Goal: Task Accomplishment & Management: Manage account settings

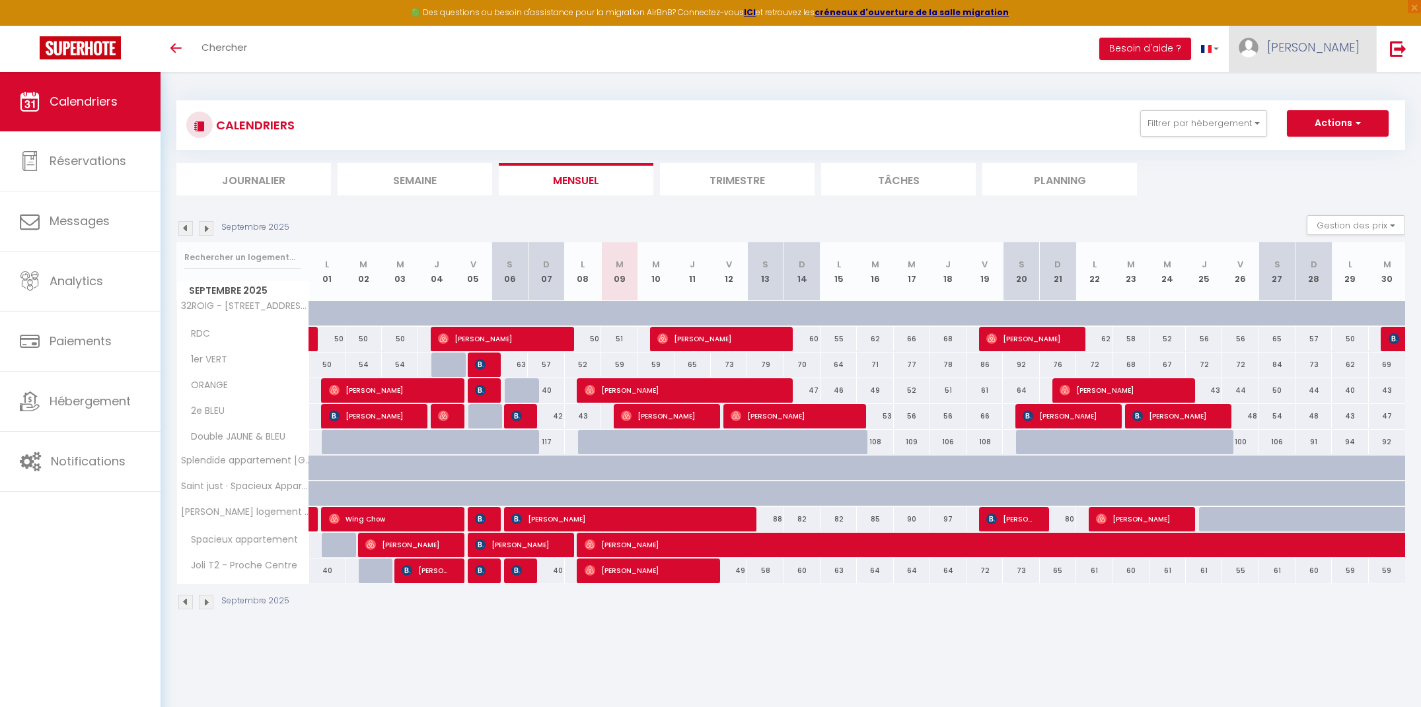
click at [1365, 54] on link "[PERSON_NAME]" at bounding box center [1302, 49] width 147 height 46
click at [1309, 90] on link "Paramètres" at bounding box center [1323, 92] width 98 height 22
select select "28"
select select "fr"
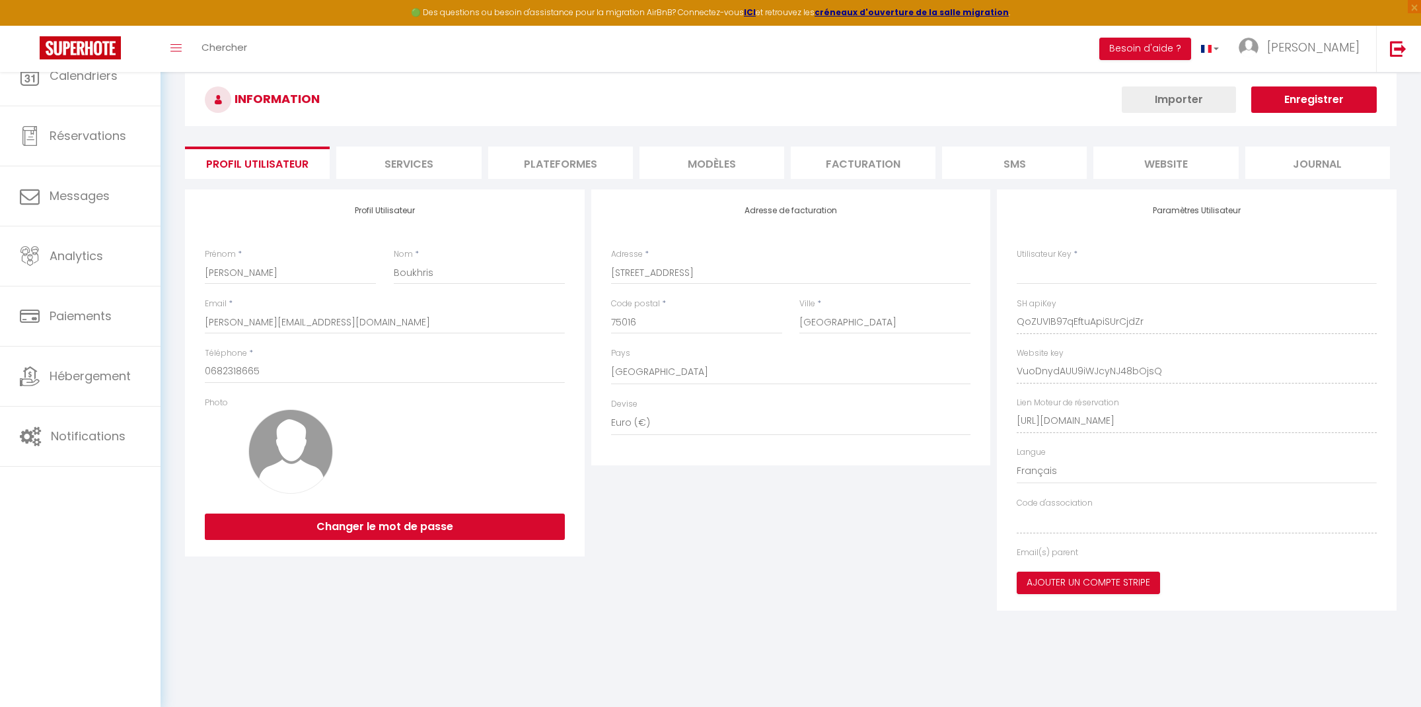
type input "QoZUVIB97qEftuApiSUrCjdZr"
type input "VuoDnydAUU9iWJcyNJ48bOjsQ"
type input "[URL][DOMAIN_NAME]"
select select "fr"
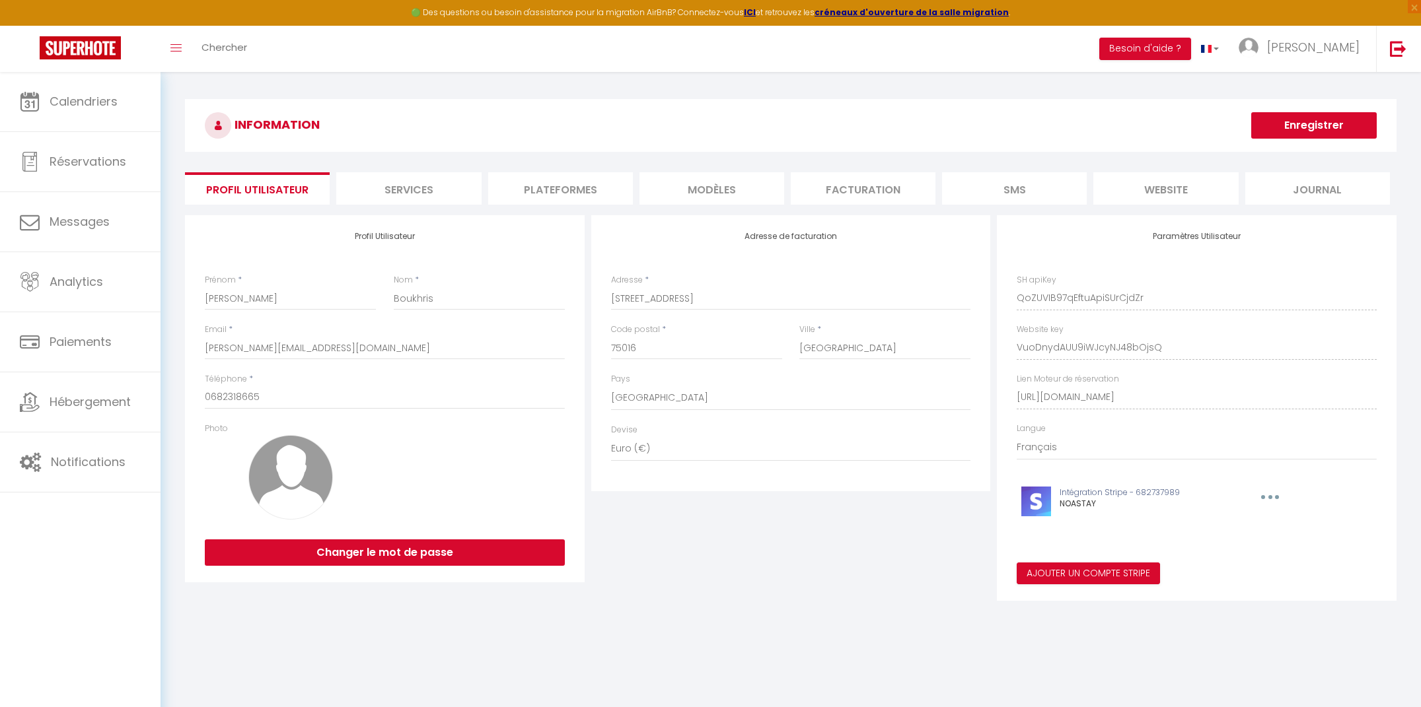
click at [530, 188] on li "Plateformes" at bounding box center [560, 188] width 145 height 32
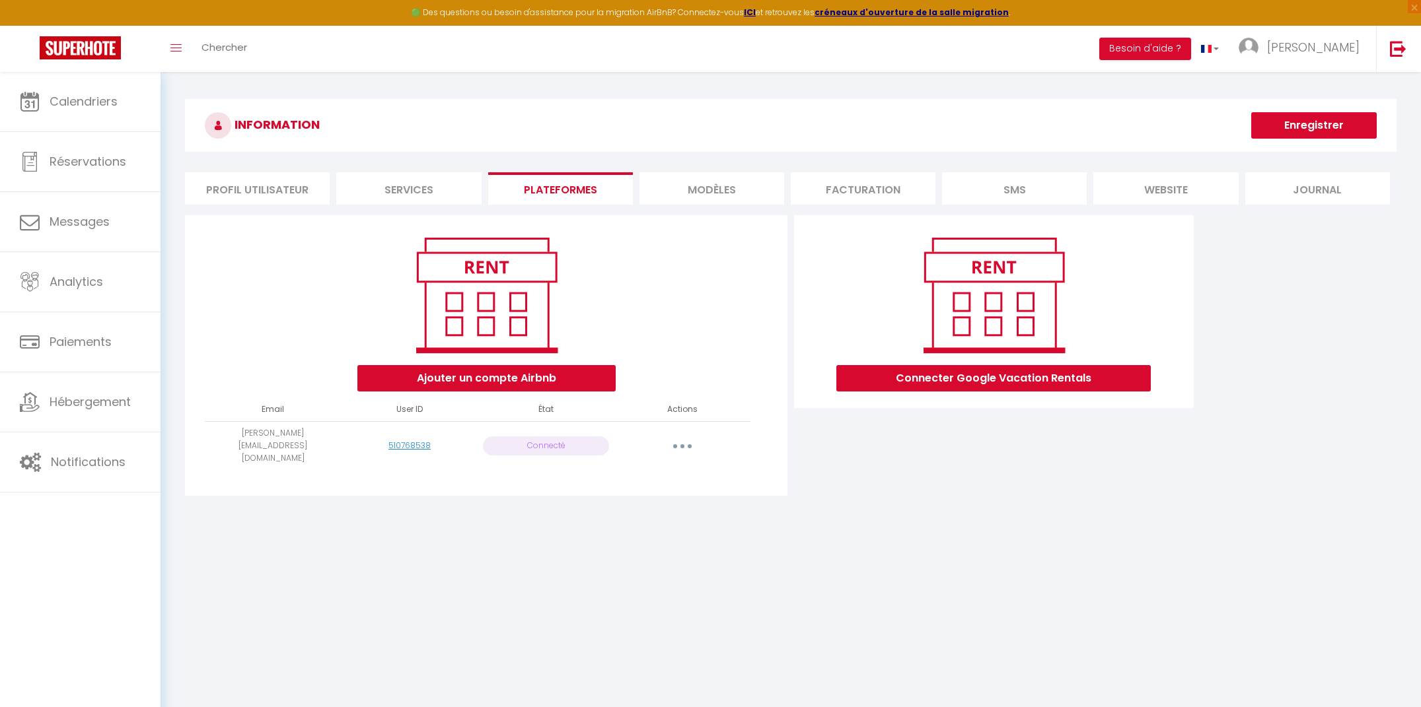
click at [678, 438] on button "button" at bounding box center [682, 445] width 37 height 21
drag, startPoint x: 695, startPoint y: 391, endPoint x: 584, endPoint y: 410, distance: 112.6
click at [684, 390] on div "Ajouter un compte Airbnb" at bounding box center [486, 312] width 580 height 160
click at [540, 379] on button "Ajouter un compte Airbnb" at bounding box center [486, 378] width 258 height 26
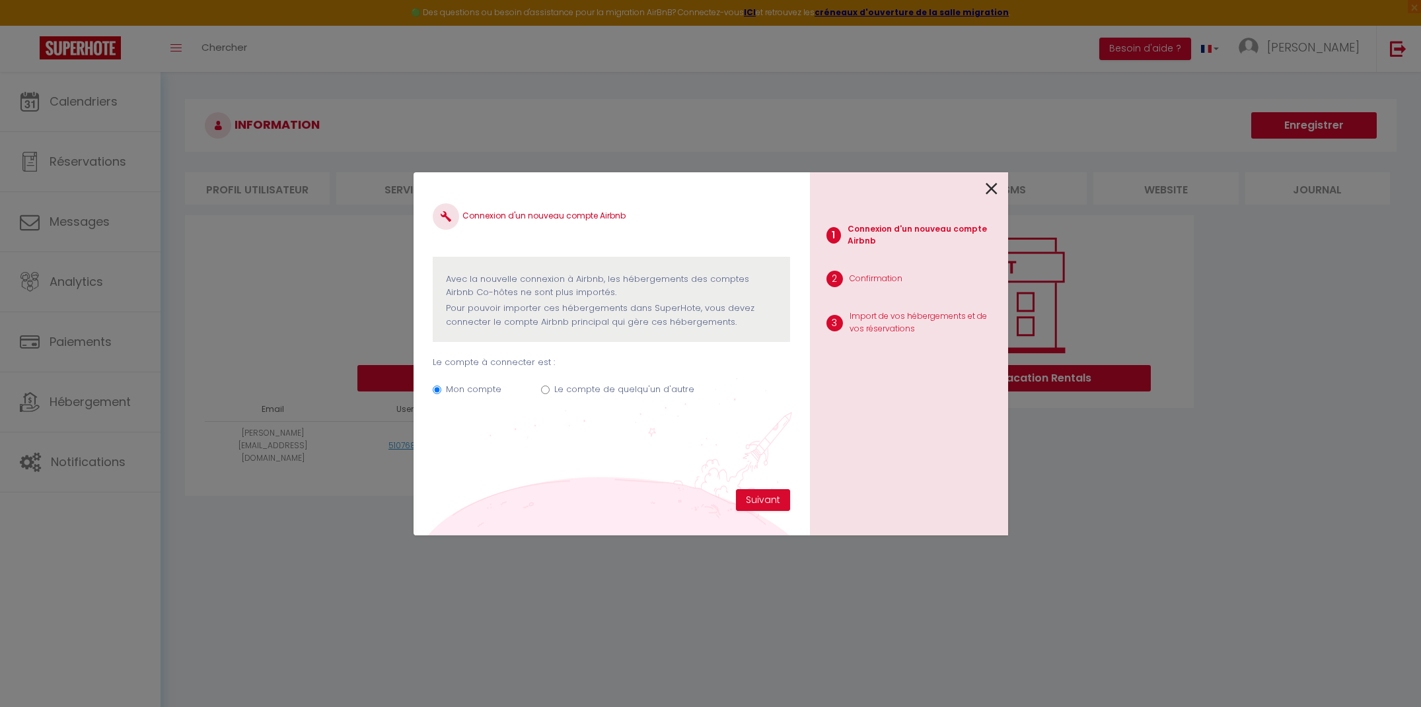
click at [632, 386] on label "Le compte de quelqu'un d'autre" at bounding box center [624, 389] width 140 height 13
click at [550, 386] on input "Le compte de quelqu'un d'autre" at bounding box center [545, 390] width 9 height 9
radio input "true"
radio input "false"
drag, startPoint x: 735, startPoint y: 515, endPoint x: 758, endPoint y: 504, distance: 25.4
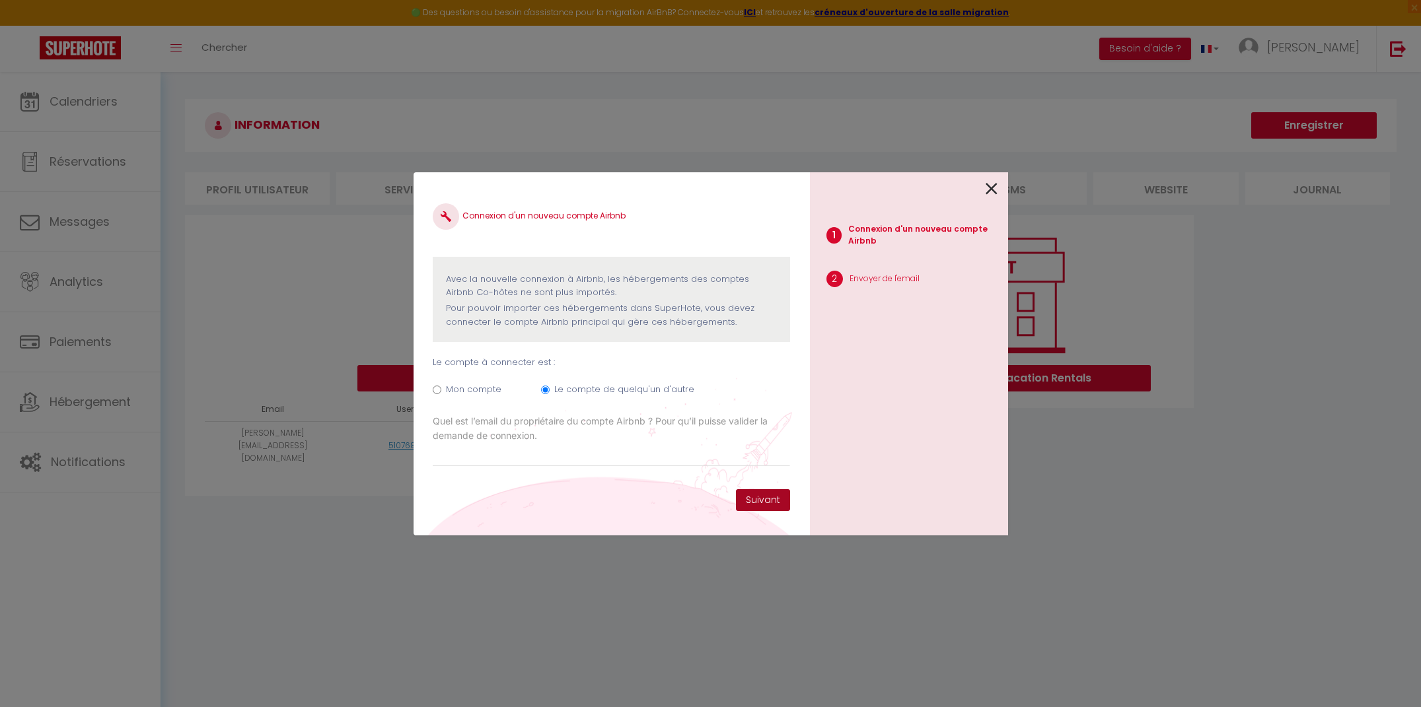
click at [736, 514] on div "Connexion d'un nouveau compte Airbnb Avec la nouvelle connexion à Airbnb, les h…" at bounding box center [611, 353] width 396 height 363
drag, startPoint x: 758, startPoint y: 504, endPoint x: 729, endPoint y: 501, distance: 29.8
click at [758, 504] on button "Suivant" at bounding box center [763, 500] width 54 height 22
click at [614, 457] on input "Email connexion Airbnb" at bounding box center [611, 455] width 357 height 24
type input "[EMAIL_ADDRESS][DOMAIN_NAME]"
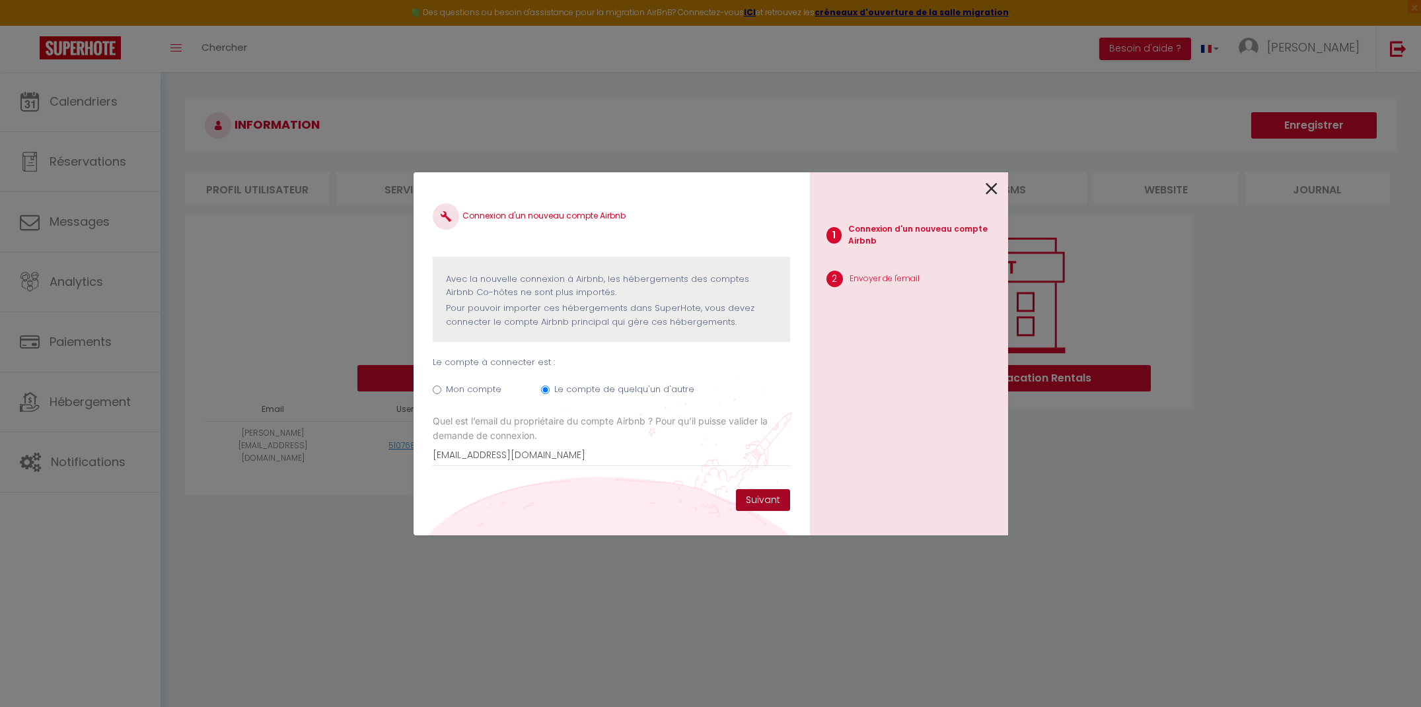
click at [762, 500] on button "Suivant" at bounding box center [763, 500] width 54 height 22
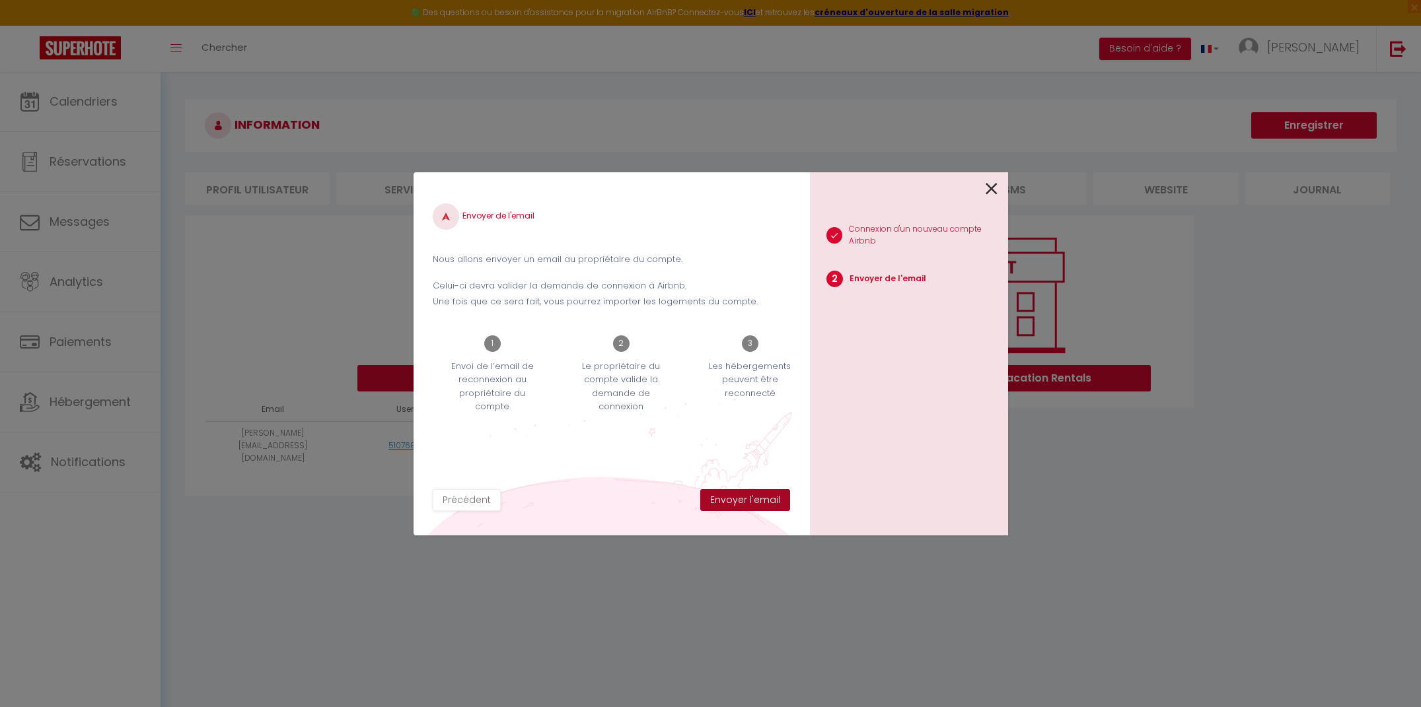
click at [763, 497] on button "Envoyer l'email" at bounding box center [745, 500] width 90 height 22
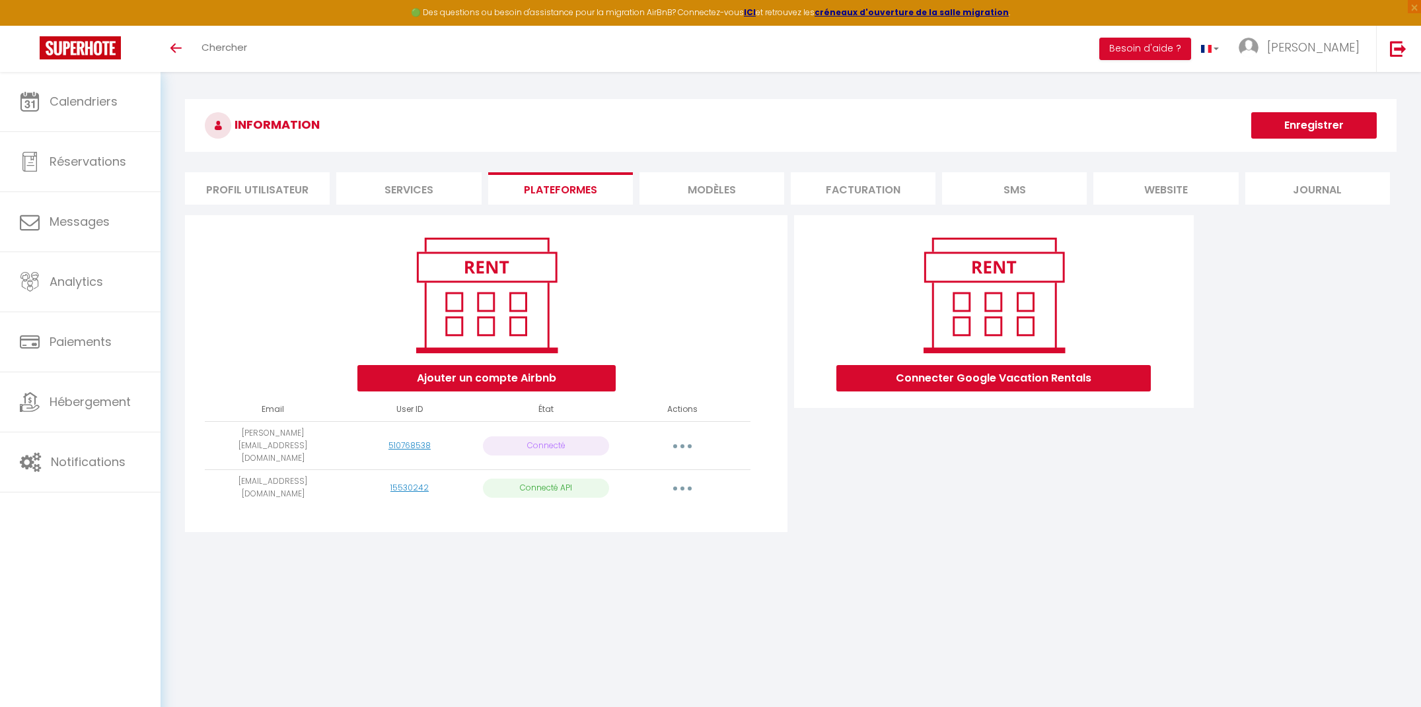
click at [691, 437] on button "button" at bounding box center [682, 445] width 37 height 21
click at [618, 517] on link "Reconnecter le compte" at bounding box center [624, 524] width 146 height 22
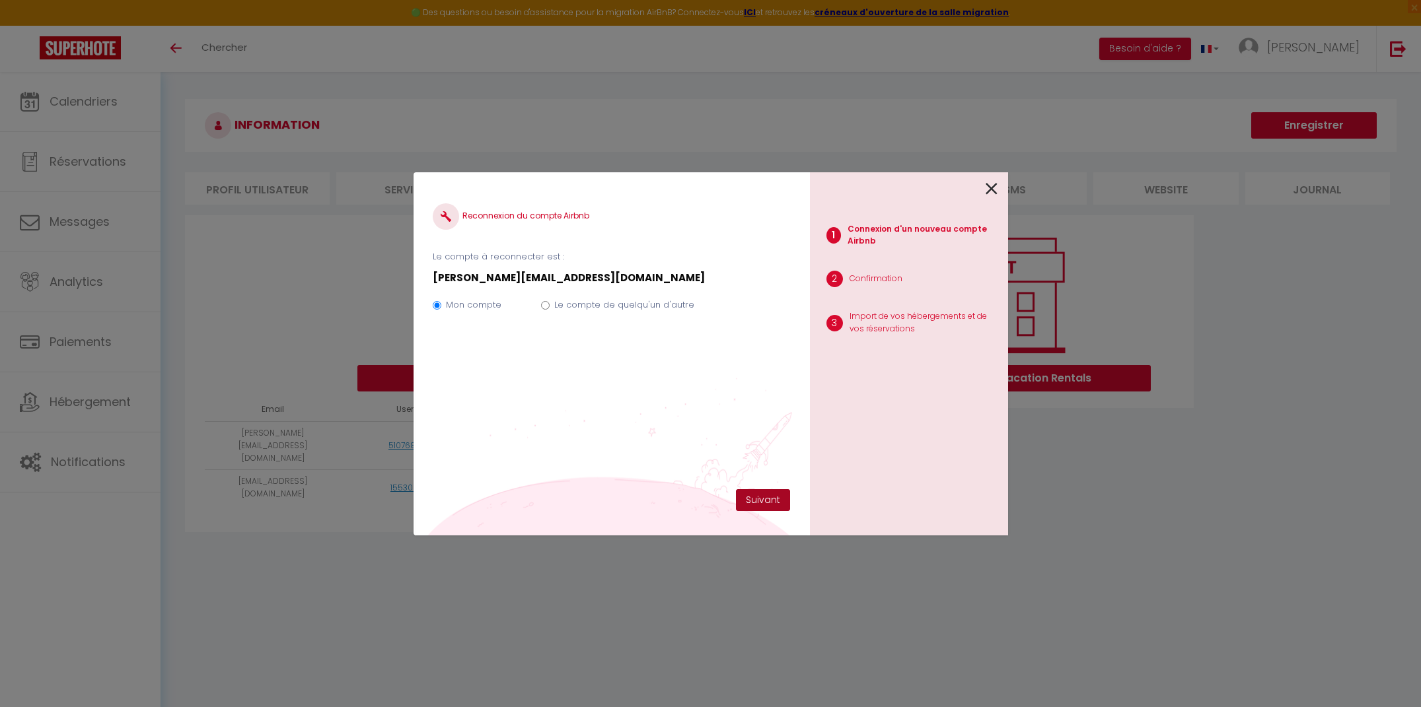
click at [764, 503] on button "Suivant" at bounding box center [763, 500] width 54 height 22
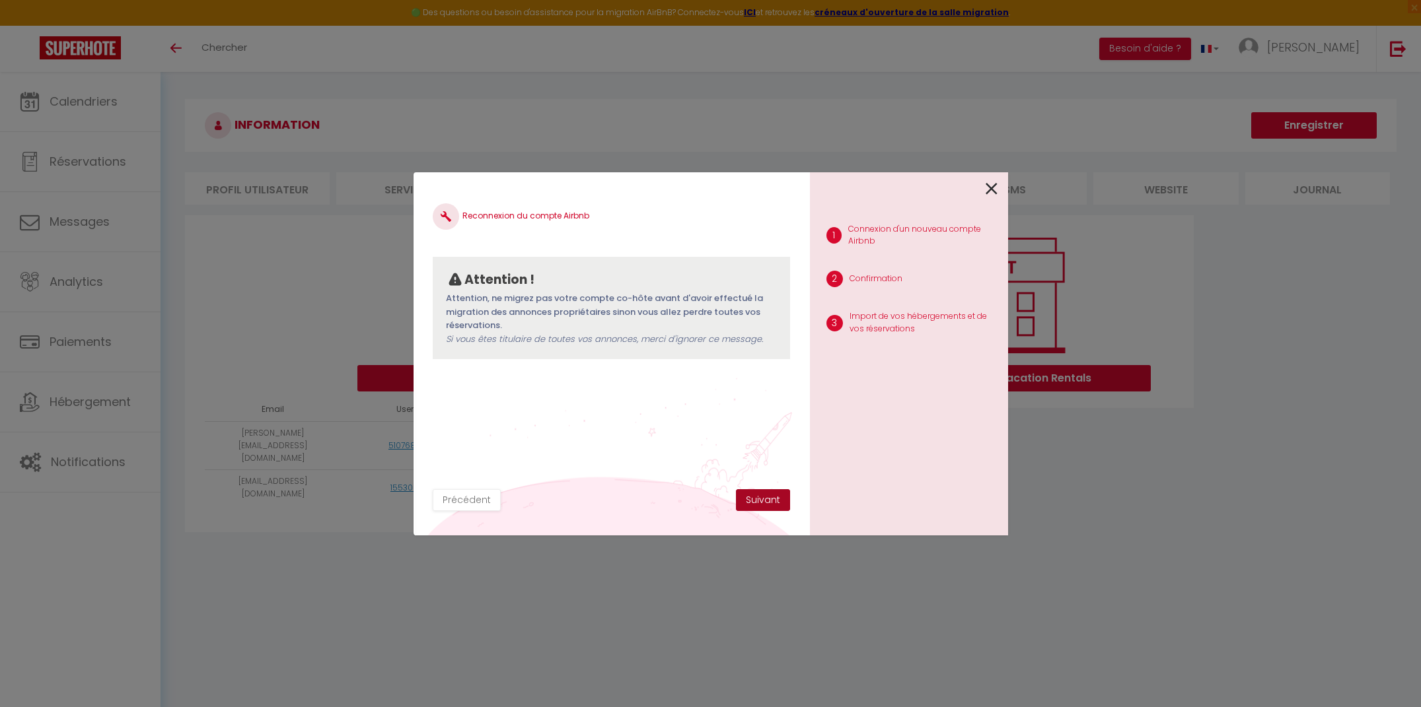
click at [749, 497] on button "Suivant" at bounding box center [763, 500] width 54 height 22
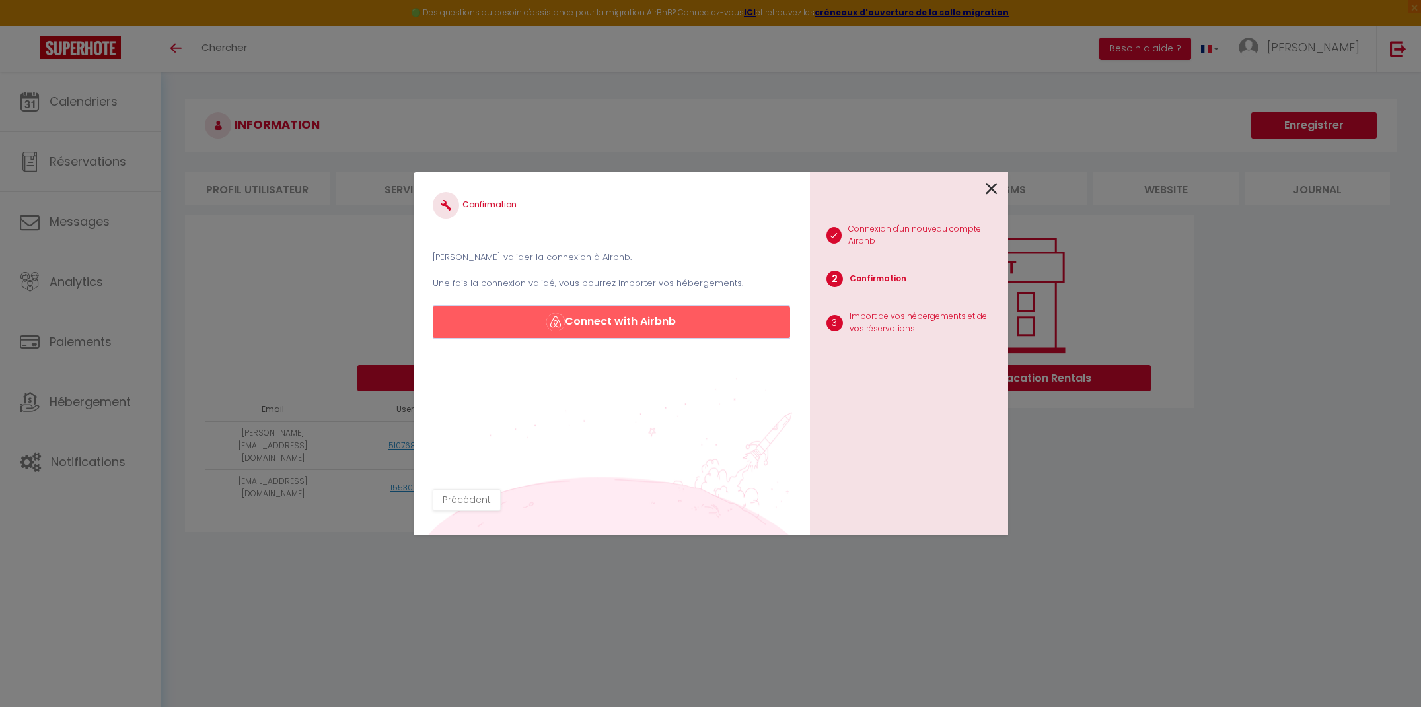
click at [605, 325] on button "Connect with Airbnb" at bounding box center [611, 322] width 357 height 32
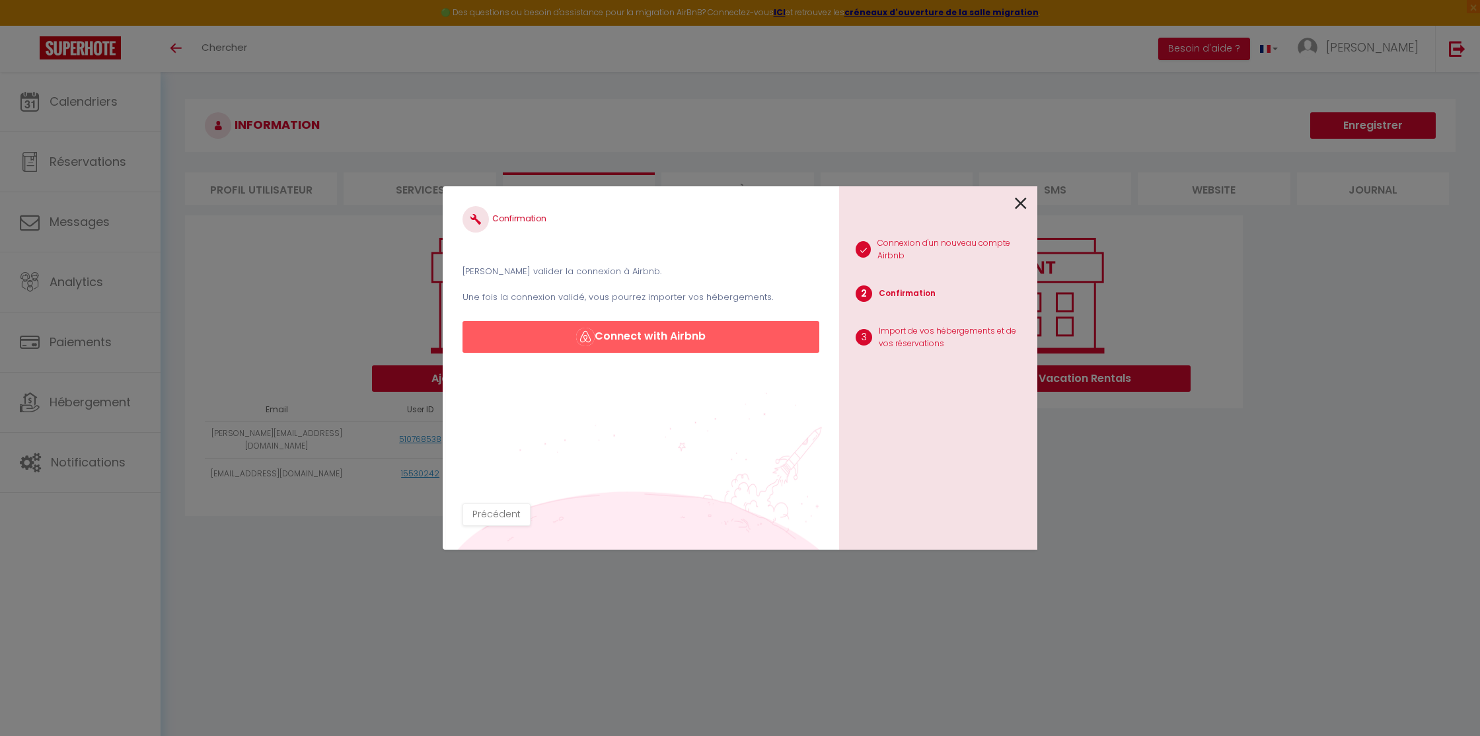
click at [1011, 213] on div at bounding box center [933, 201] width 188 height 31
click at [1021, 205] on icon at bounding box center [1021, 204] width 12 height 20
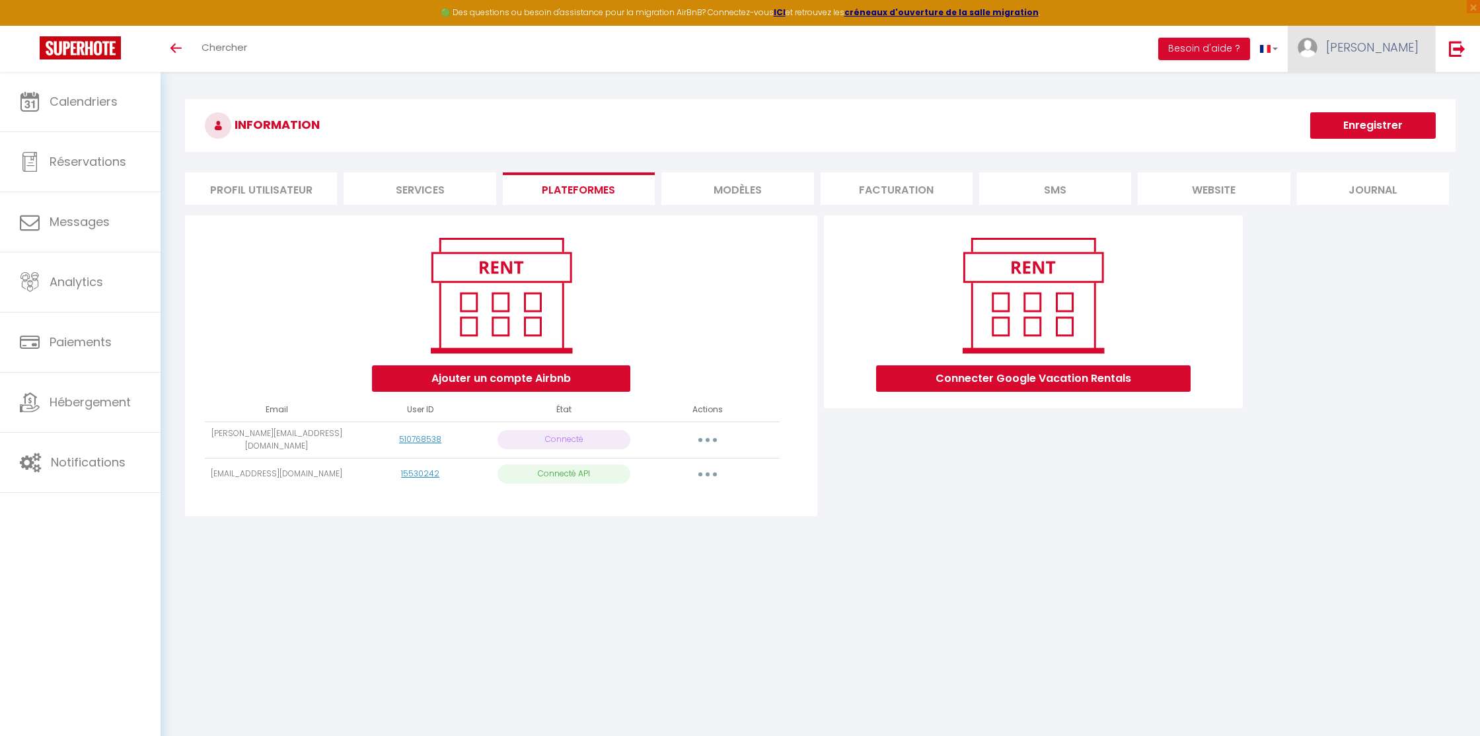
click at [1373, 47] on link "[PERSON_NAME]" at bounding box center [1360, 49] width 147 height 46
click at [1355, 94] on link "Paramètres" at bounding box center [1382, 92] width 98 height 22
click at [1366, 96] on link "Paramètres" at bounding box center [1382, 92] width 98 height 22
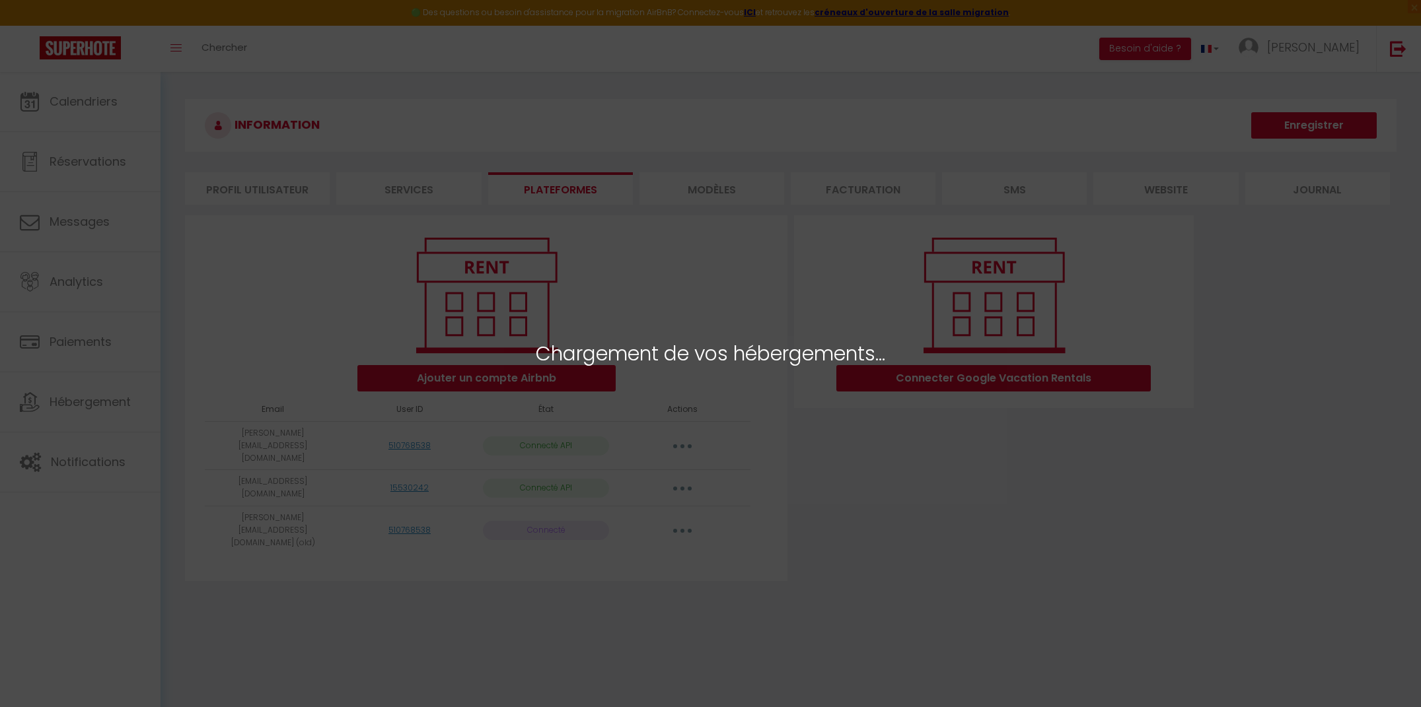
select select "25478"
select select "25479"
select select "25823"
select select "25822"
select select "27709"
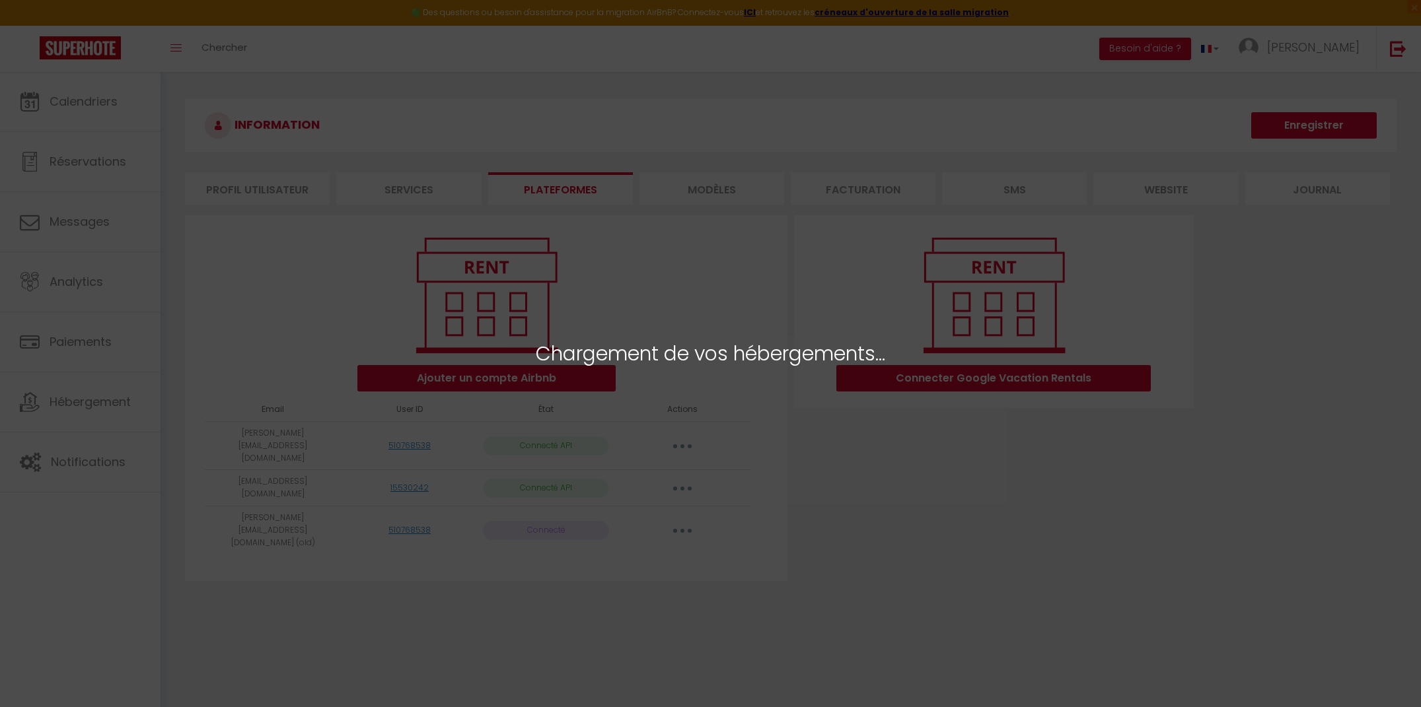
select select "31608"
select select "40828"
select select
select select "65879"
select select "65880"
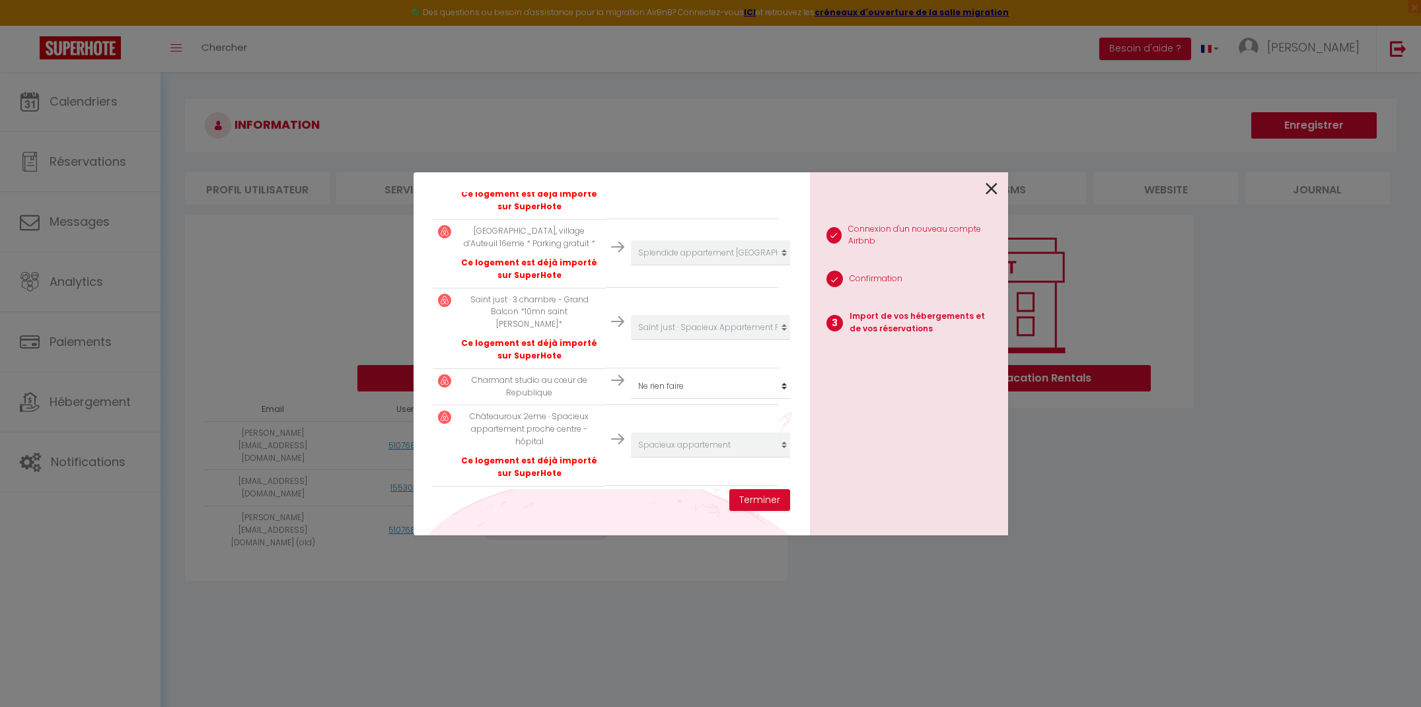
scroll to position [660, 0]
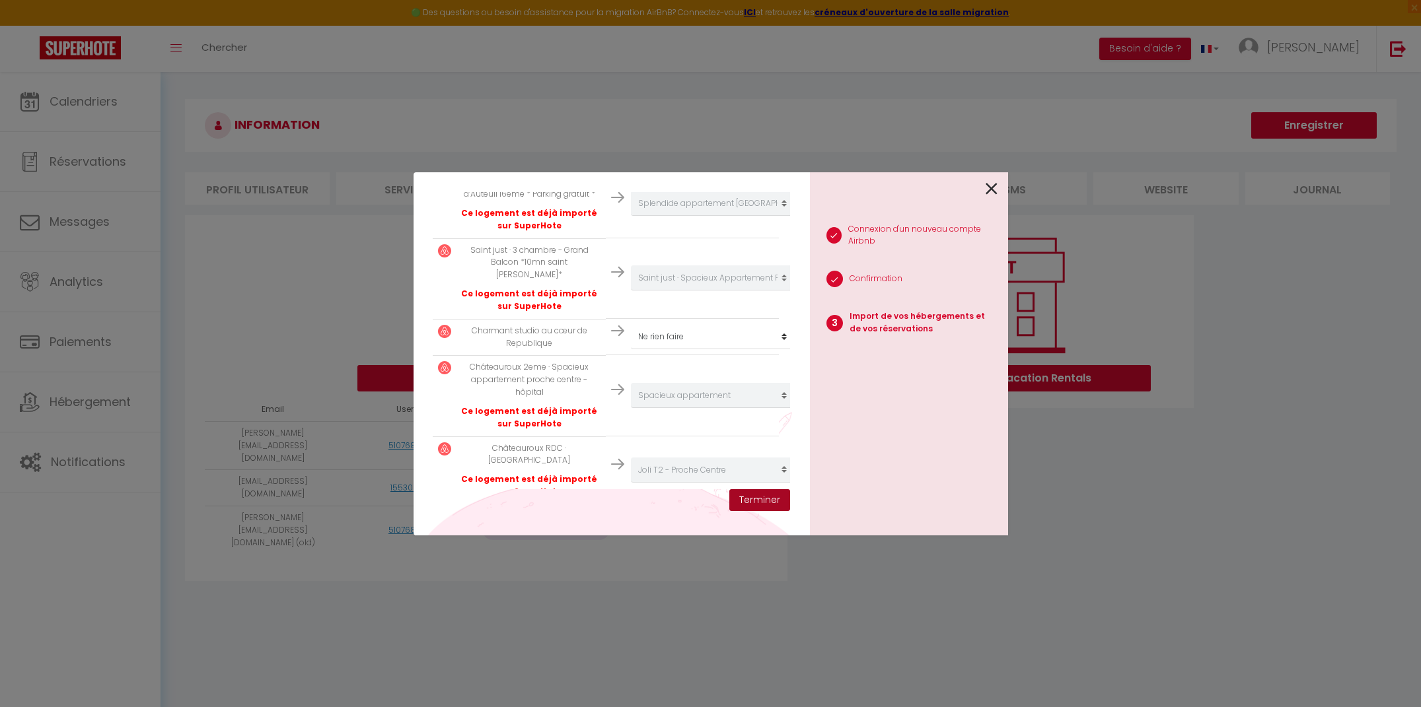
click at [746, 494] on button "Terminer" at bounding box center [759, 500] width 61 height 22
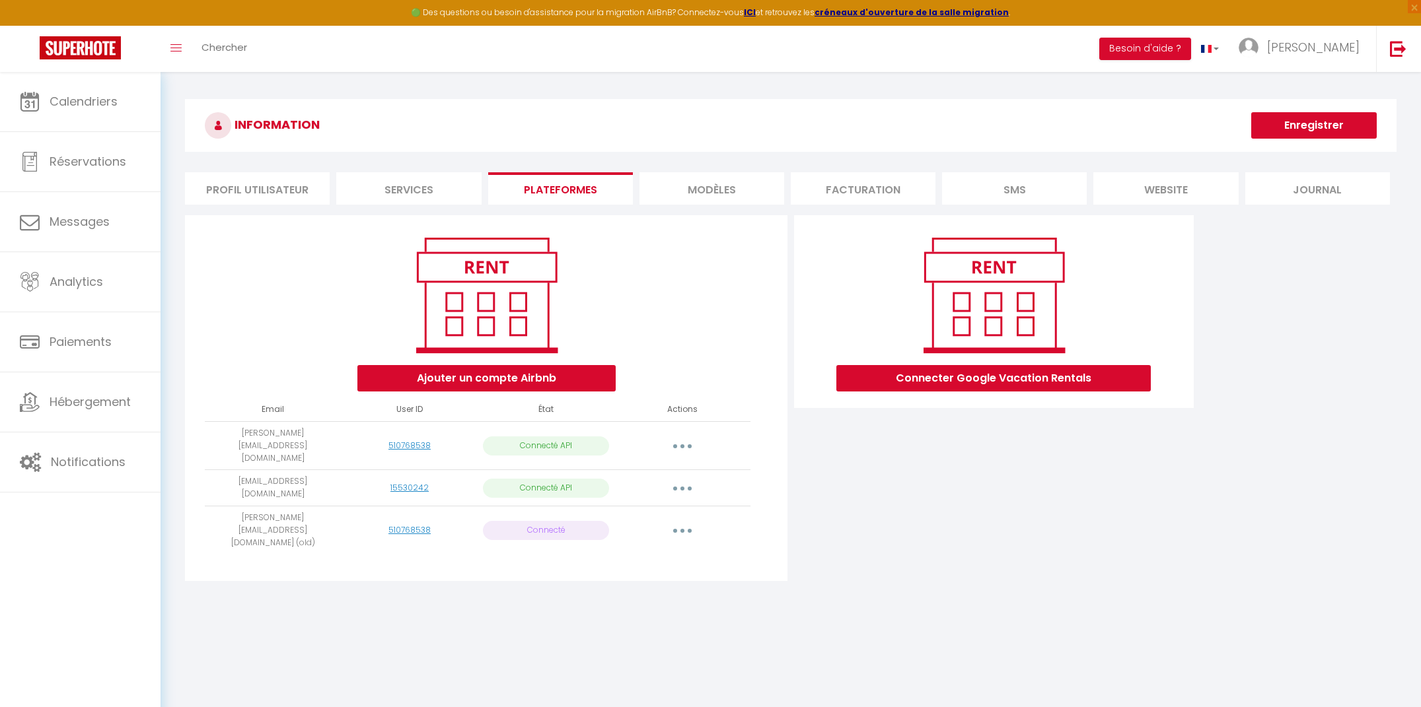
click at [838, 464] on div "Connecter Google Vacation Rentals" at bounding box center [994, 402] width 406 height 374
click at [836, 474] on div "Connecter Google Vacation Rentals" at bounding box center [994, 402] width 406 height 374
click at [596, 380] on button "Ajouter un compte Airbnb" at bounding box center [486, 378] width 258 height 26
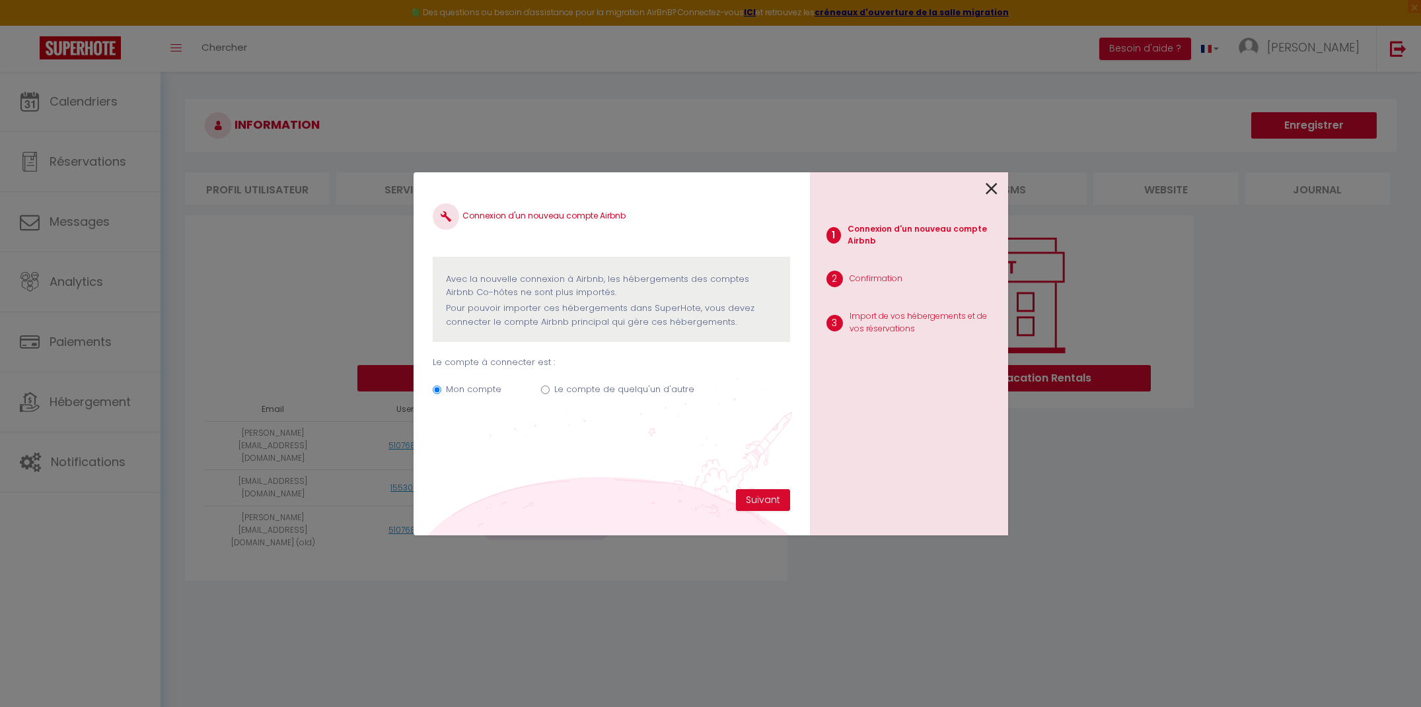
click at [629, 393] on label "Le compte de quelqu'un d'autre" at bounding box center [624, 389] width 140 height 13
click at [550, 393] on input "Le compte de quelqu'un d'autre" at bounding box center [545, 390] width 9 height 9
radio input "true"
radio input "false"
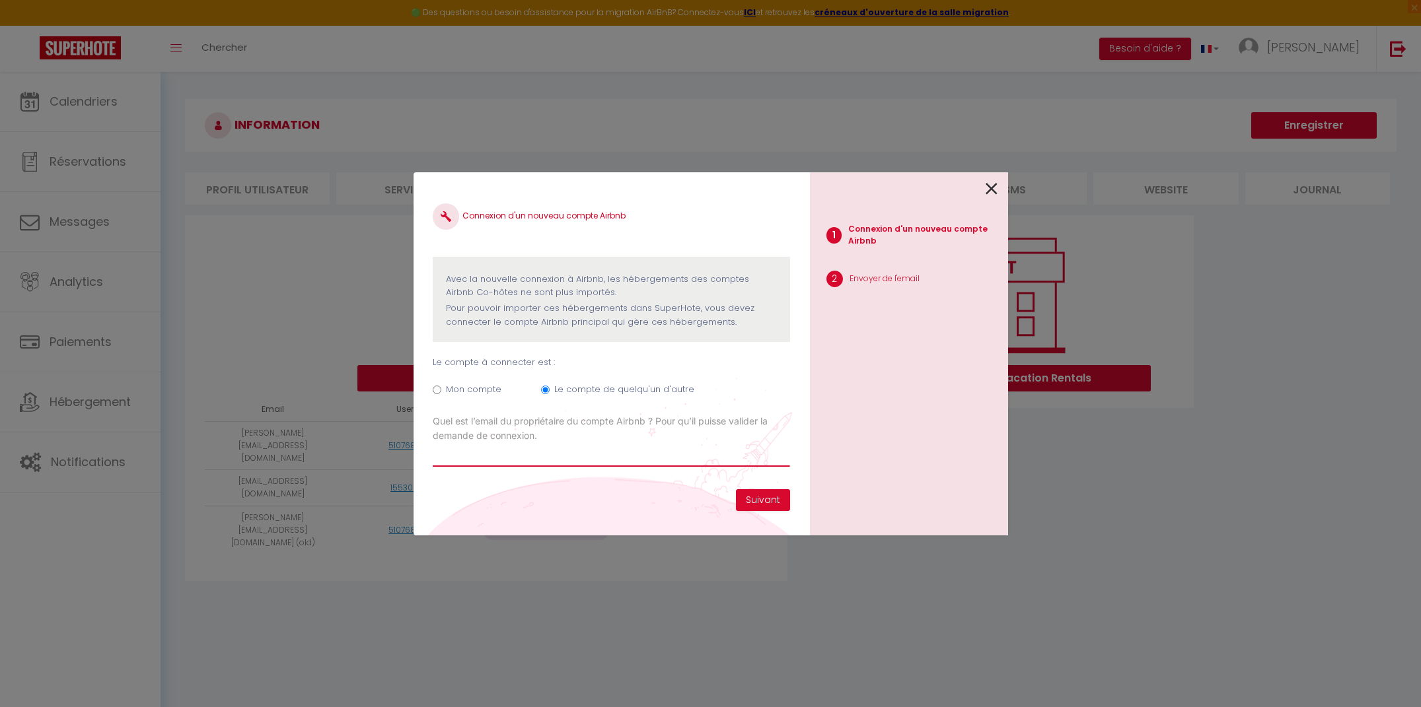
click at [674, 450] on input "Email connexion Airbnb" at bounding box center [611, 455] width 357 height 24
paste input "[PERSON_NAME][EMAIL_ADDRESS][DOMAIN_NAME]"
type input "[PERSON_NAME][EMAIL_ADDRESS][DOMAIN_NAME]"
click at [740, 497] on button "Suivant" at bounding box center [763, 500] width 54 height 22
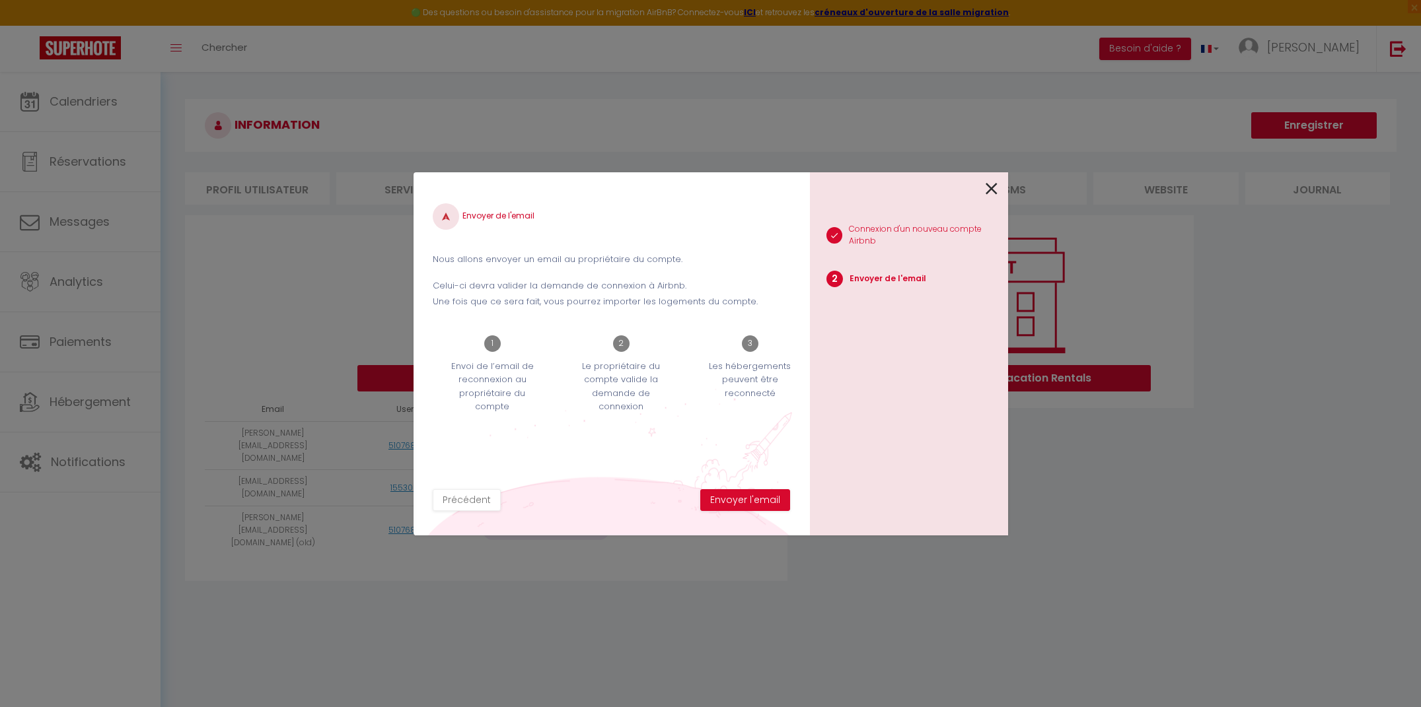
click at [748, 514] on div "Envoyer de l'email Nous allons envoyer un email au propriétaire du compte. Celu…" at bounding box center [611, 353] width 396 height 363
click at [747, 503] on button "Envoyer l'email" at bounding box center [745, 500] width 90 height 22
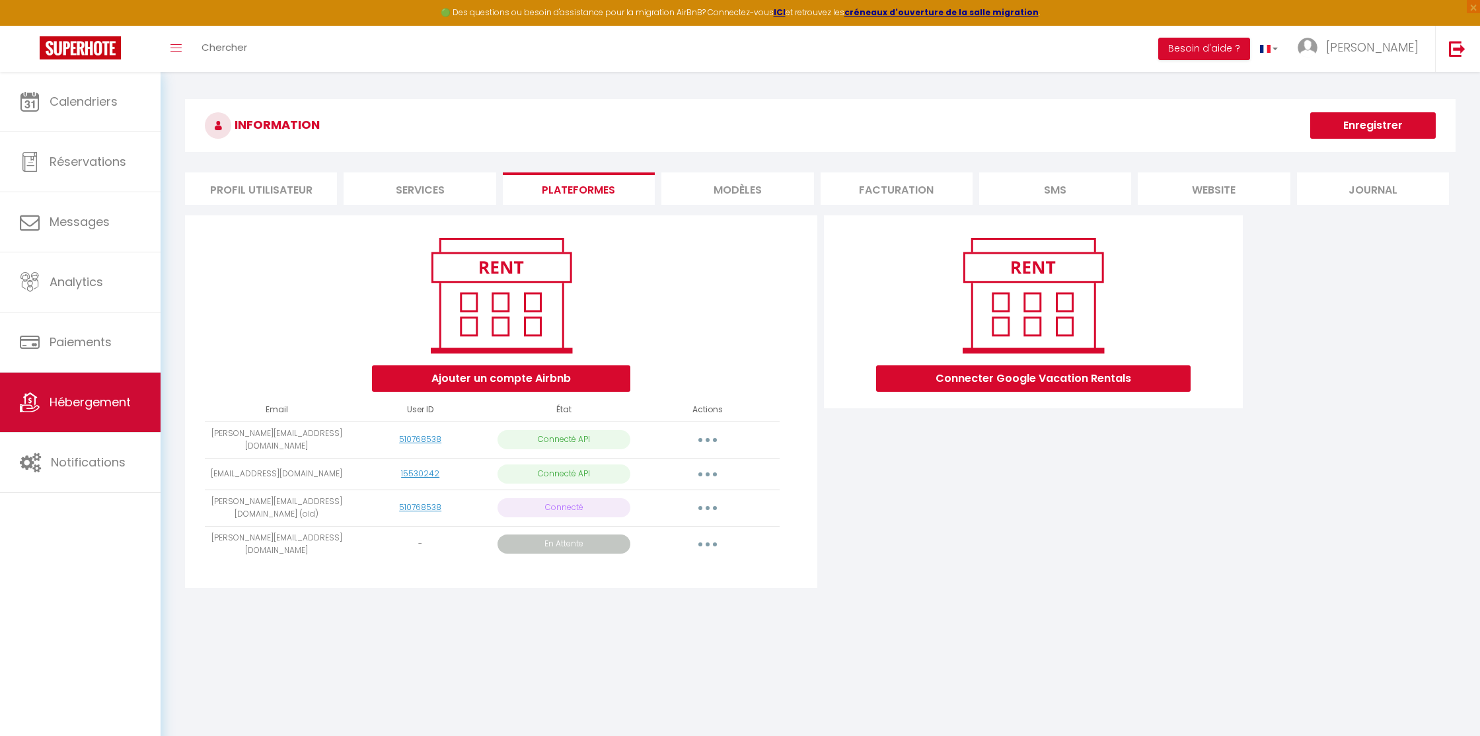
click at [71, 399] on span "Hébergement" at bounding box center [90, 402] width 81 height 17
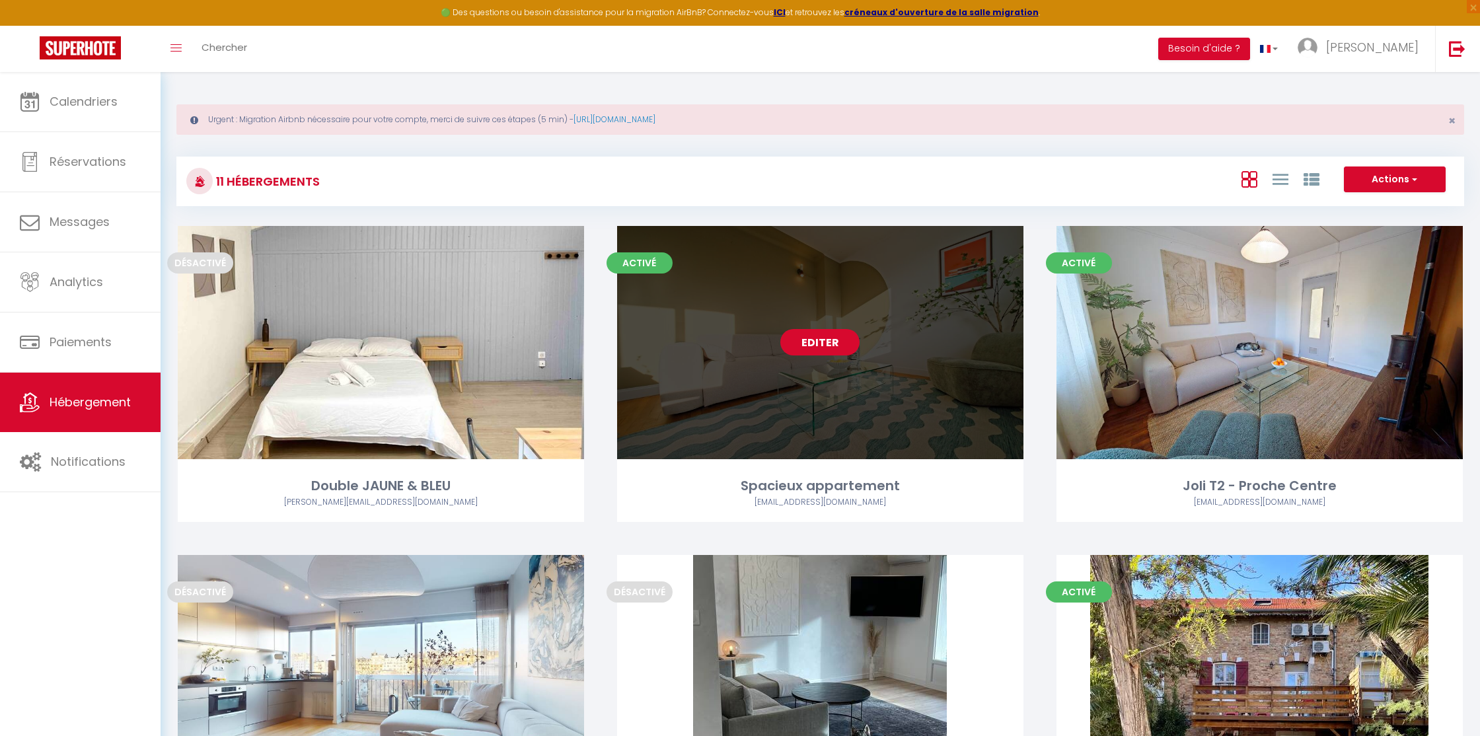
click at [810, 343] on link "Editer" at bounding box center [819, 342] width 79 height 26
select select "3"
select select "2"
select select "1"
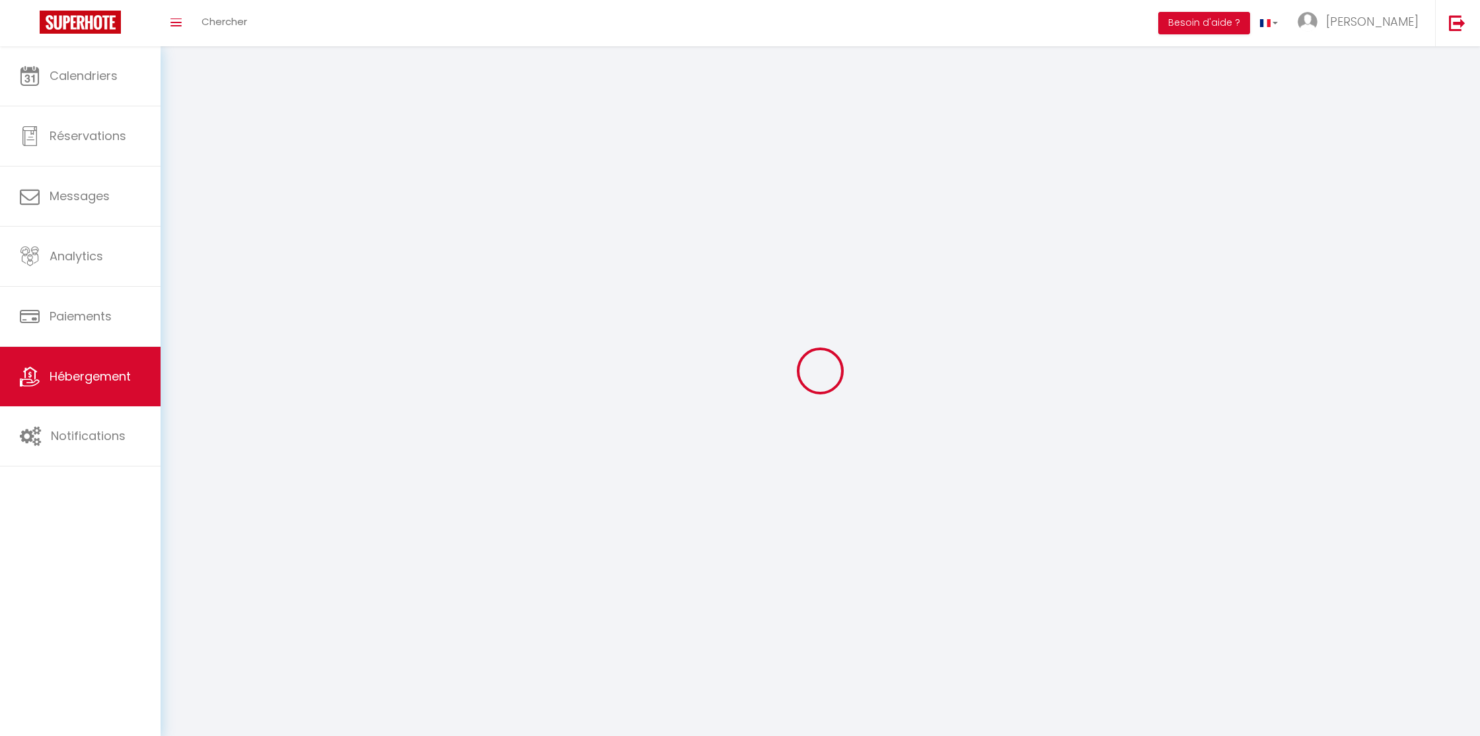
select select
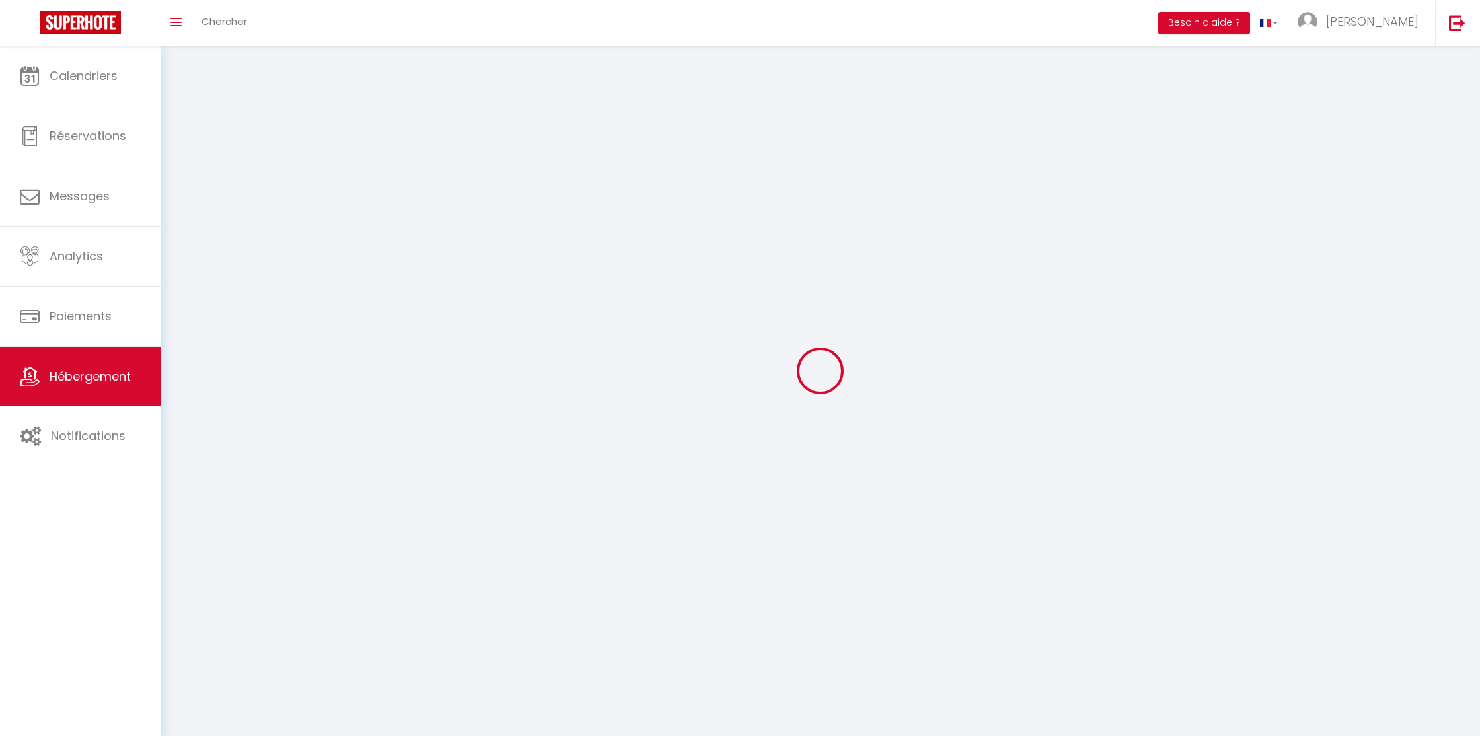
select select
checkbox input "false"
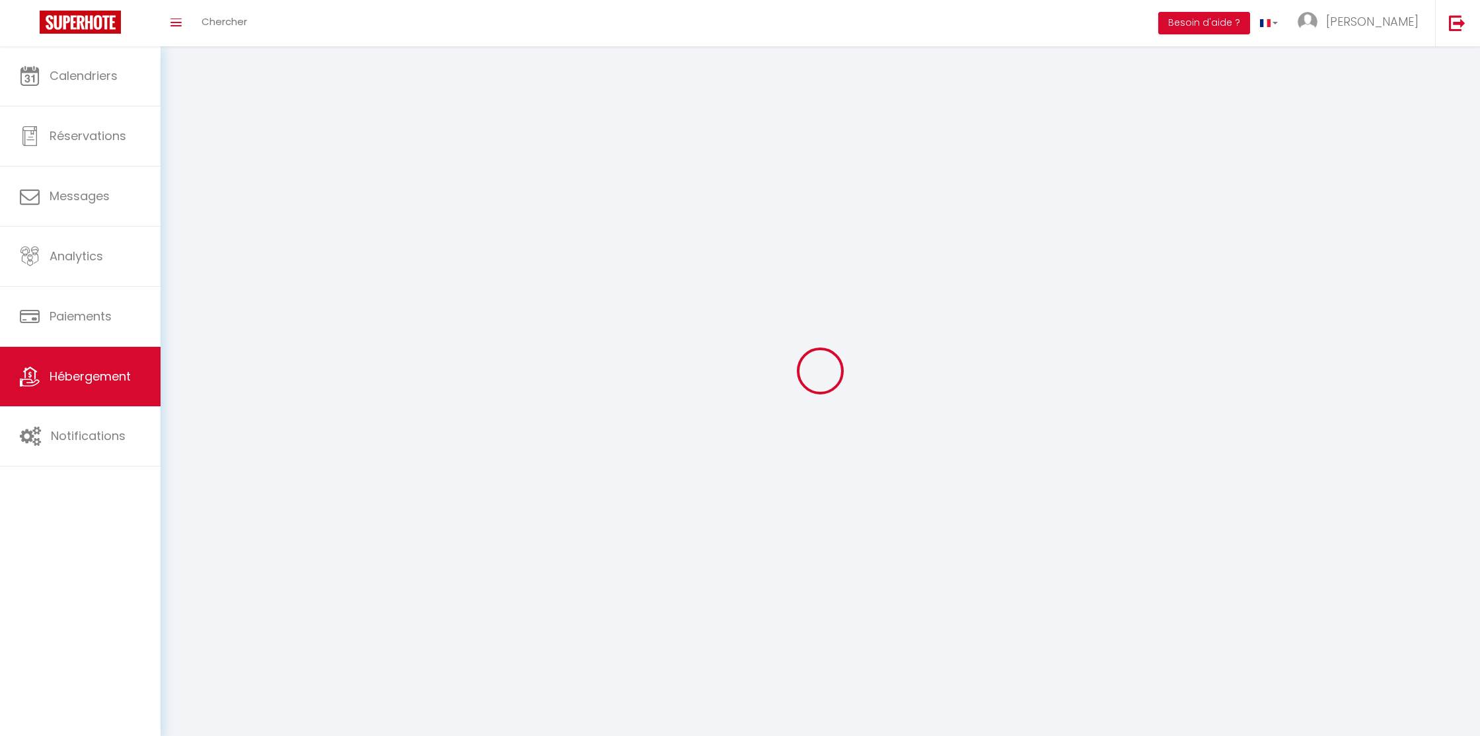
checkbox input "false"
select select
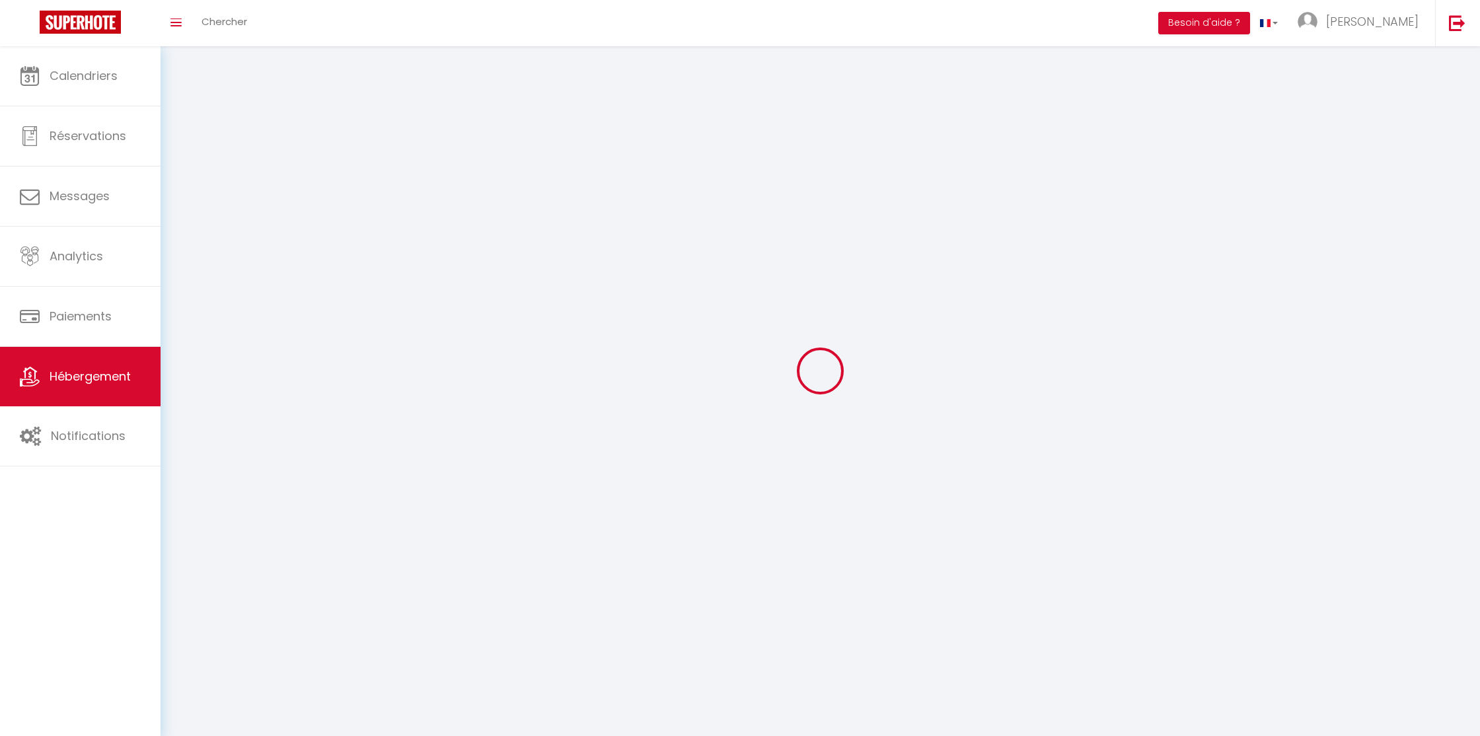
select select
checkbox input "false"
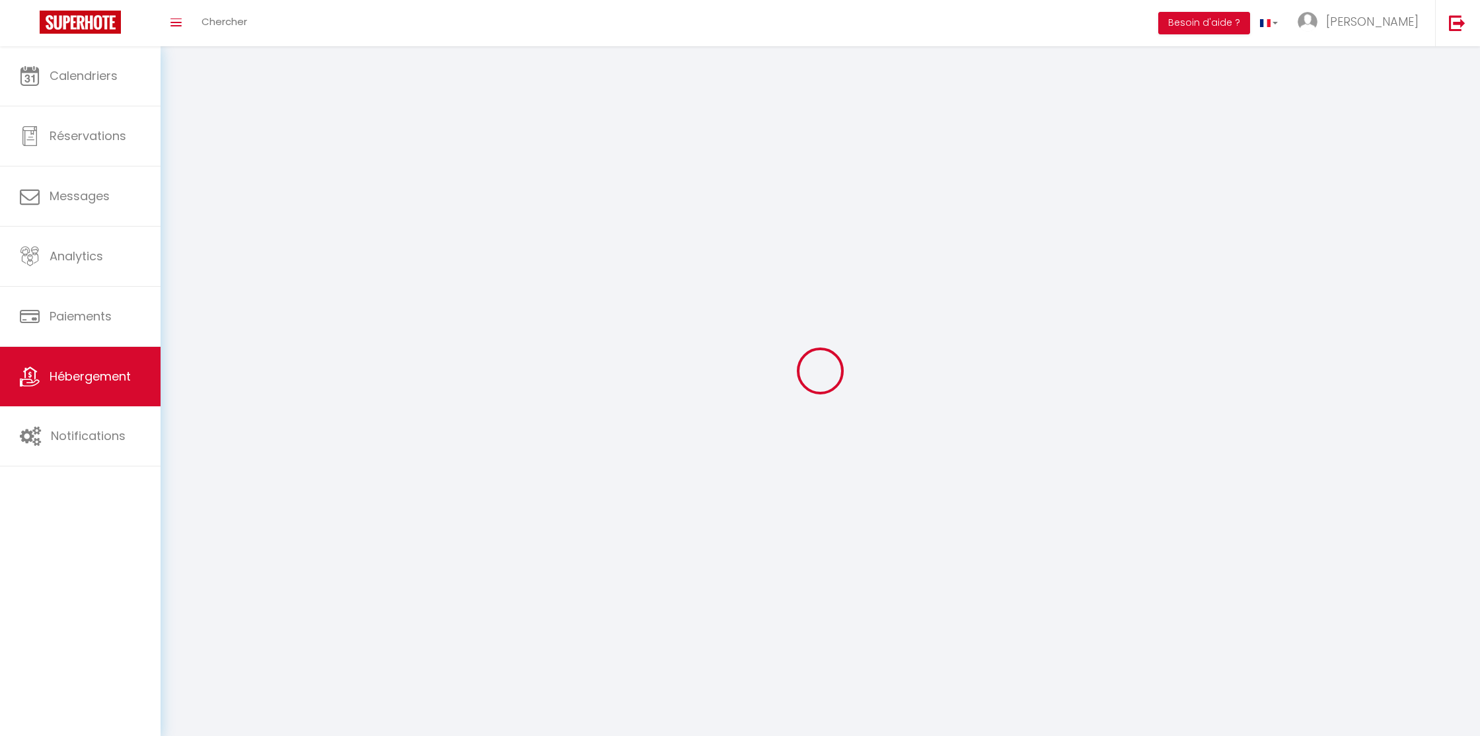
checkbox input "false"
select select
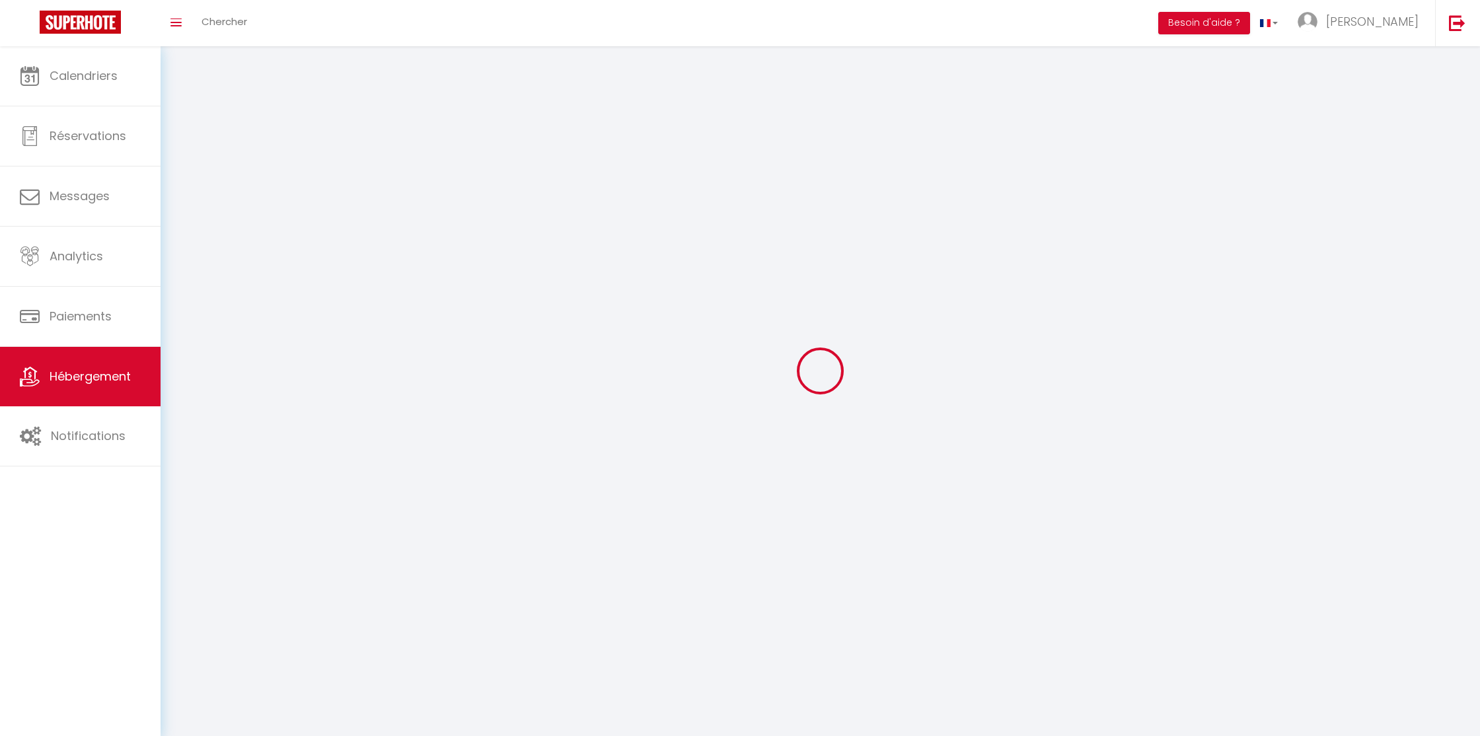
select select
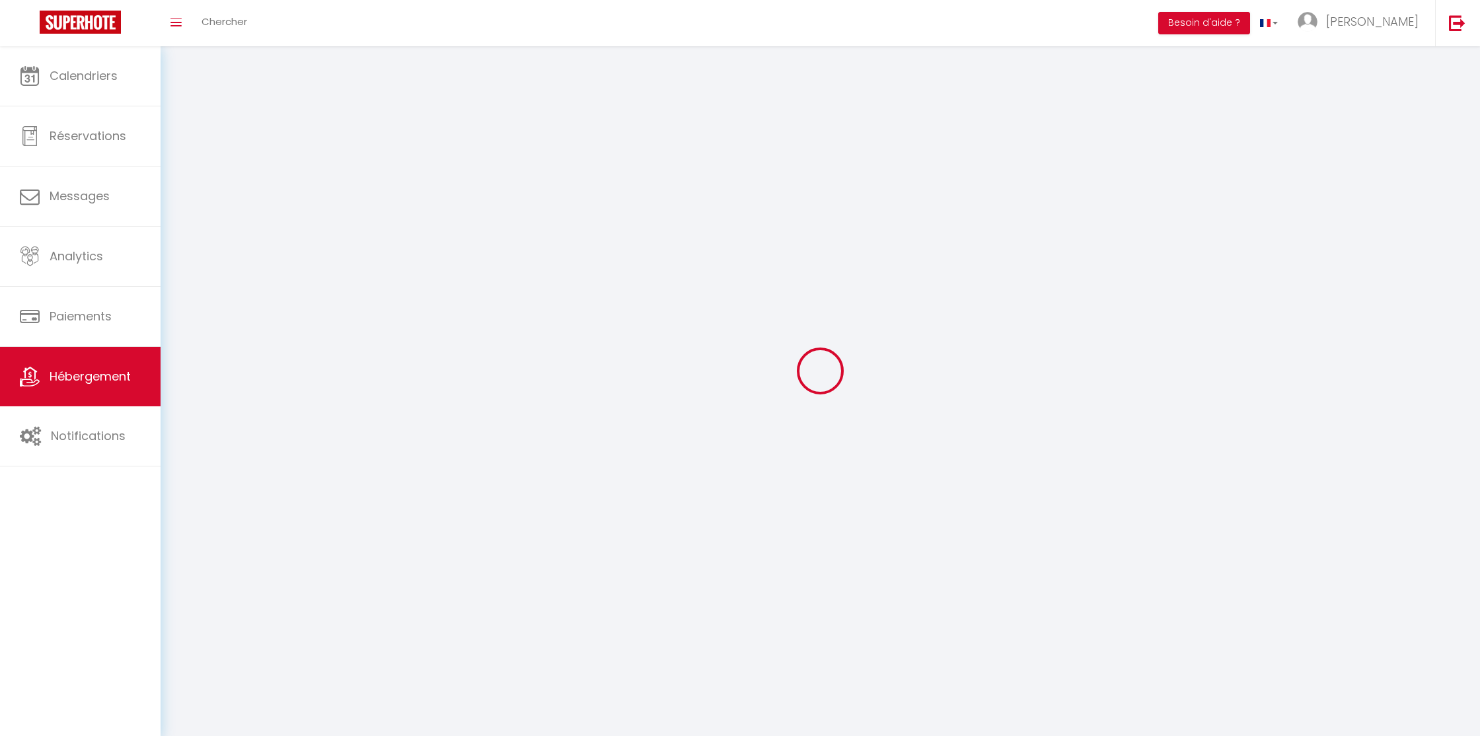
checkbox input "false"
select select
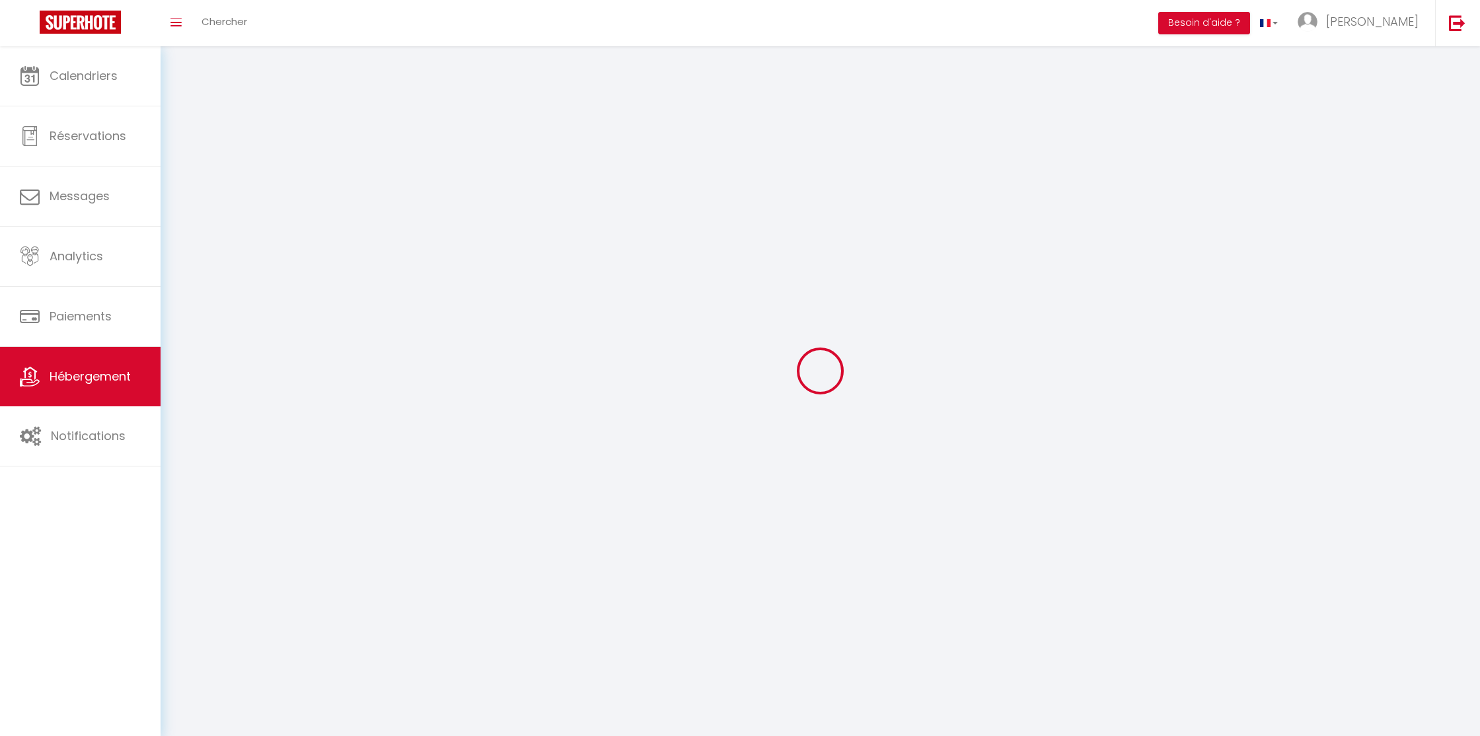
select select
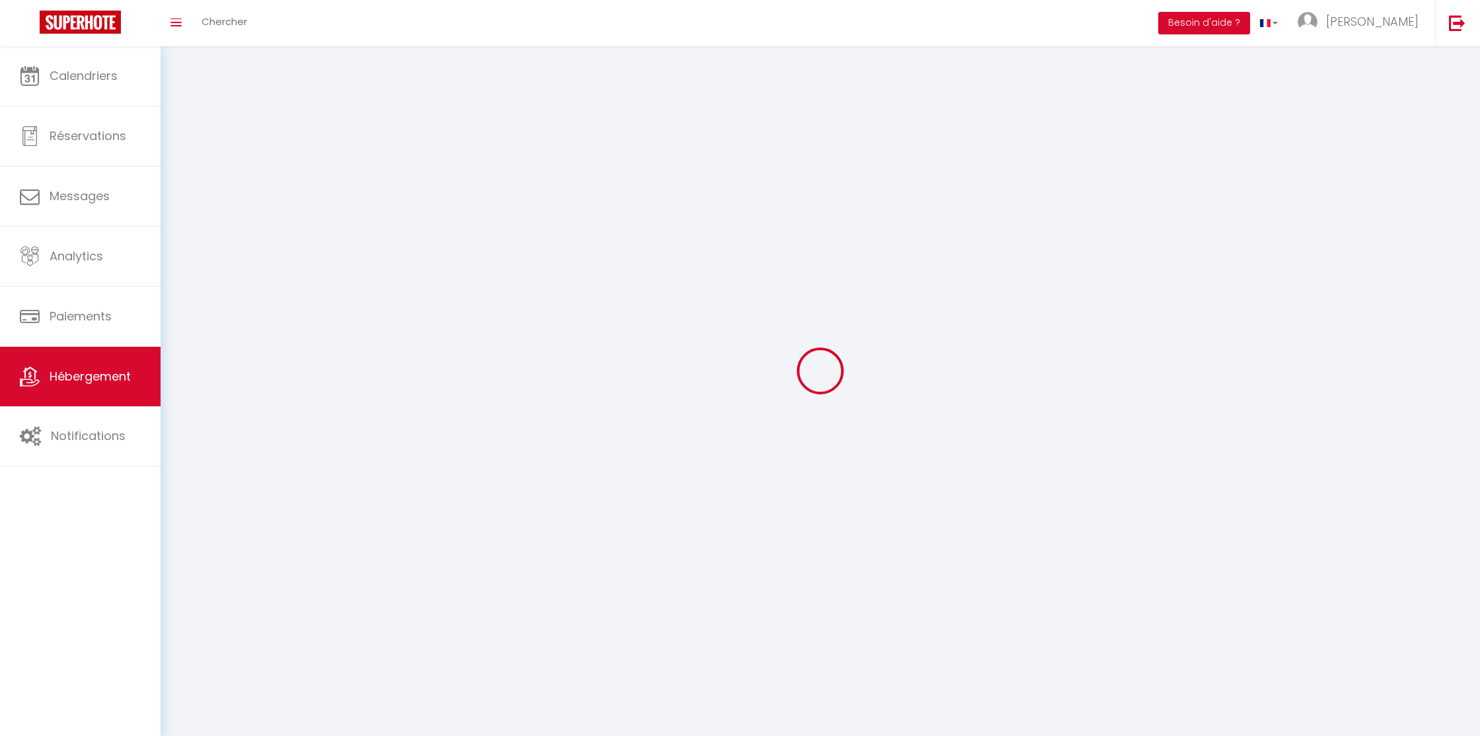
select select
checkbox input "false"
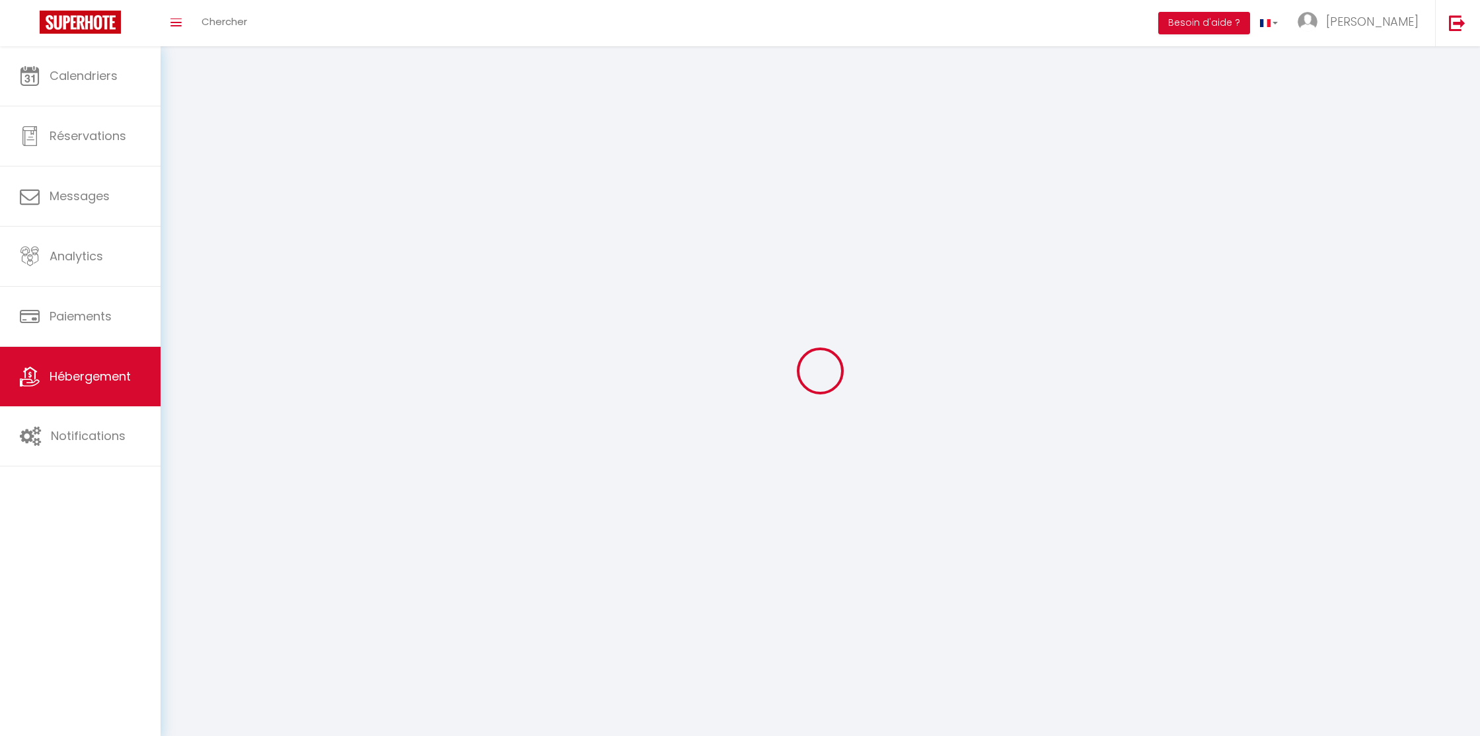
select select
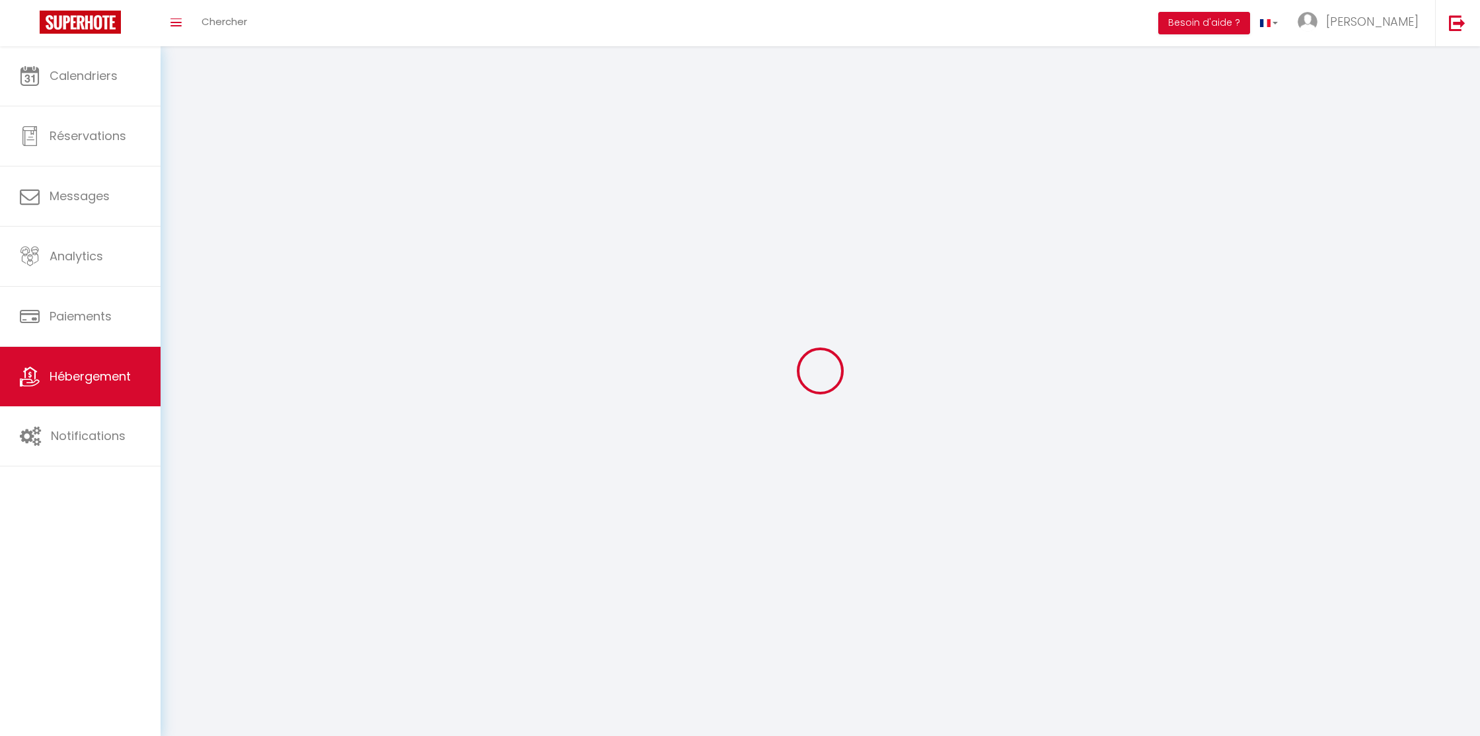
select select
checkbox input "false"
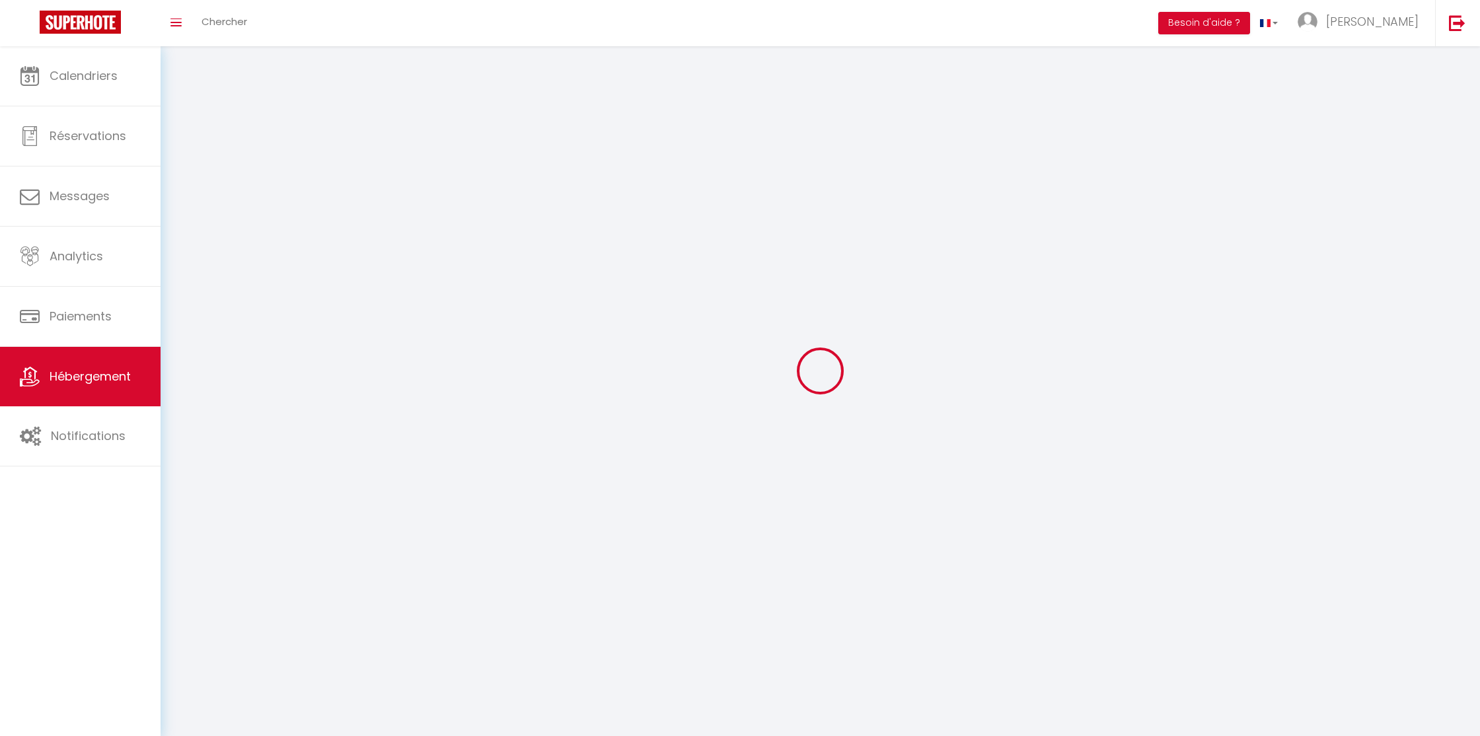
checkbox input "false"
select select
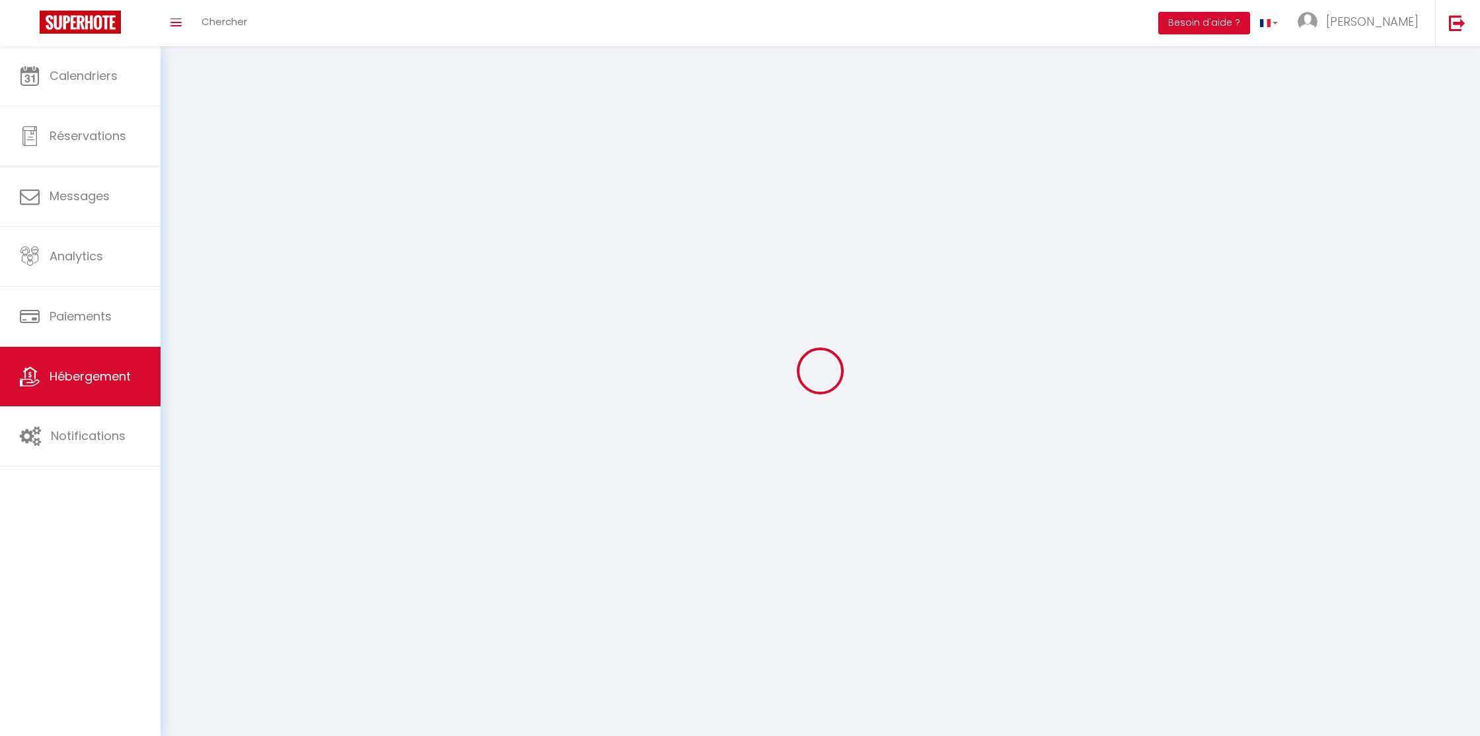
select select
checkbox input "false"
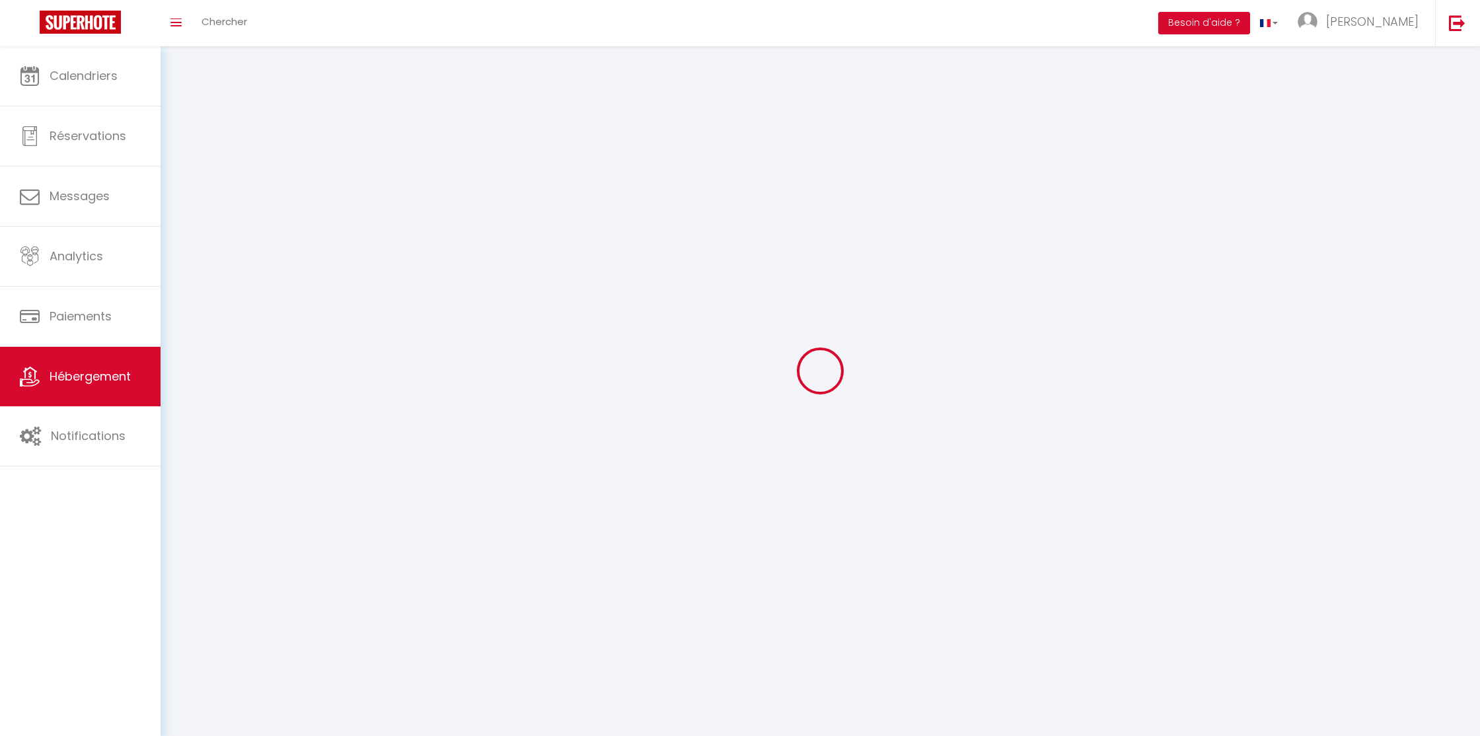
checkbox input "false"
select select
select select "1"
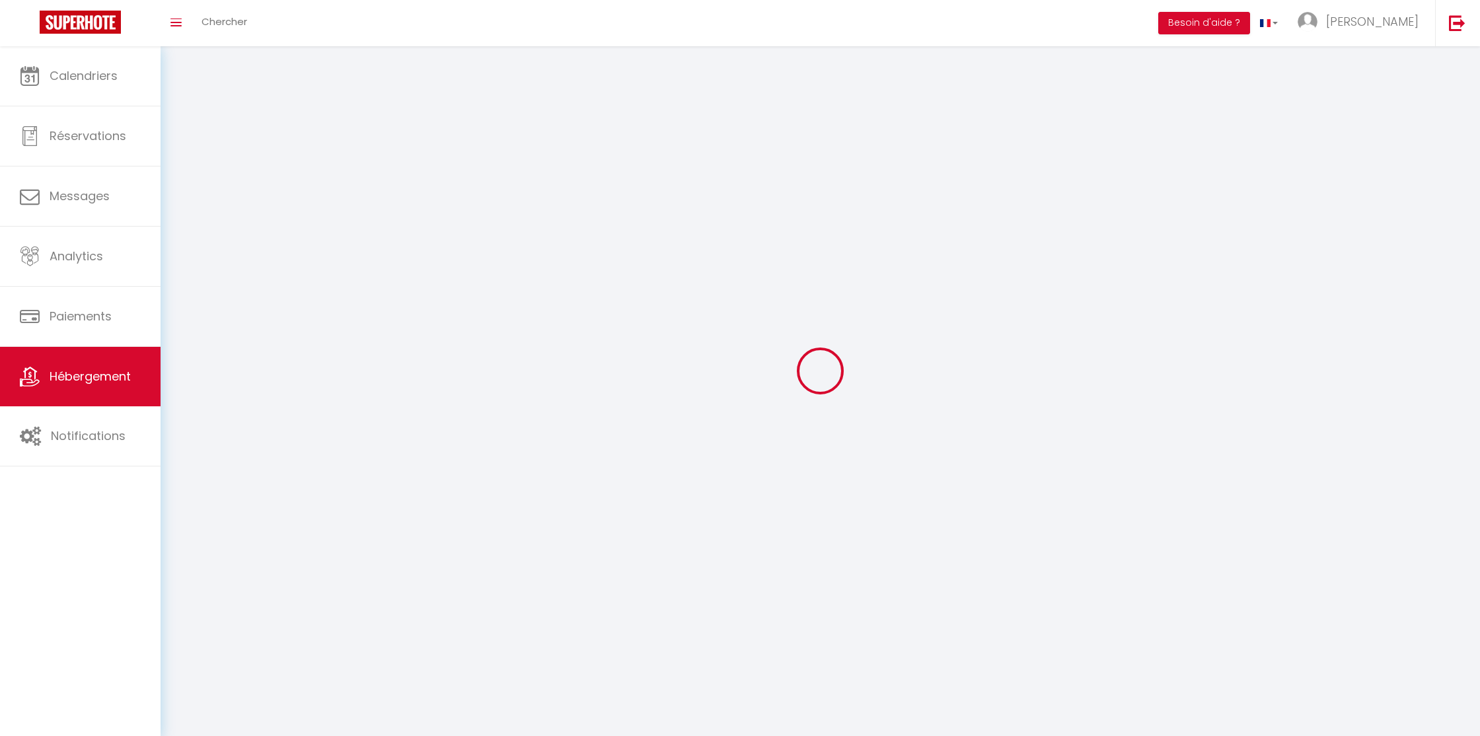
select select
select select "28"
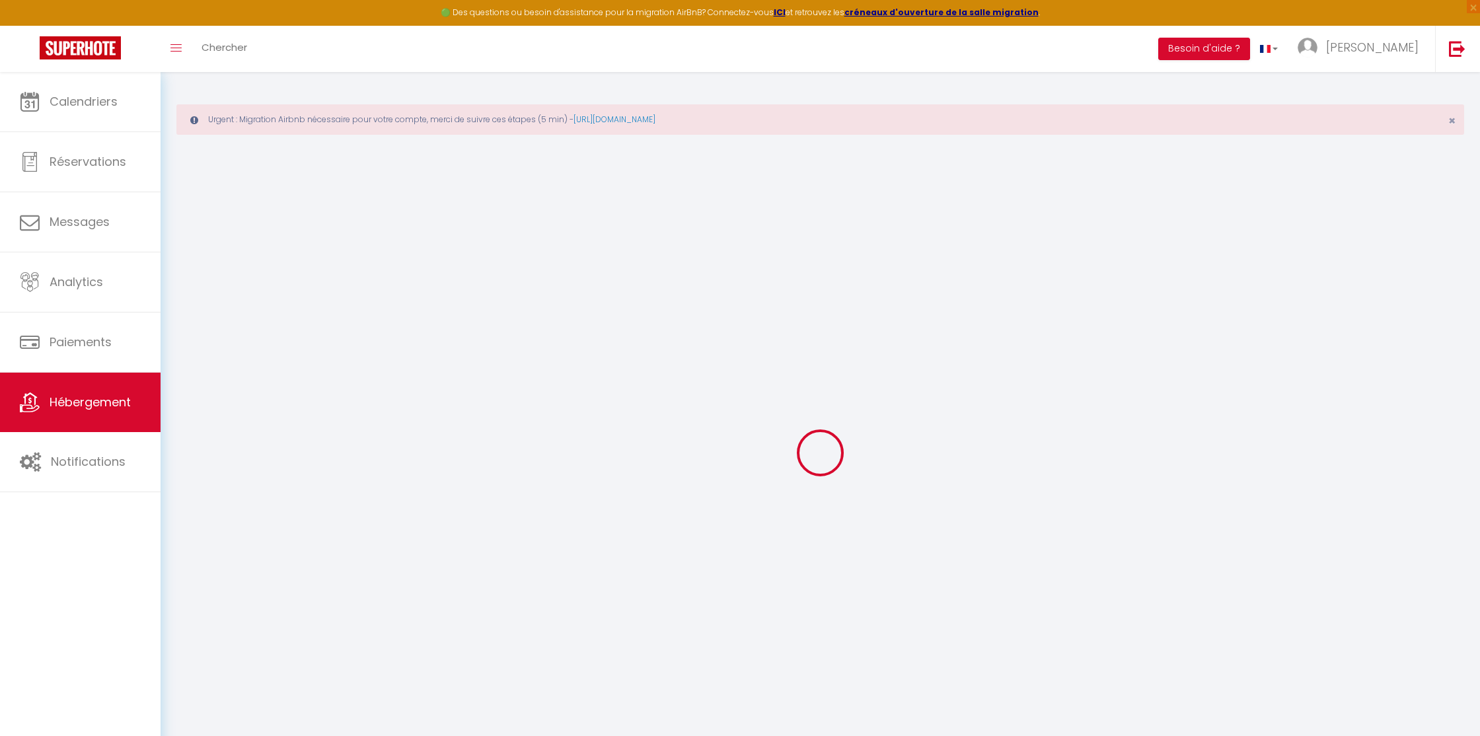
select select
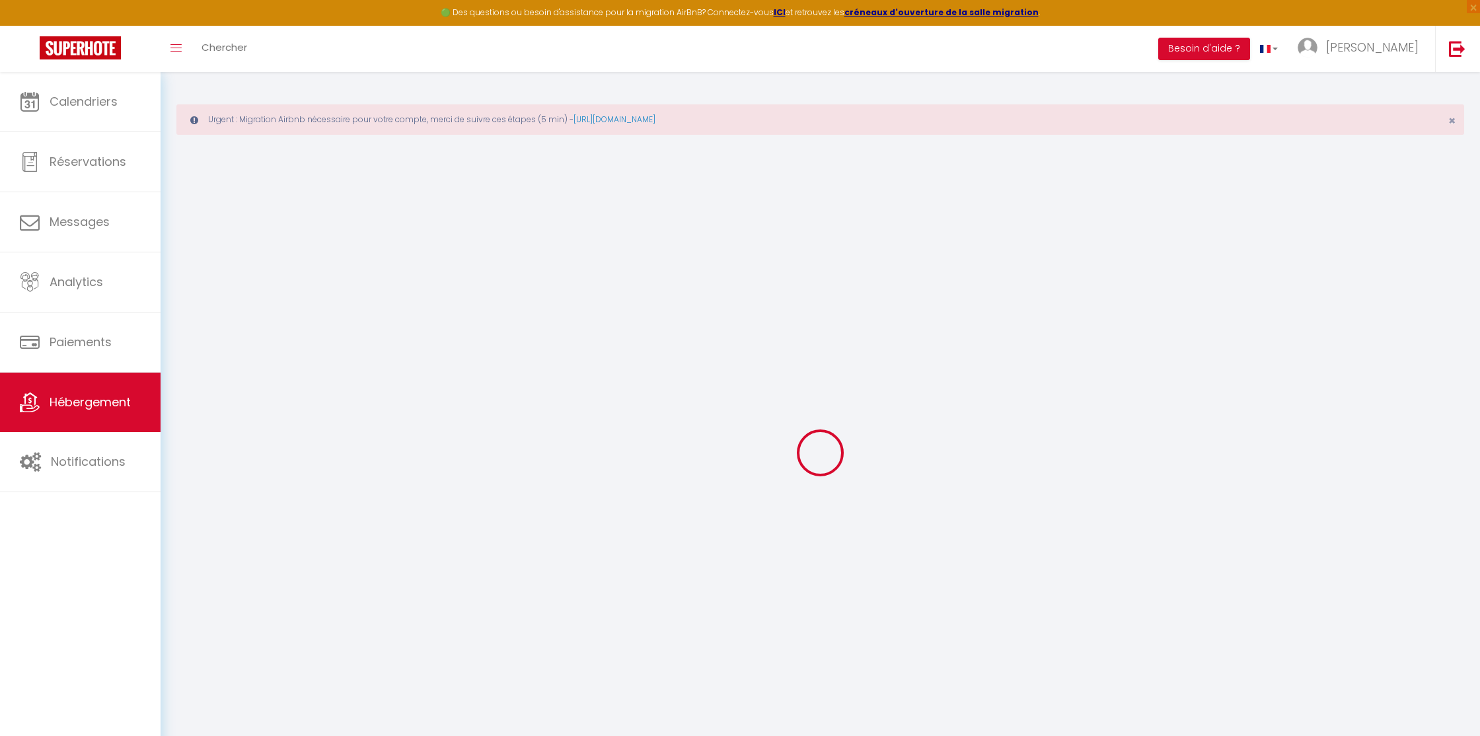
select select
checkbox input "false"
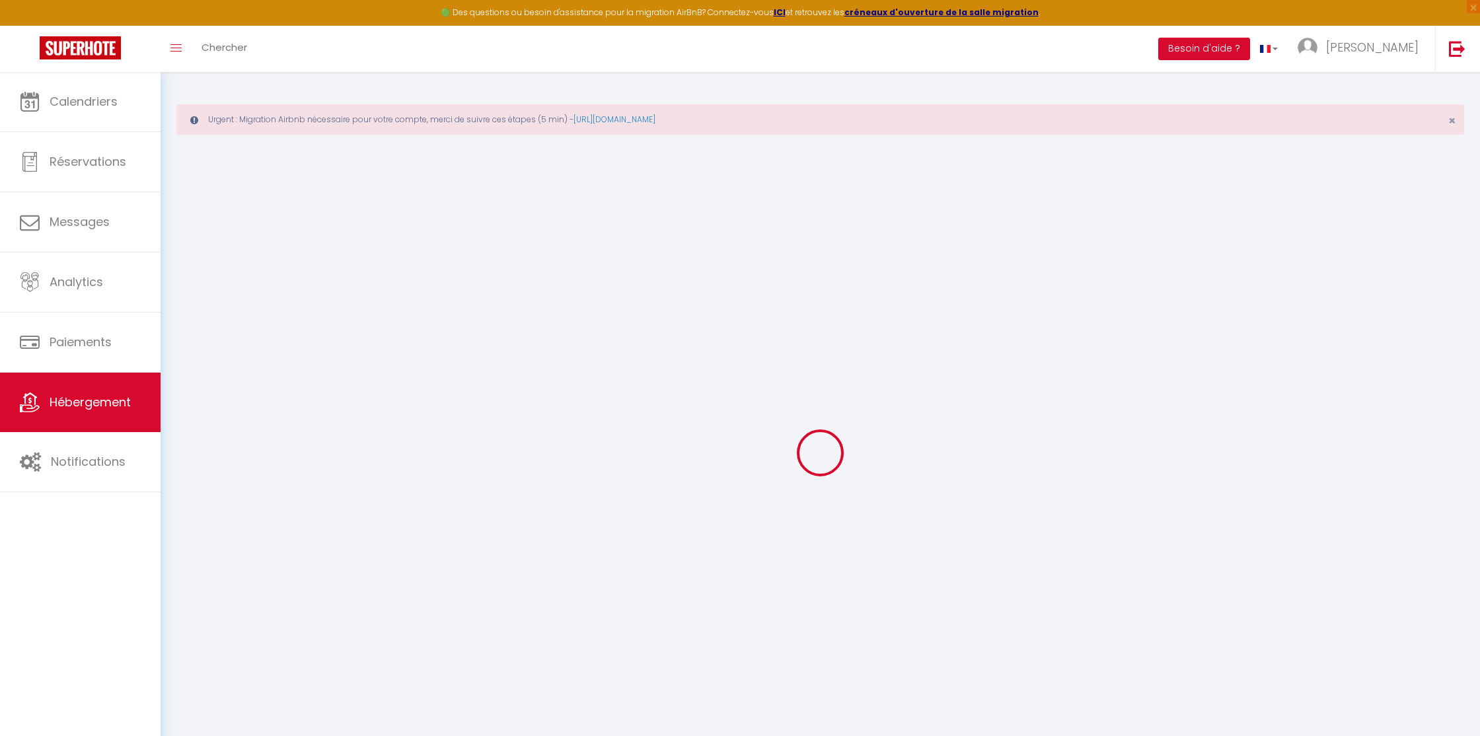
select select
type input "Spacieux appartement"
type input "Alix"
select select "6"
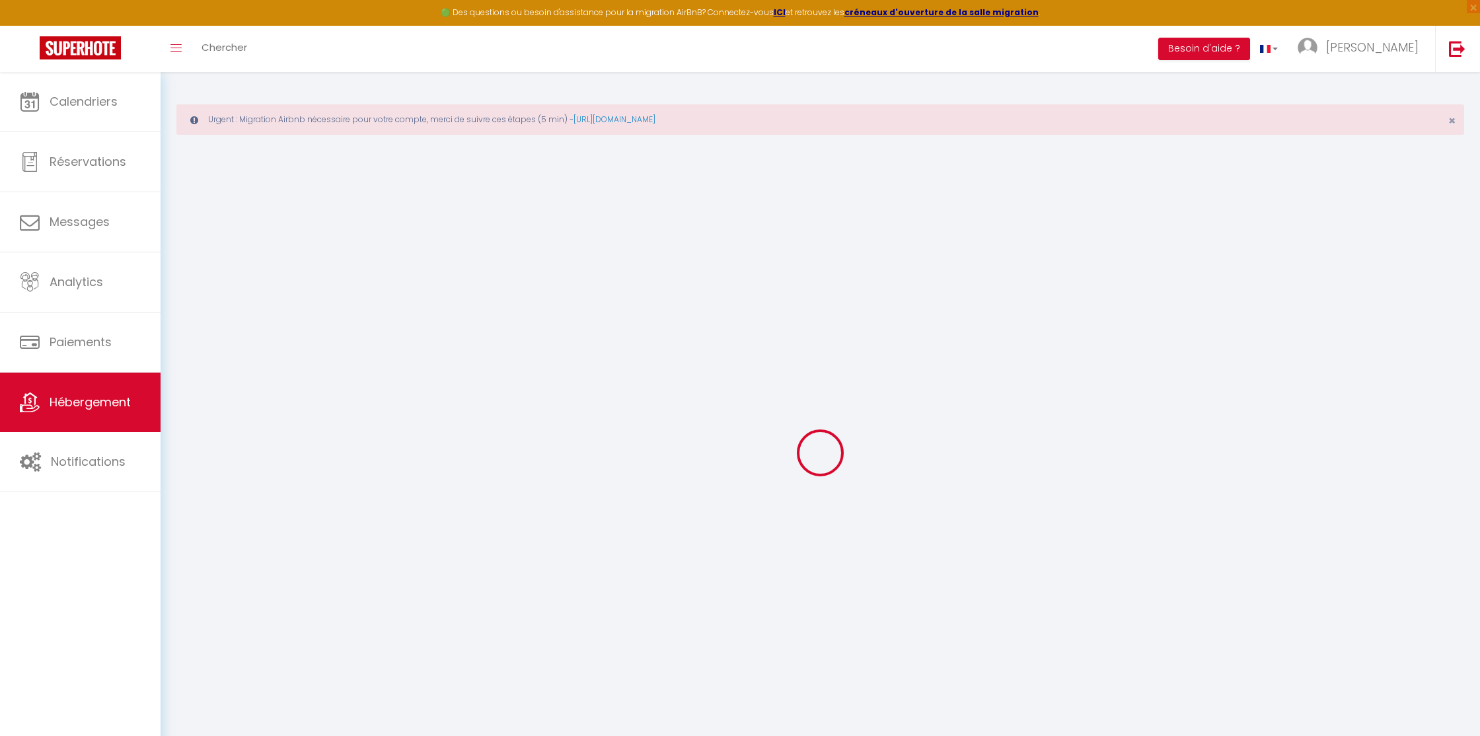
select select "2"
type input "150"
type input "30"
type input "500"
select select
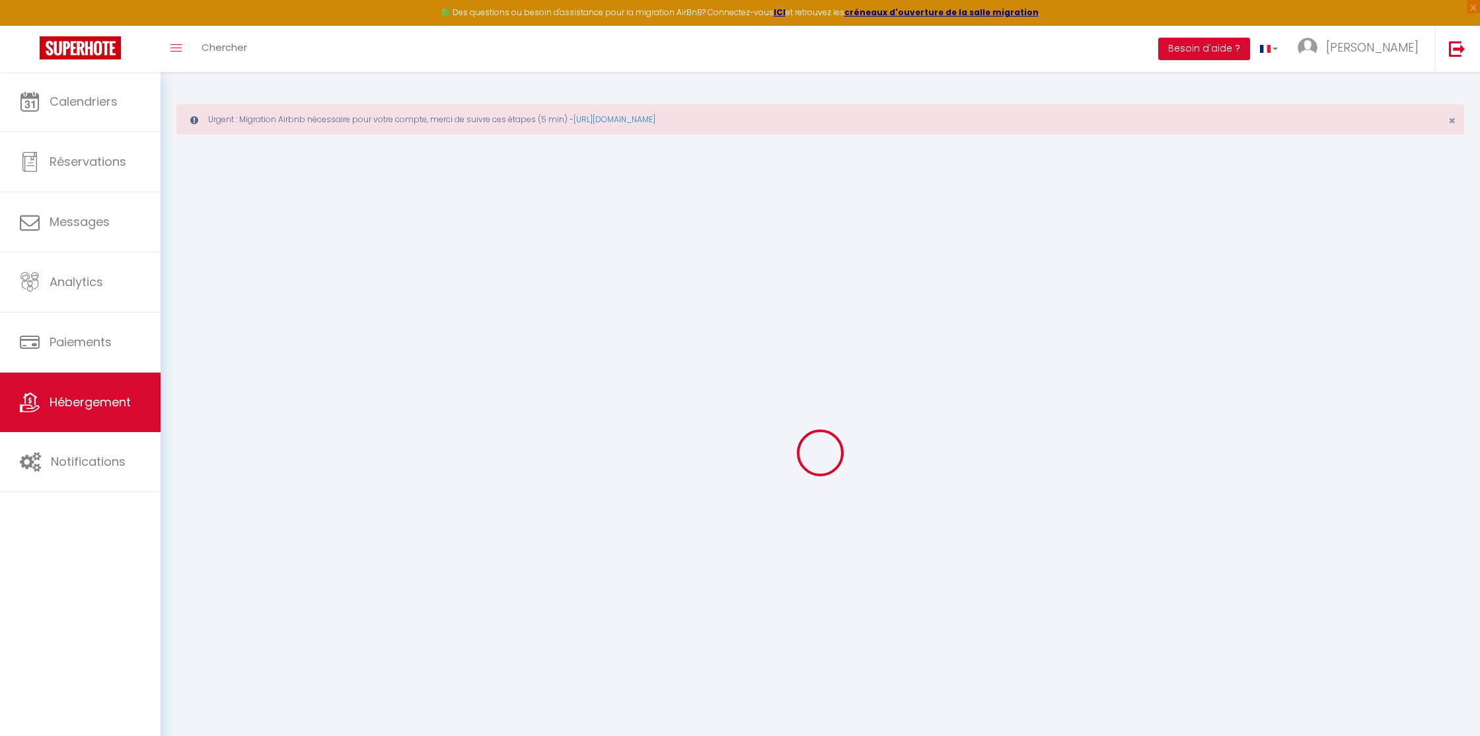
select select
type input "[STREET_ADDRESS]"
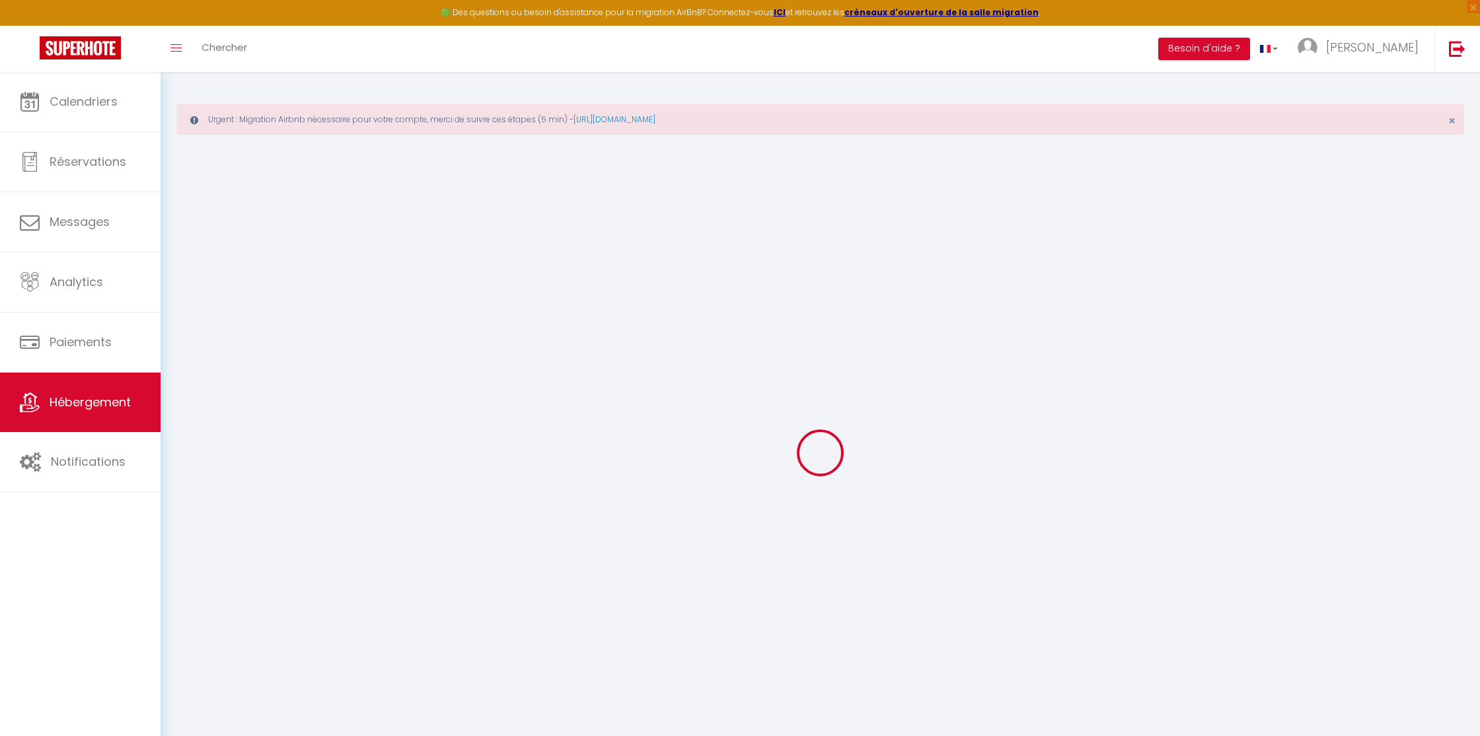
type input "36000"
type input "Châteauroux"
type input "[PERSON_NAME][EMAIL_ADDRESS][DOMAIN_NAME]"
select select "14239"
checkbox input "false"
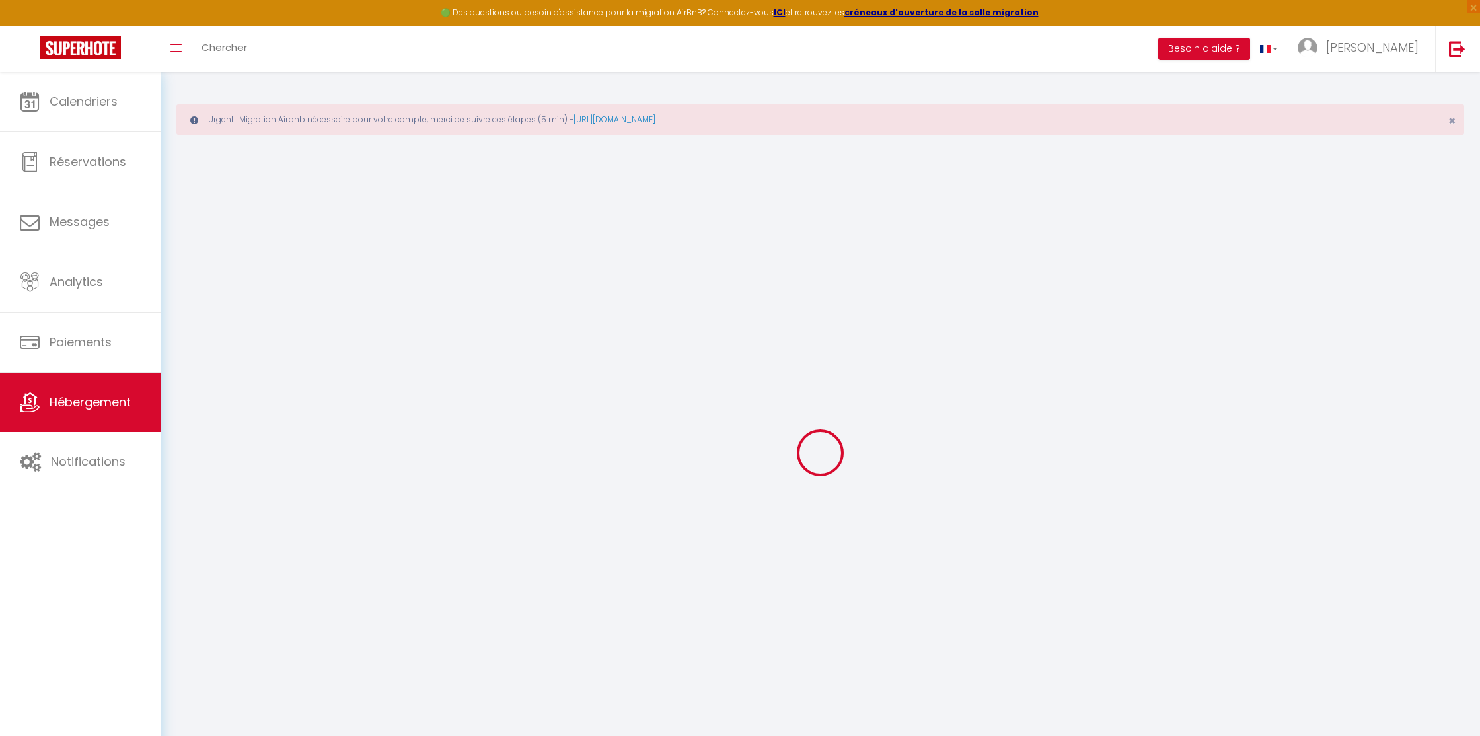
checkbox input "false"
type input "0"
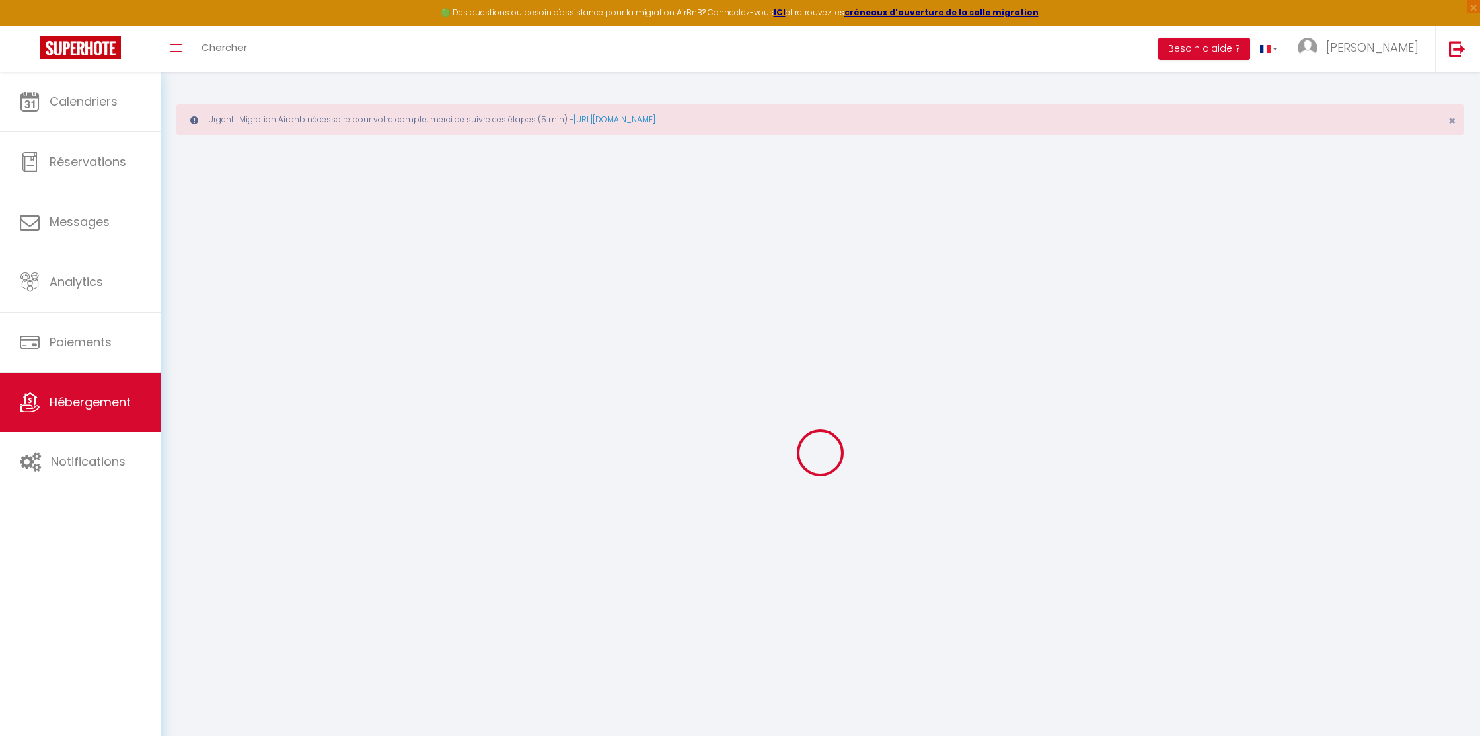
type input "0"
select select
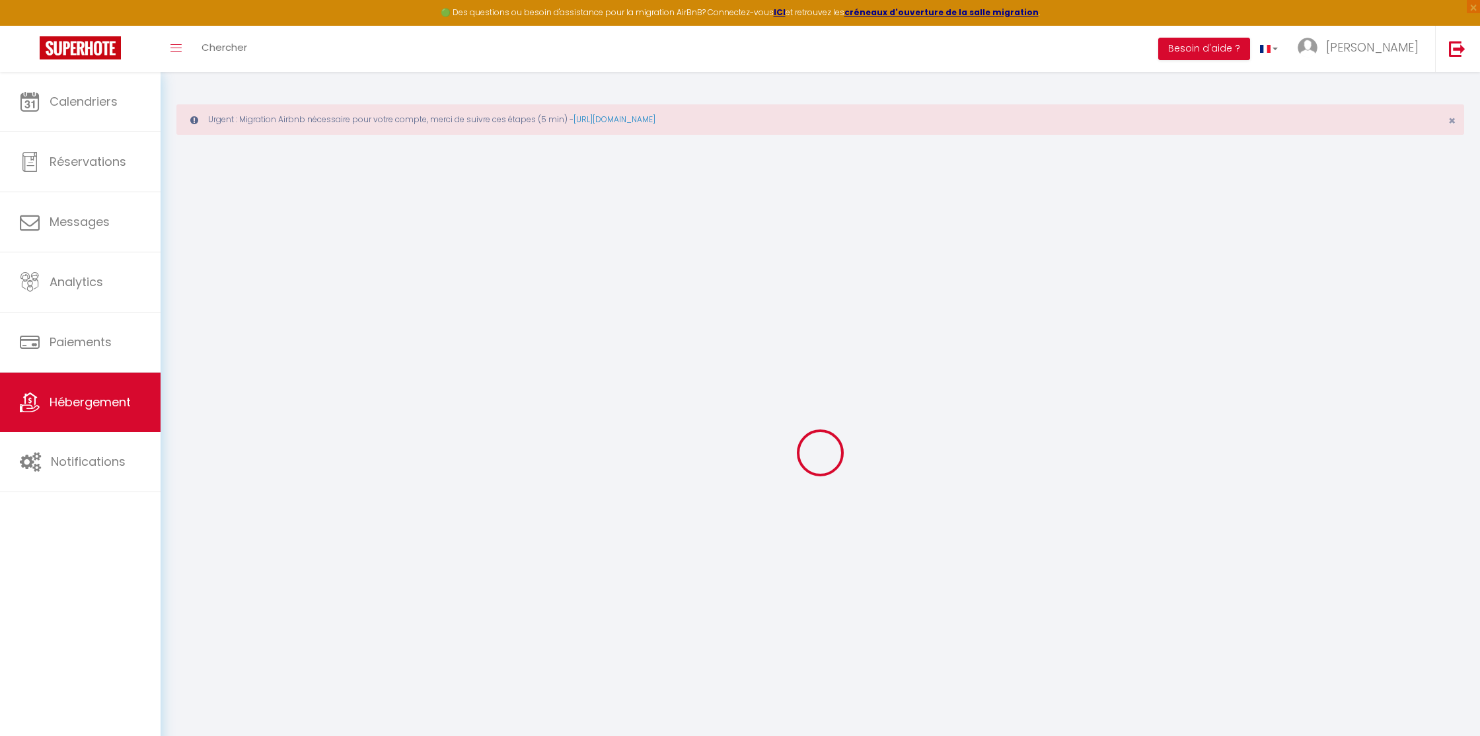
select select
checkbox input "false"
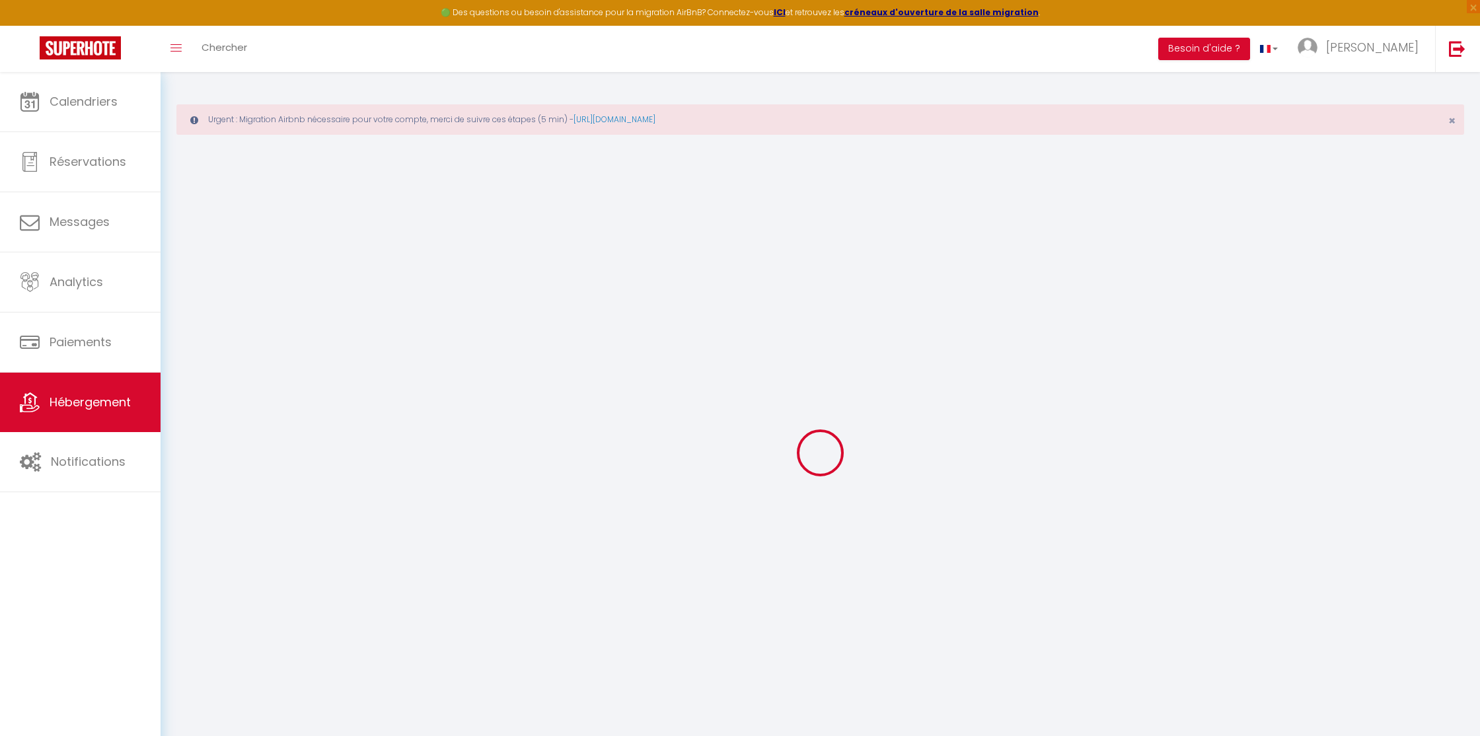
checkbox input "false"
select select
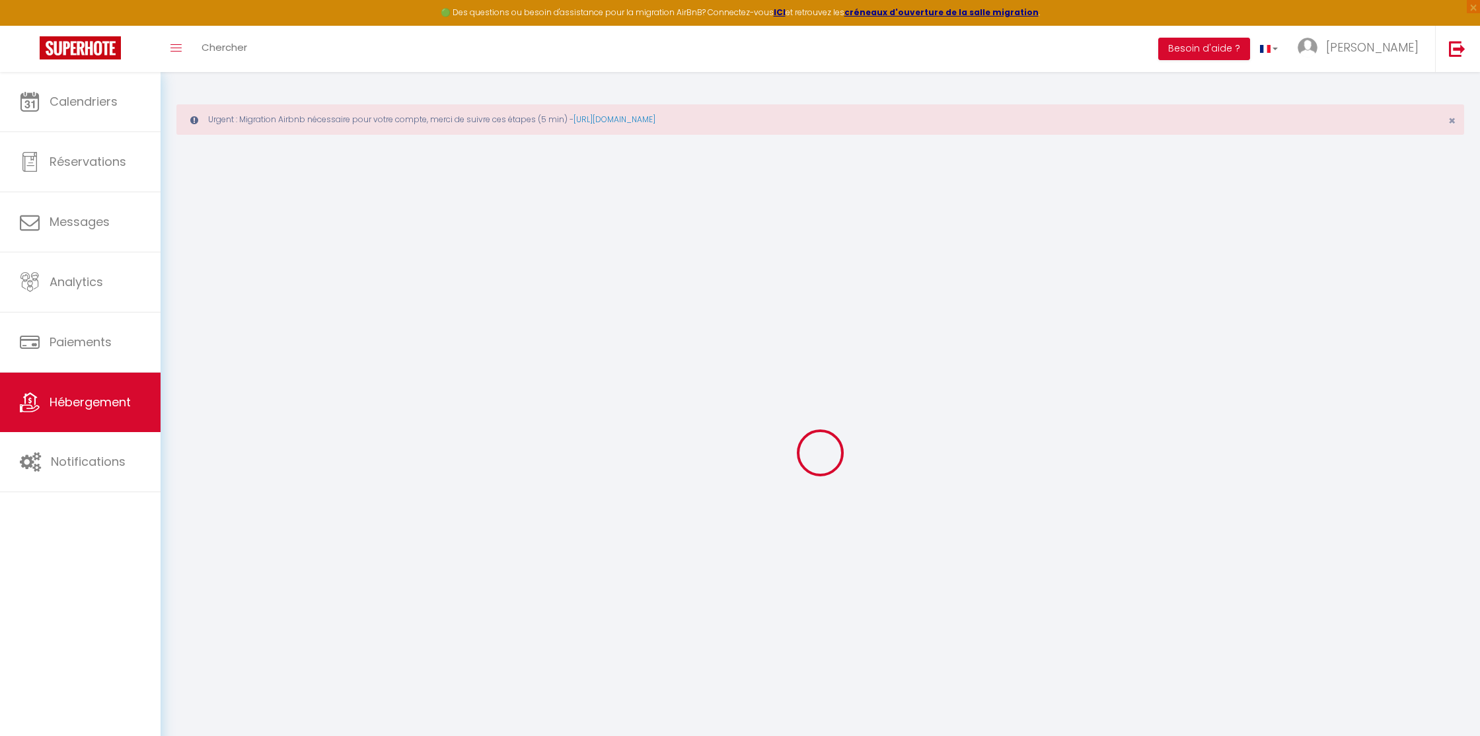
select select
checkbox input "false"
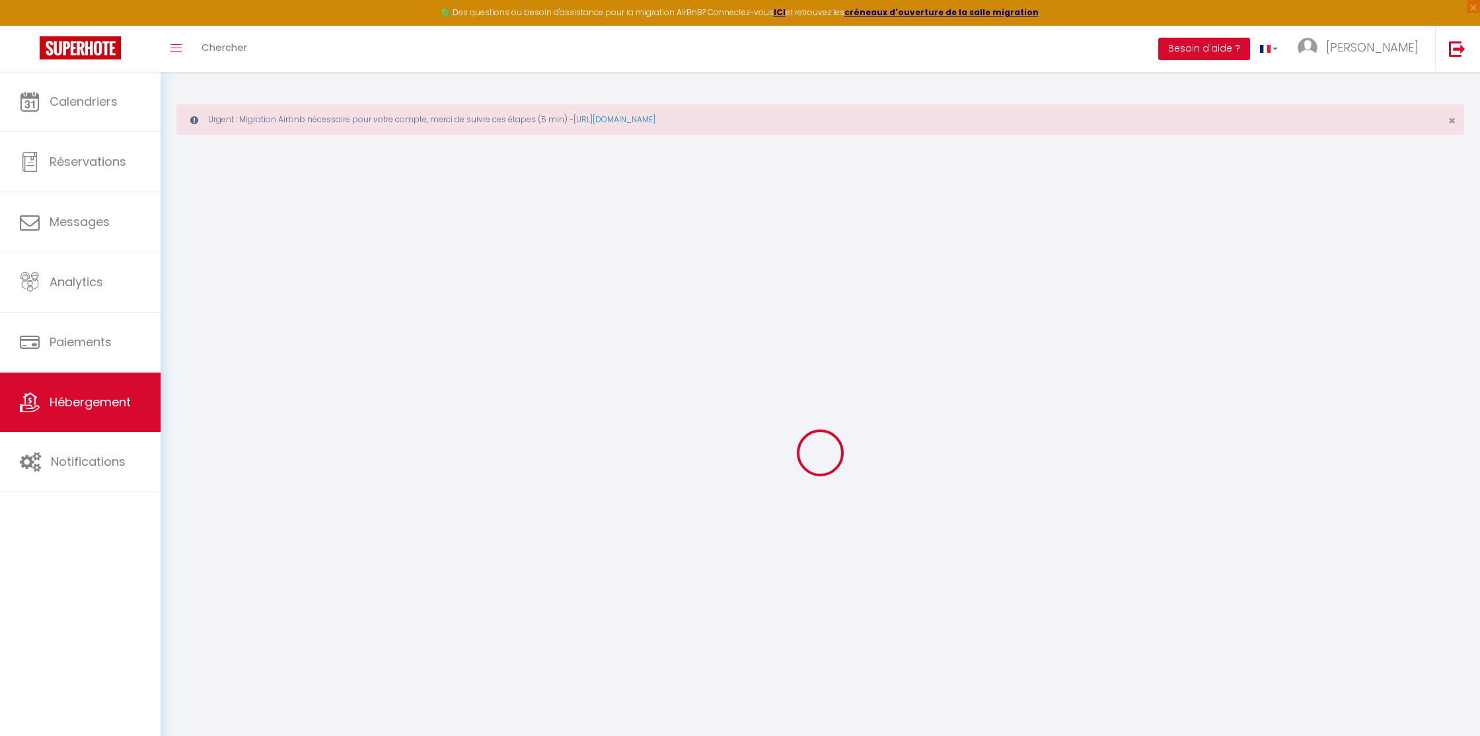
checkbox input "false"
select select "+ 12 %"
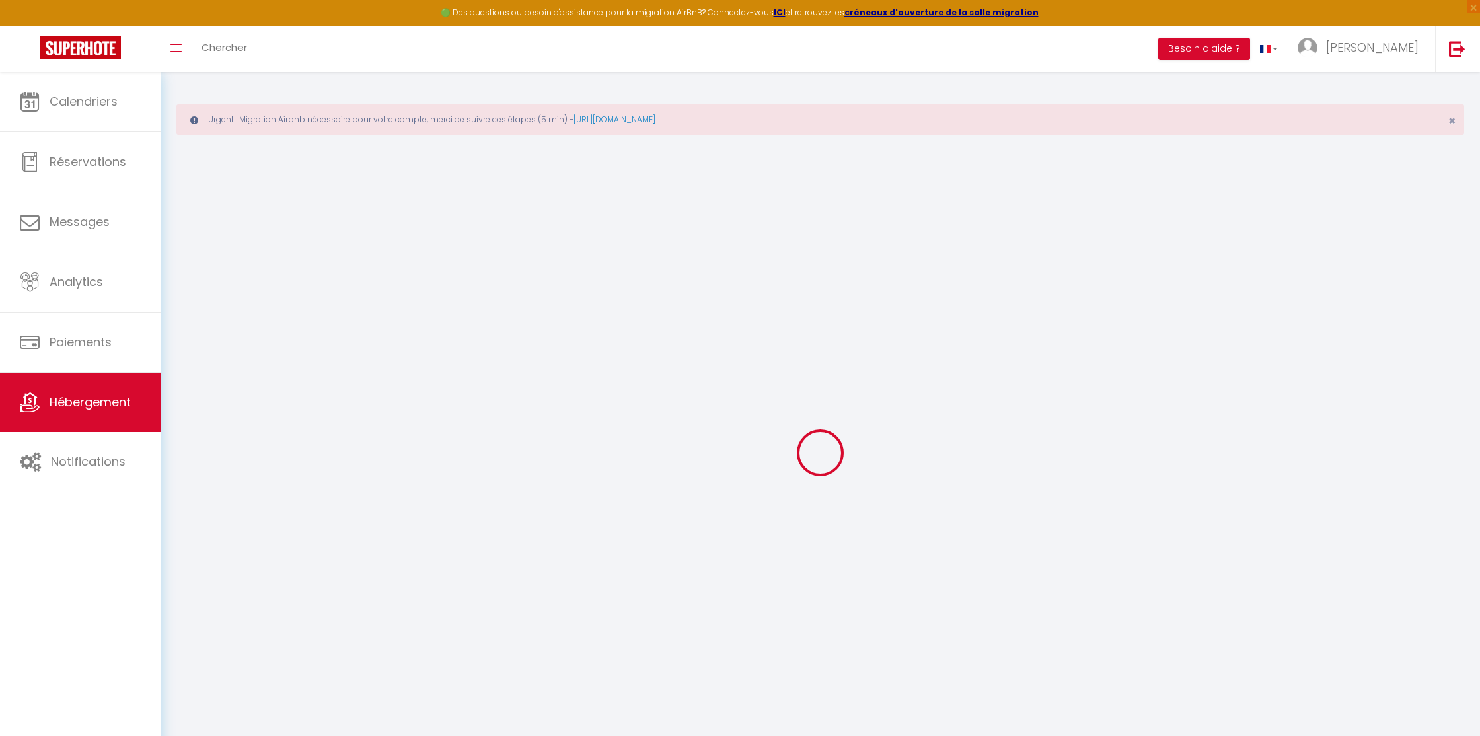
select select "+ 18 %"
select select
checkbox input "false"
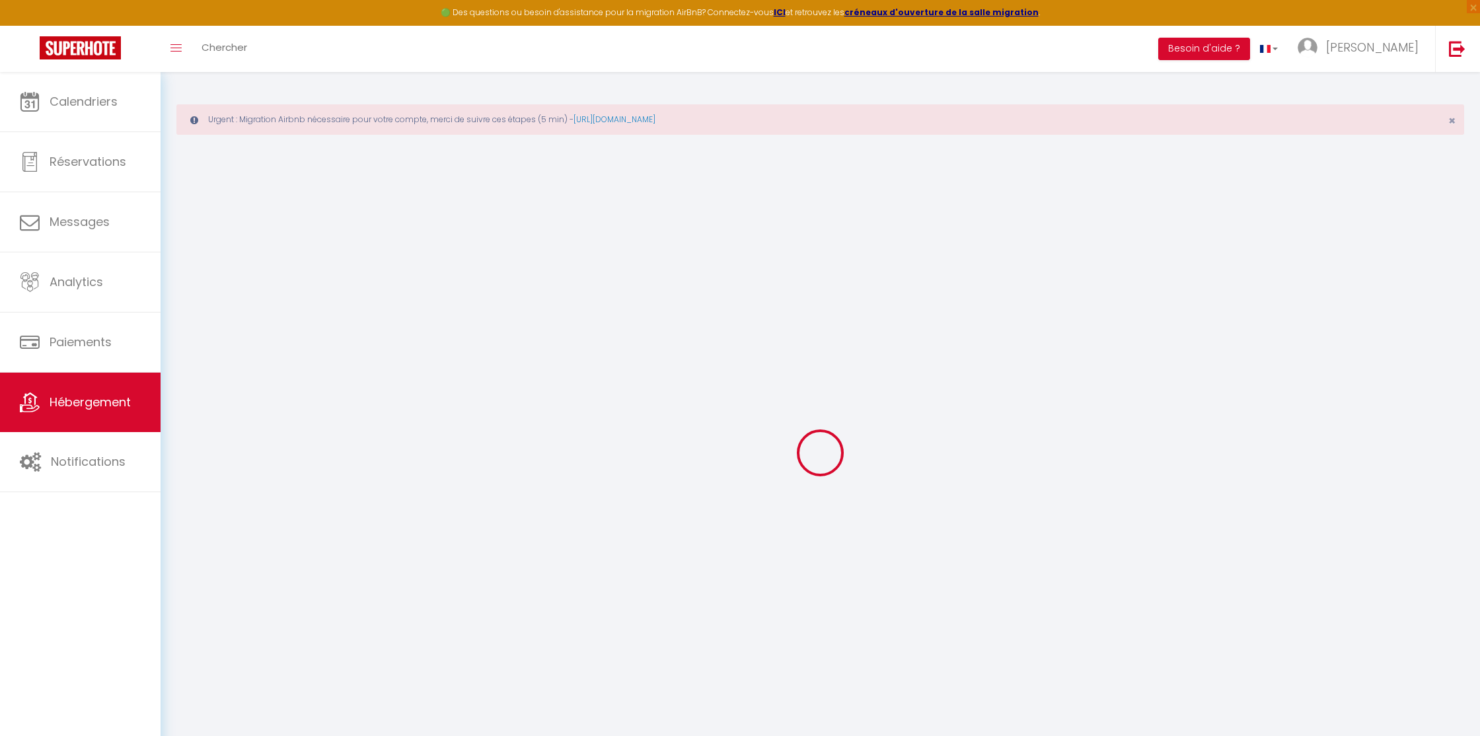
checkbox input "false"
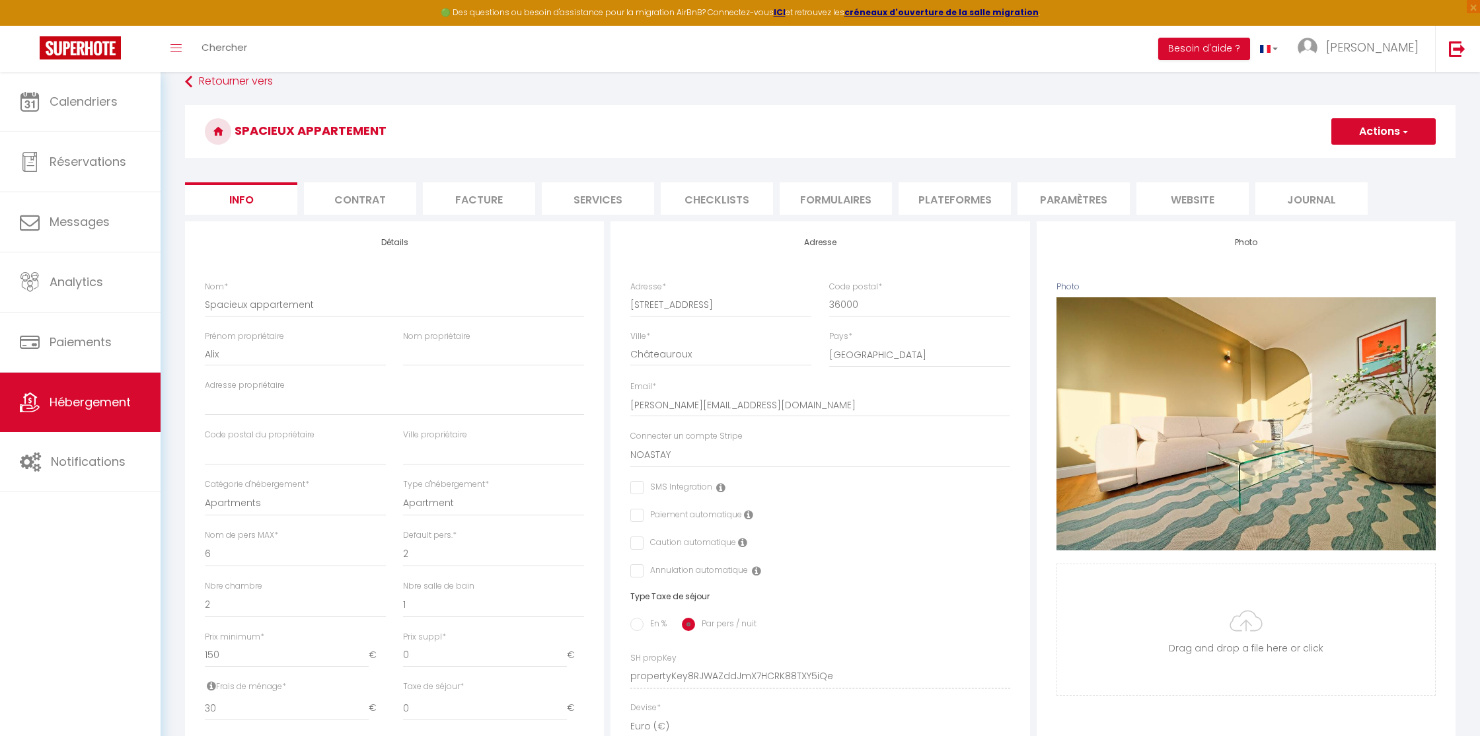
scroll to position [77, 0]
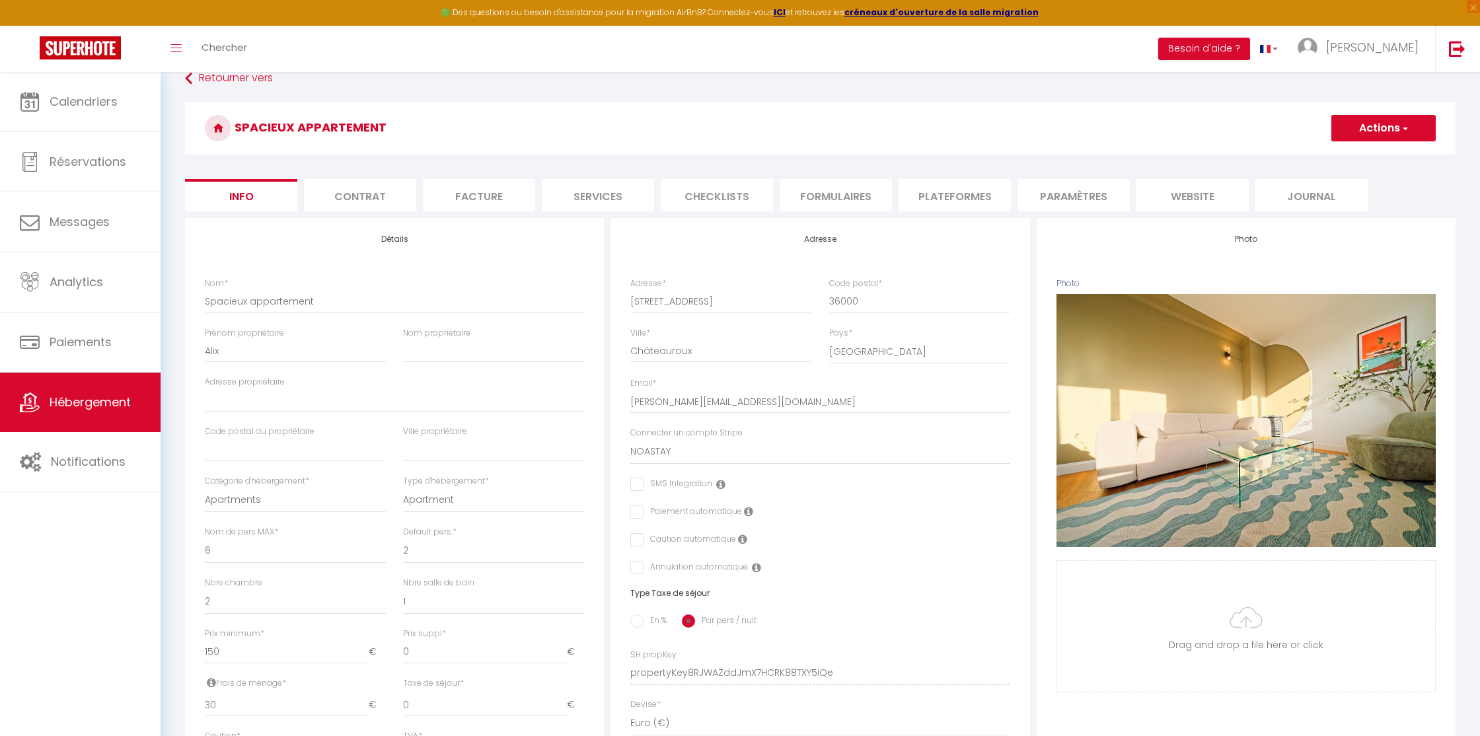
select select
checkbox input "false"
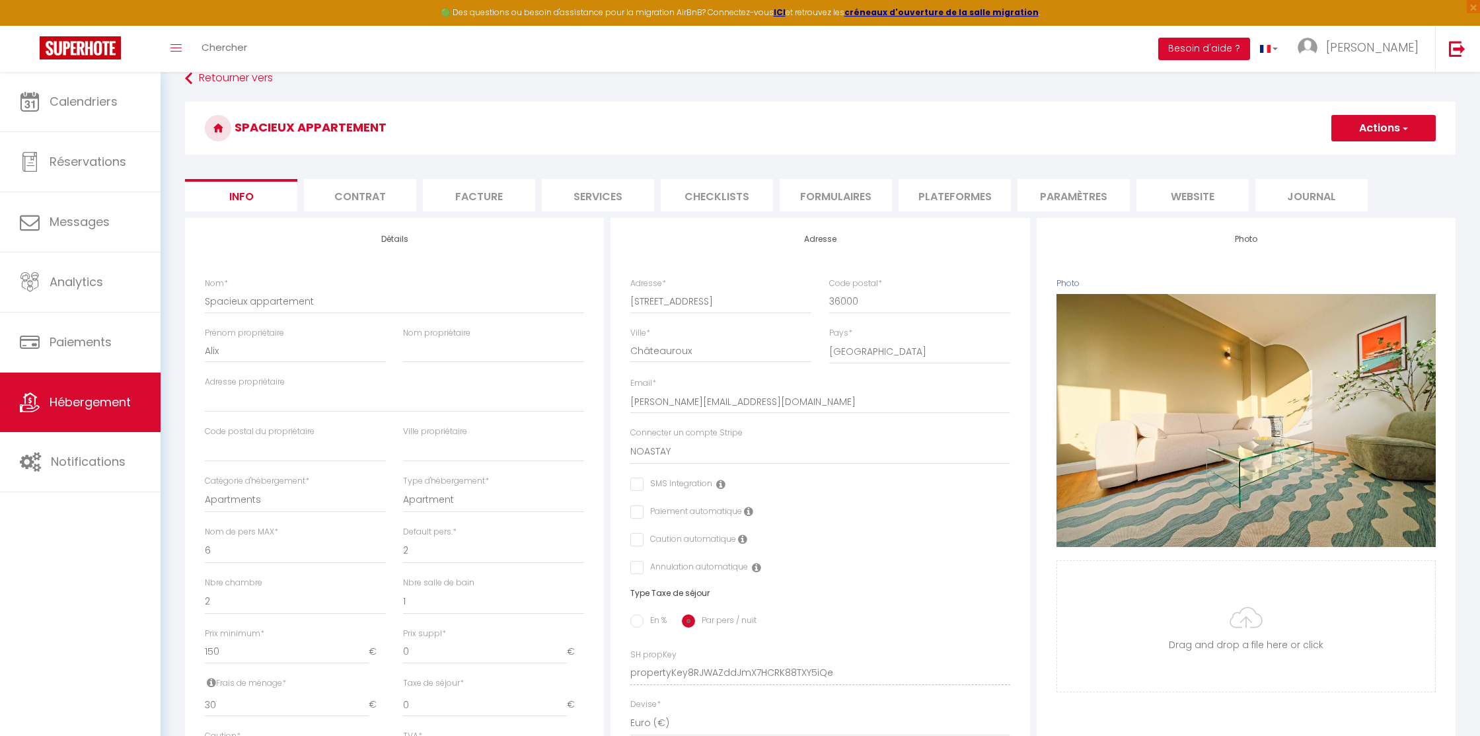
select select "365"
select select "EUR"
select select
select select "18902-1400474794845611159"
click at [955, 199] on li "Plateformes" at bounding box center [954, 195] width 112 height 32
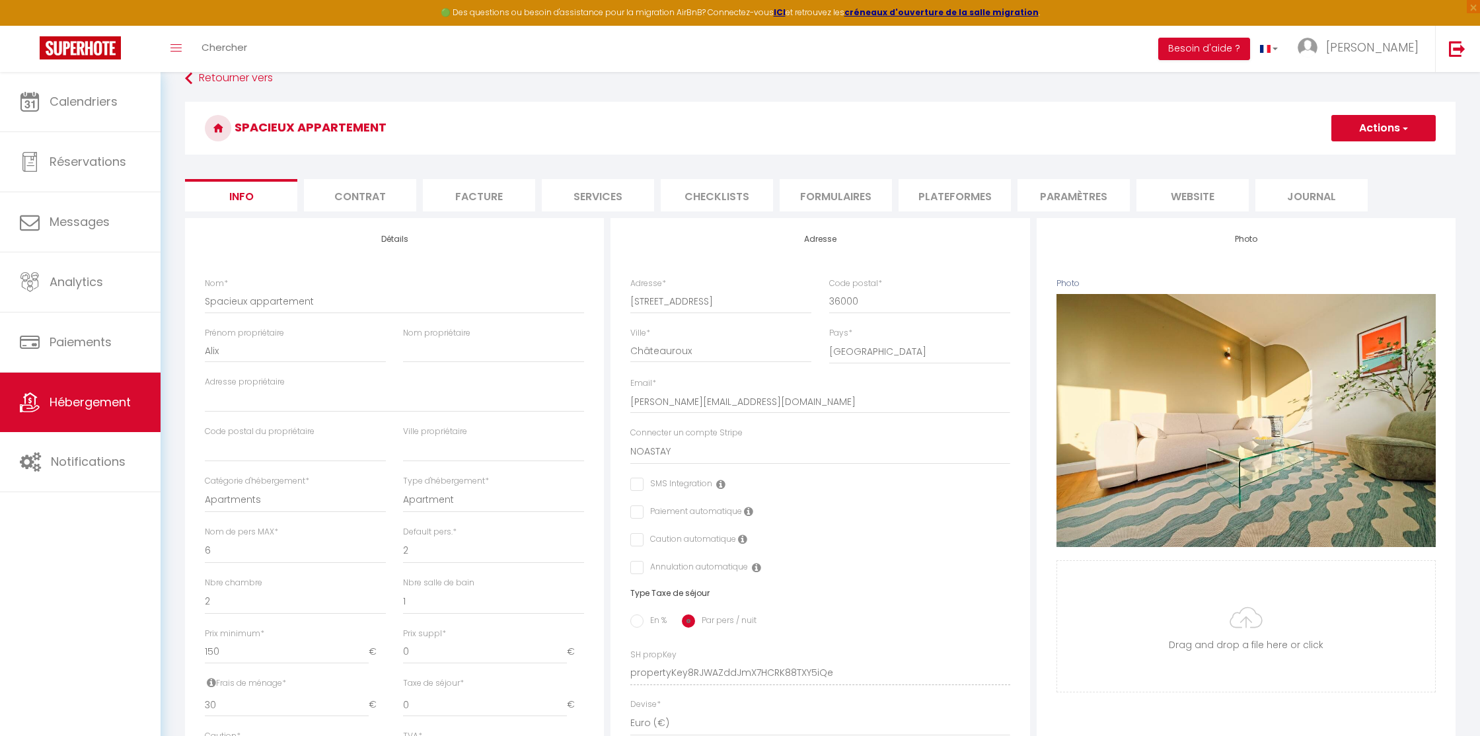
select select
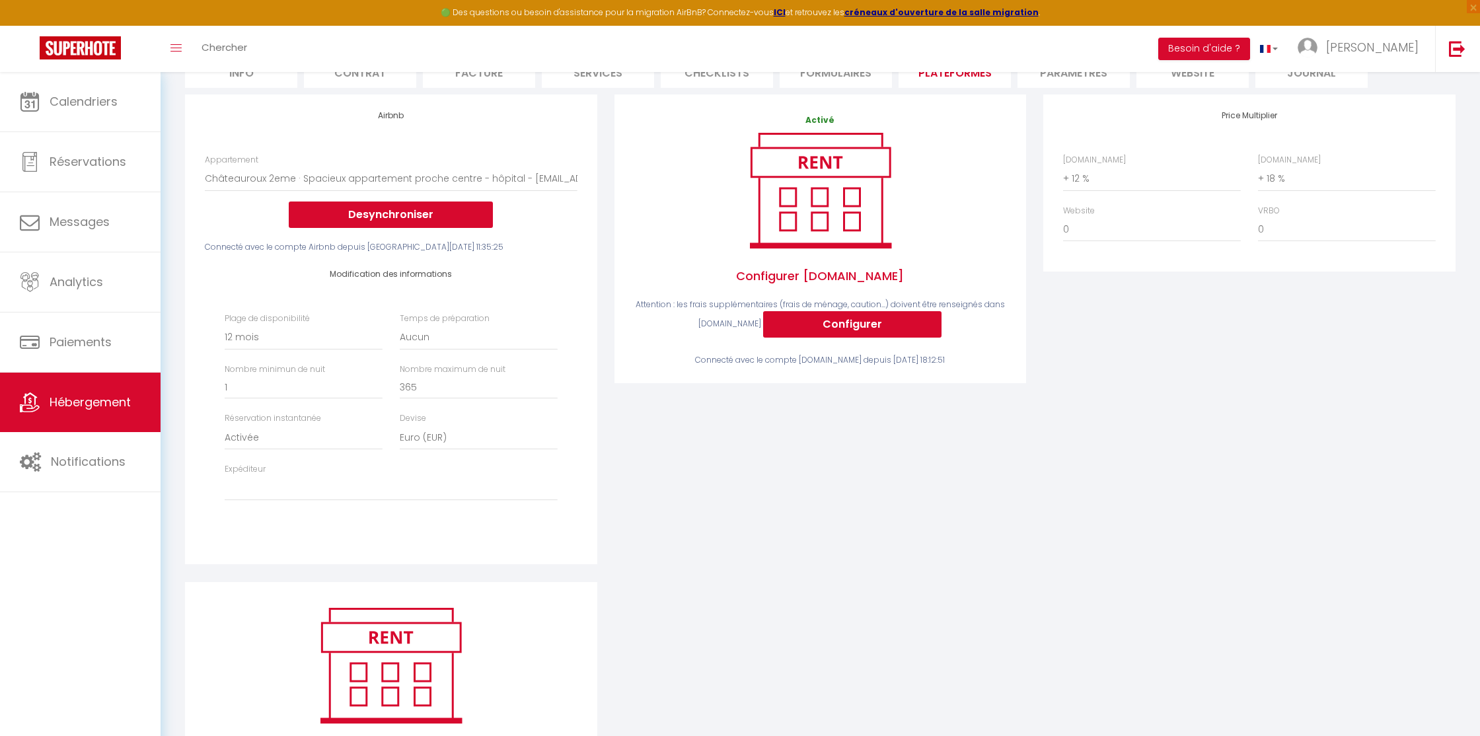
scroll to position [205, 0]
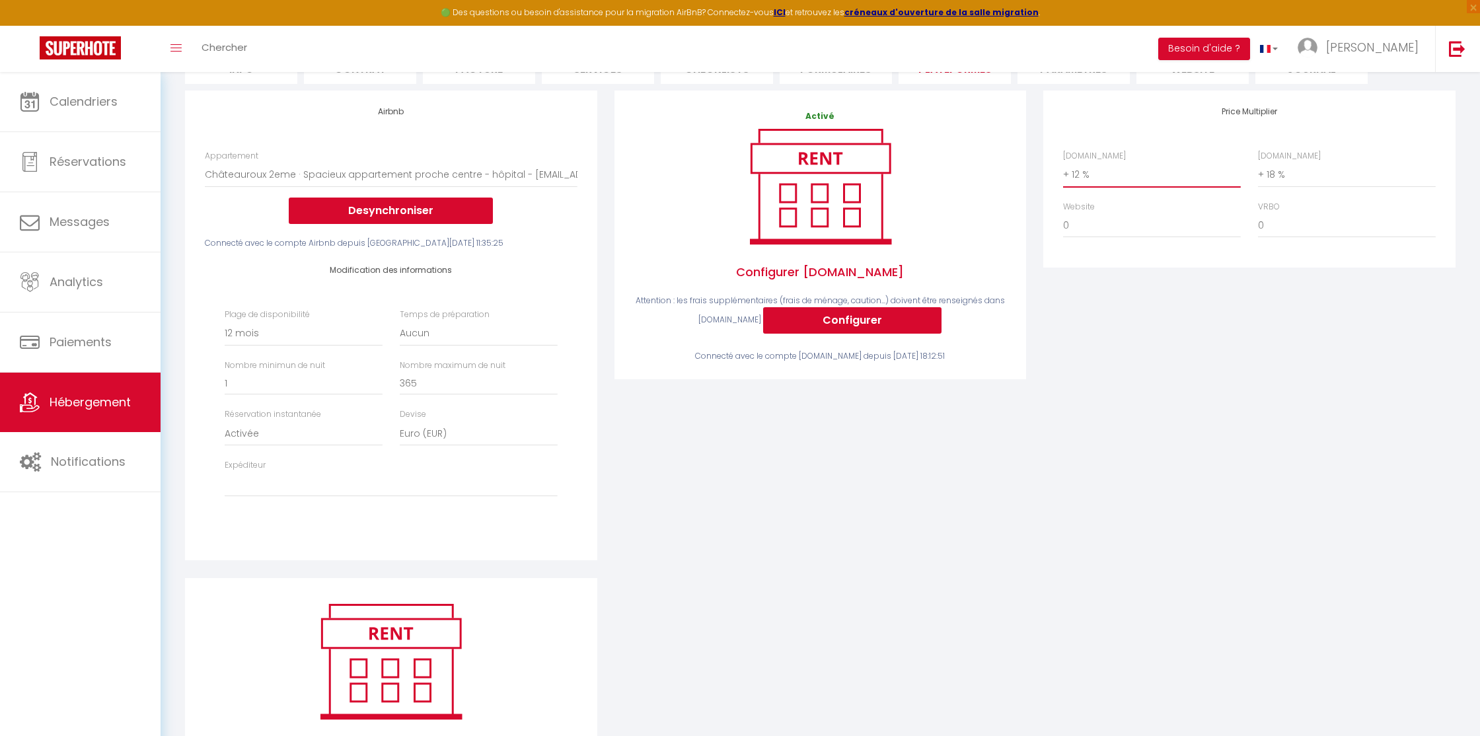
click at [1134, 180] on select "0 + 1 % + 2 % + 3 % + 4 % + 5 % + 6 % + 7 % + 8 % + 9 %" at bounding box center [1152, 174] width 178 height 25
select select "+ 22 %"
click at [1063, 162] on select "0 + 1 % + 2 % + 3 % + 4 % + 5 % + 6 % + 7 % + 8 % + 9 %" at bounding box center [1152, 174] width 178 height 25
select select
click at [1176, 320] on div "Price Multiplier [DOMAIN_NAME] 0 + 1 % + 2 % + 3 % + 4 % + 5 % + 6 % + 7 %" at bounding box center [1248, 333] width 429 height 487
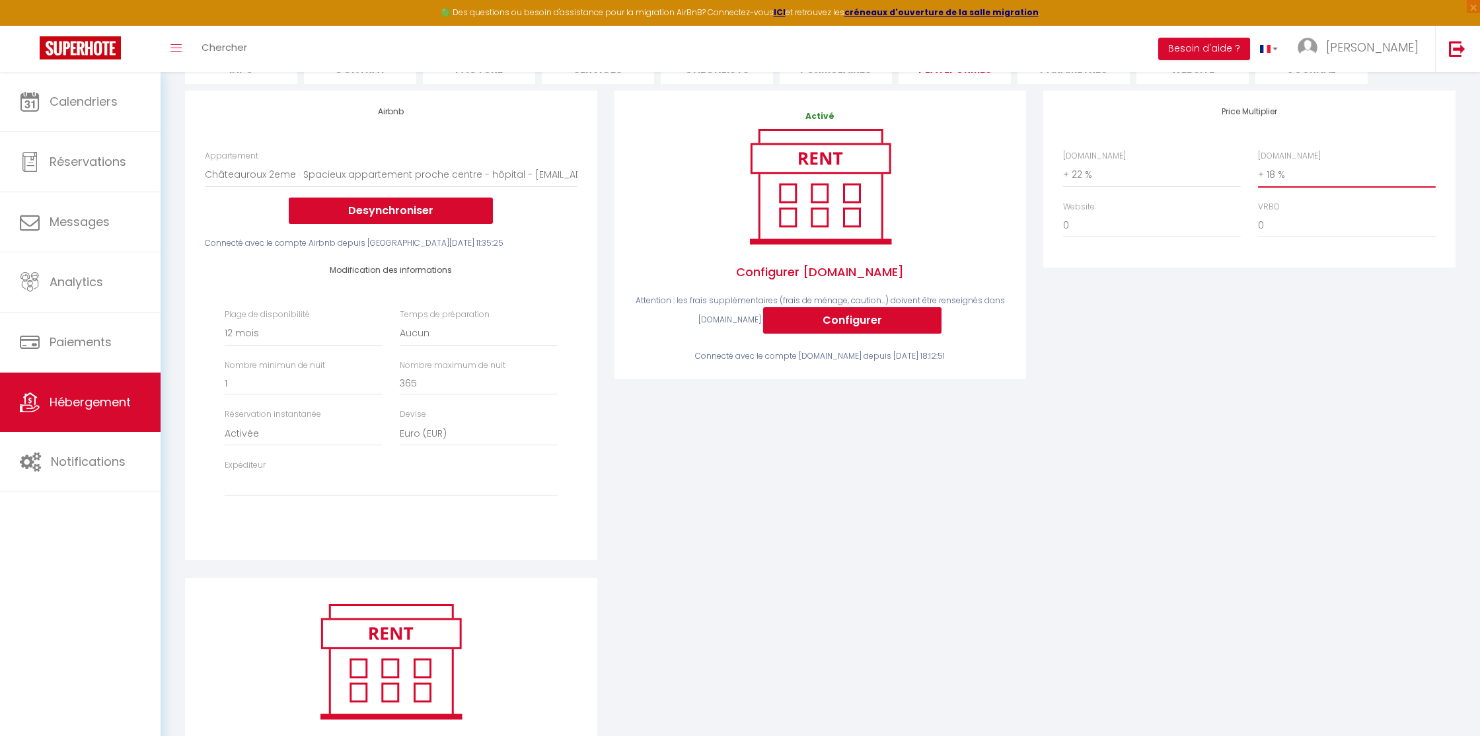
click at [1264, 175] on select "0 + 1 % + 2 % + 3 % + 4 % + 5 % + 6 % + 7 % + 8 % + 9 %" at bounding box center [1347, 174] width 178 height 25
select select "+ 22 %"
click at [1258, 162] on select "0 + 1 % + 2 % + 3 % + 4 % + 5 % + 6 % + 7 % + 8 % + 9 %" at bounding box center [1347, 174] width 178 height 25
select select
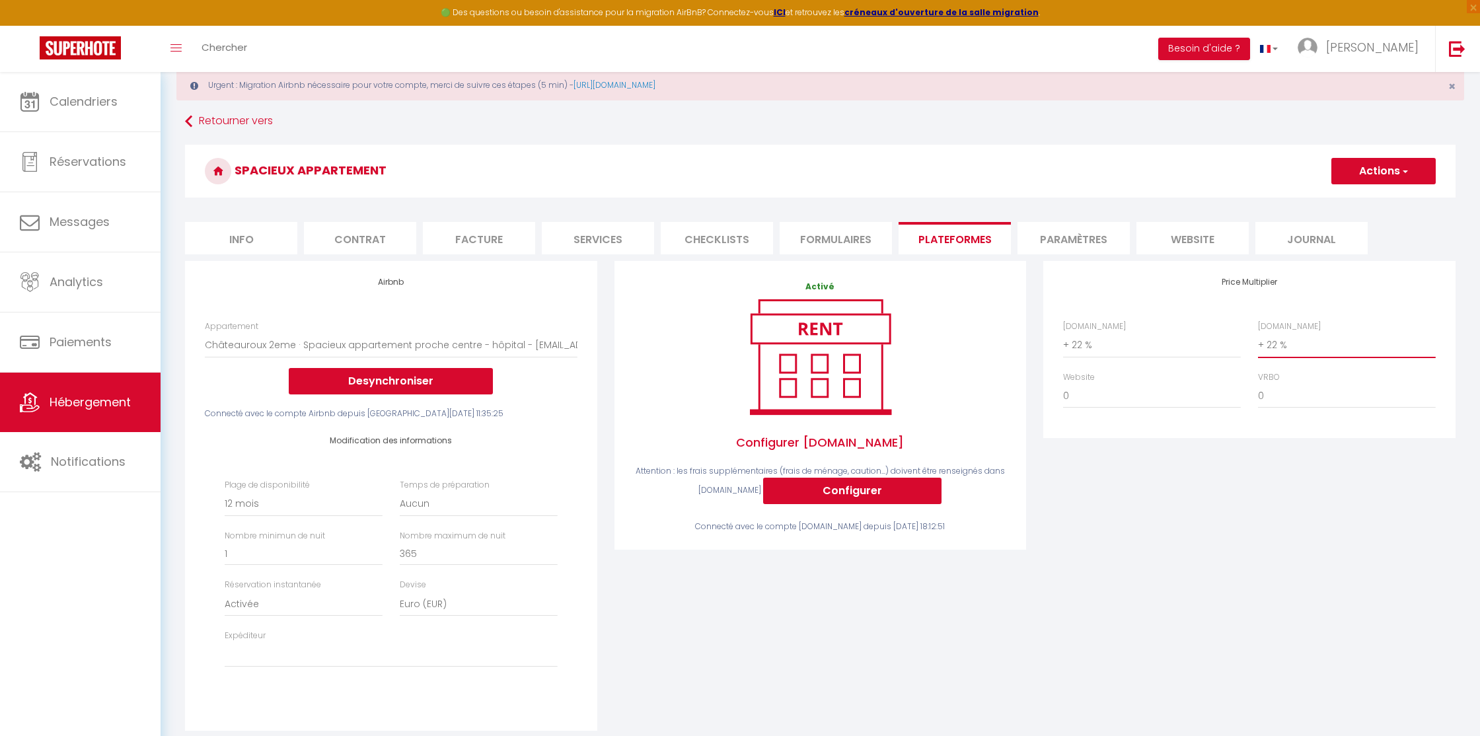
scroll to position [52, 0]
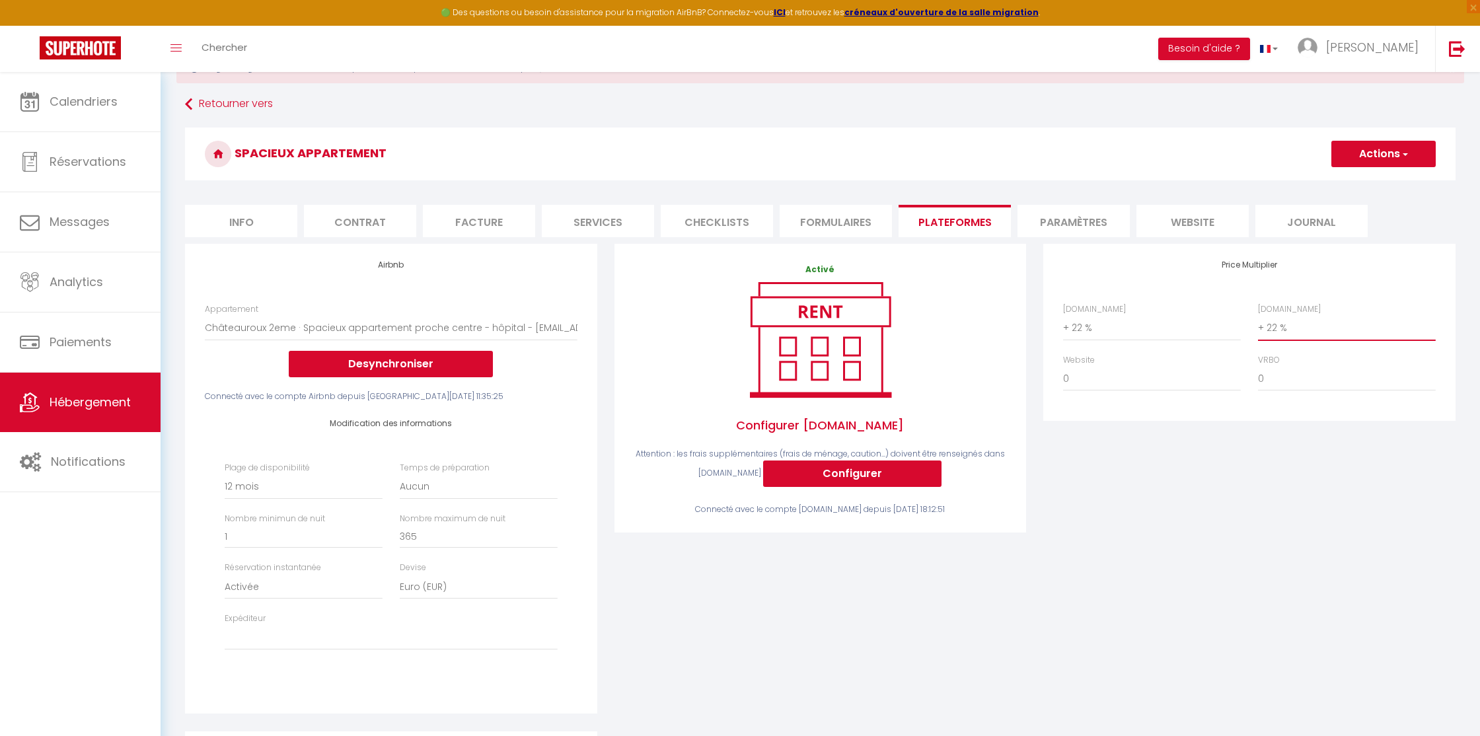
click at [1262, 326] on select "0 + 1 % + 2 % + 3 % + 4 % + 5 % + 6 % + 7 % + 8 % + 9 %" at bounding box center [1347, 327] width 178 height 25
click at [1376, 153] on button "Actions" at bounding box center [1383, 154] width 104 height 26
click at [1348, 183] on link "Enregistrer" at bounding box center [1382, 182] width 104 height 17
select select "365"
select select "EUR"
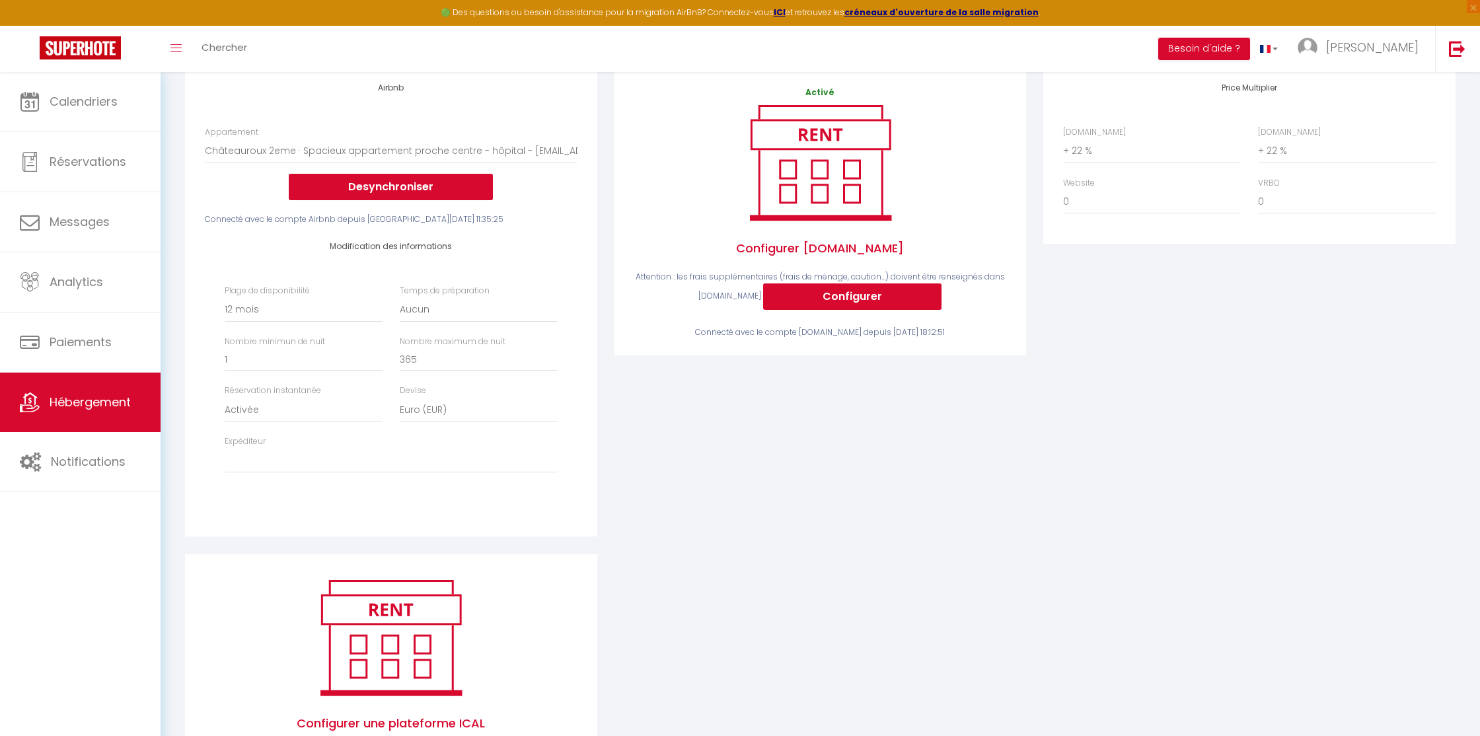
scroll to position [314, 0]
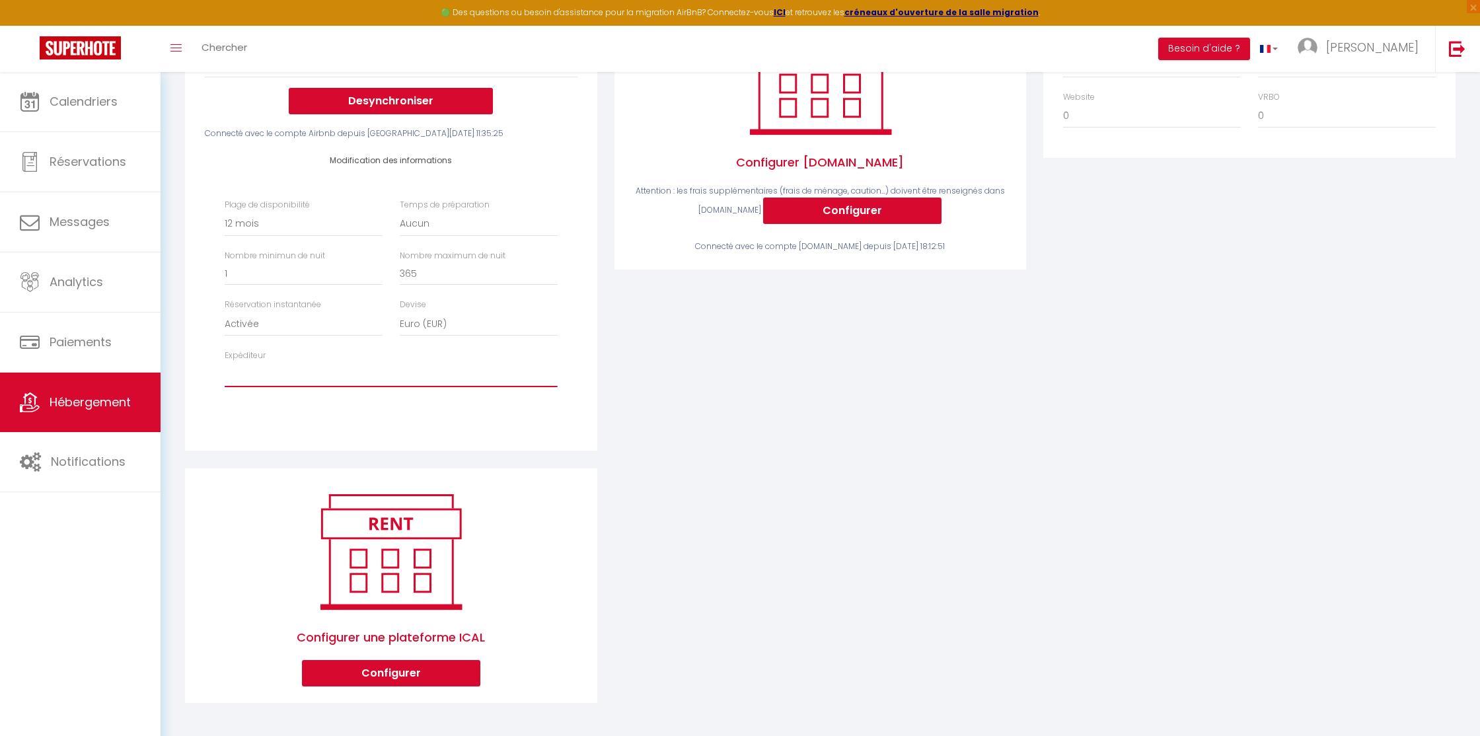
click at [349, 380] on select "[PERSON_NAME][EMAIL_ADDRESS][DOMAIN_NAME] [EMAIL_ADDRESS][DOMAIN_NAME] [PERSON_…" at bounding box center [391, 374] width 332 height 25
click at [225, 362] on select "[PERSON_NAME][EMAIL_ADDRESS][DOMAIN_NAME] [EMAIL_ADDRESS][DOMAIN_NAME] [PERSON_…" at bounding box center [391, 374] width 332 height 25
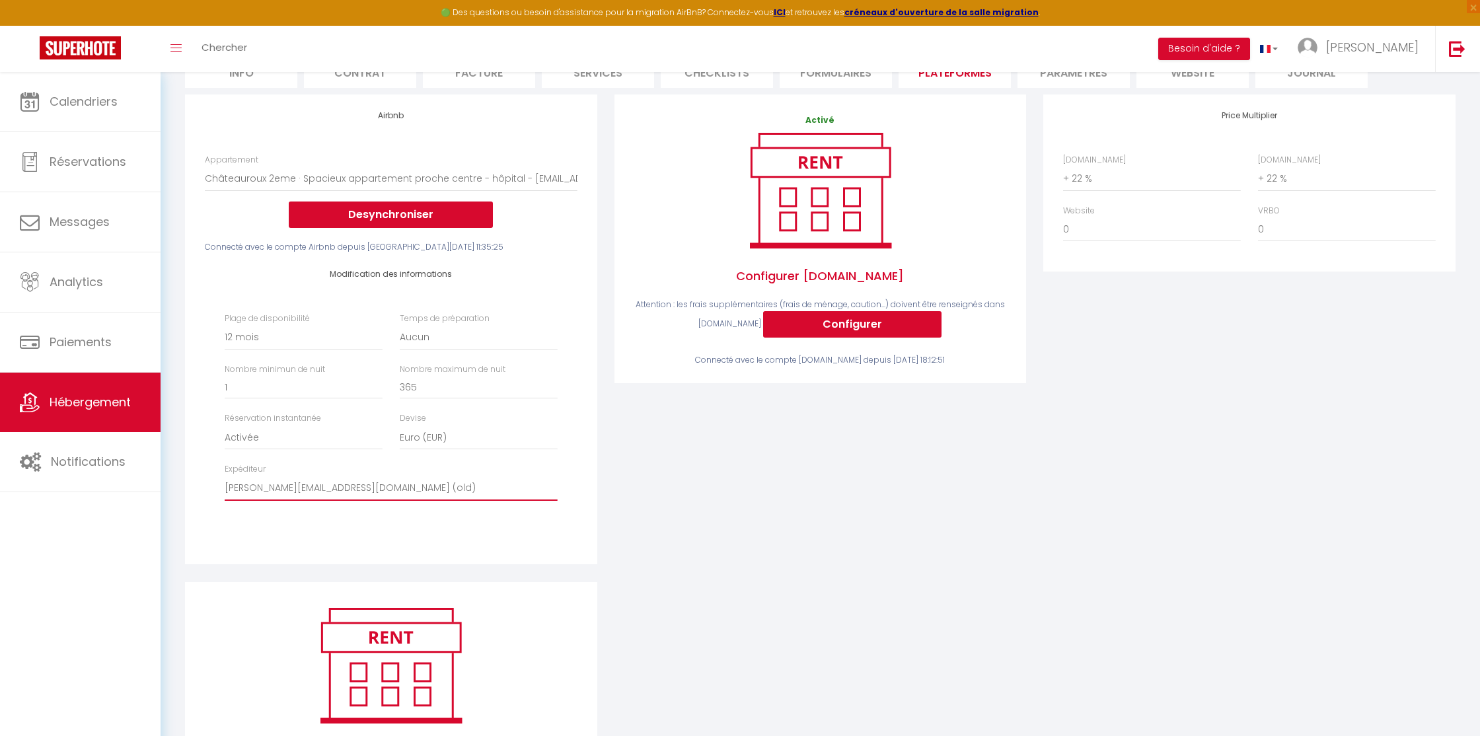
scroll to position [191, 0]
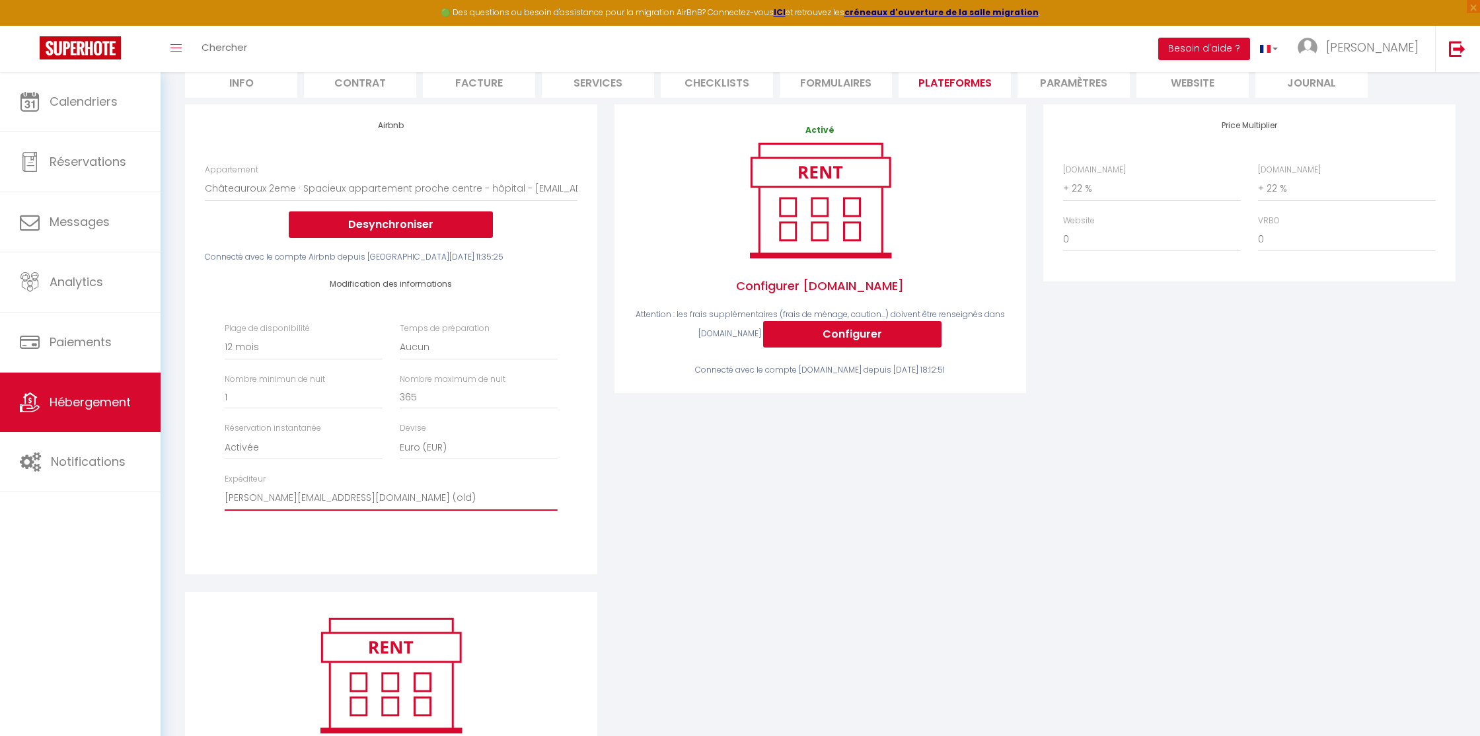
click at [328, 498] on select "[PERSON_NAME][EMAIL_ADDRESS][DOMAIN_NAME] [EMAIL_ADDRESS][DOMAIN_NAME] [PERSON_…" at bounding box center [391, 497] width 332 height 25
select select "3537"
click at [225, 485] on select "[PERSON_NAME][EMAIL_ADDRESS][DOMAIN_NAME] [EMAIL_ADDRESS][DOMAIN_NAME] [PERSON_…" at bounding box center [391, 497] width 332 height 25
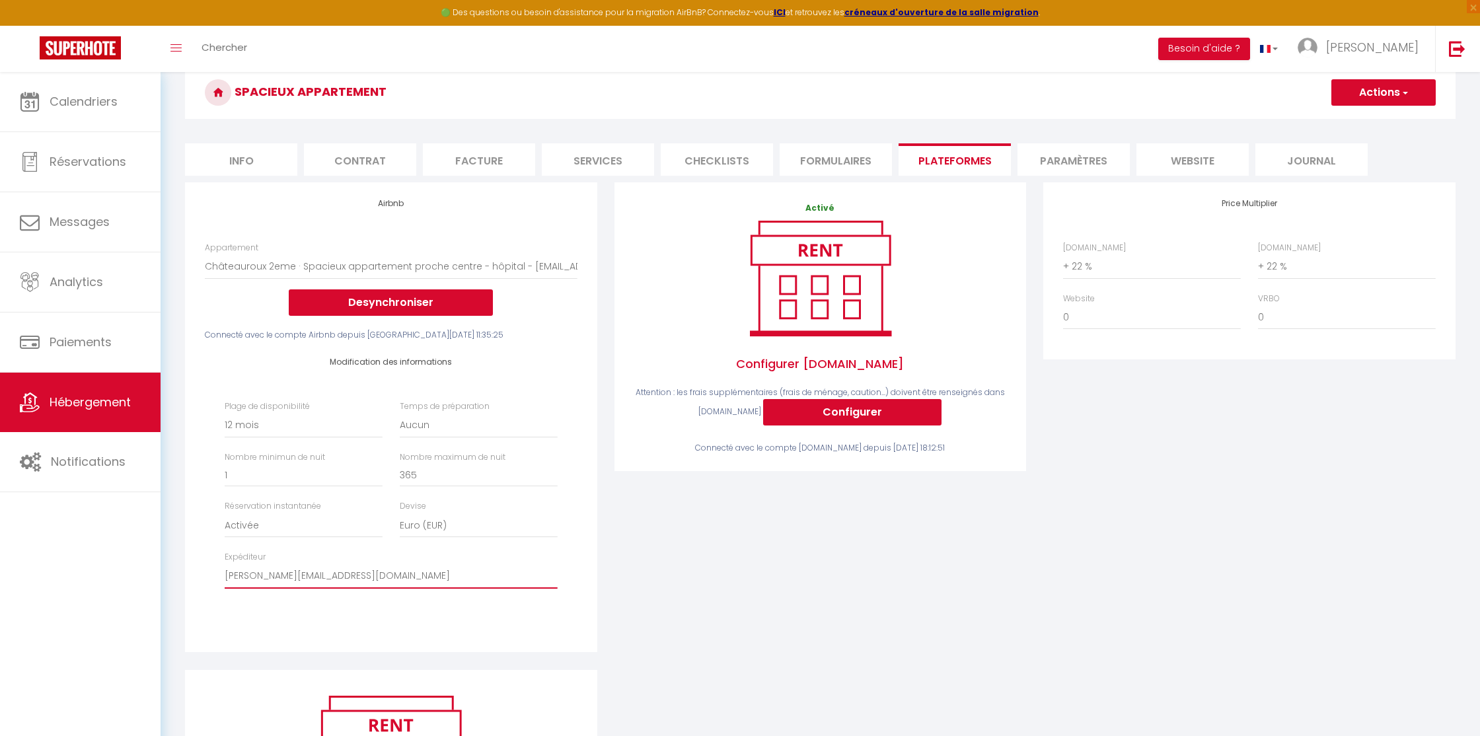
scroll to position [116, 0]
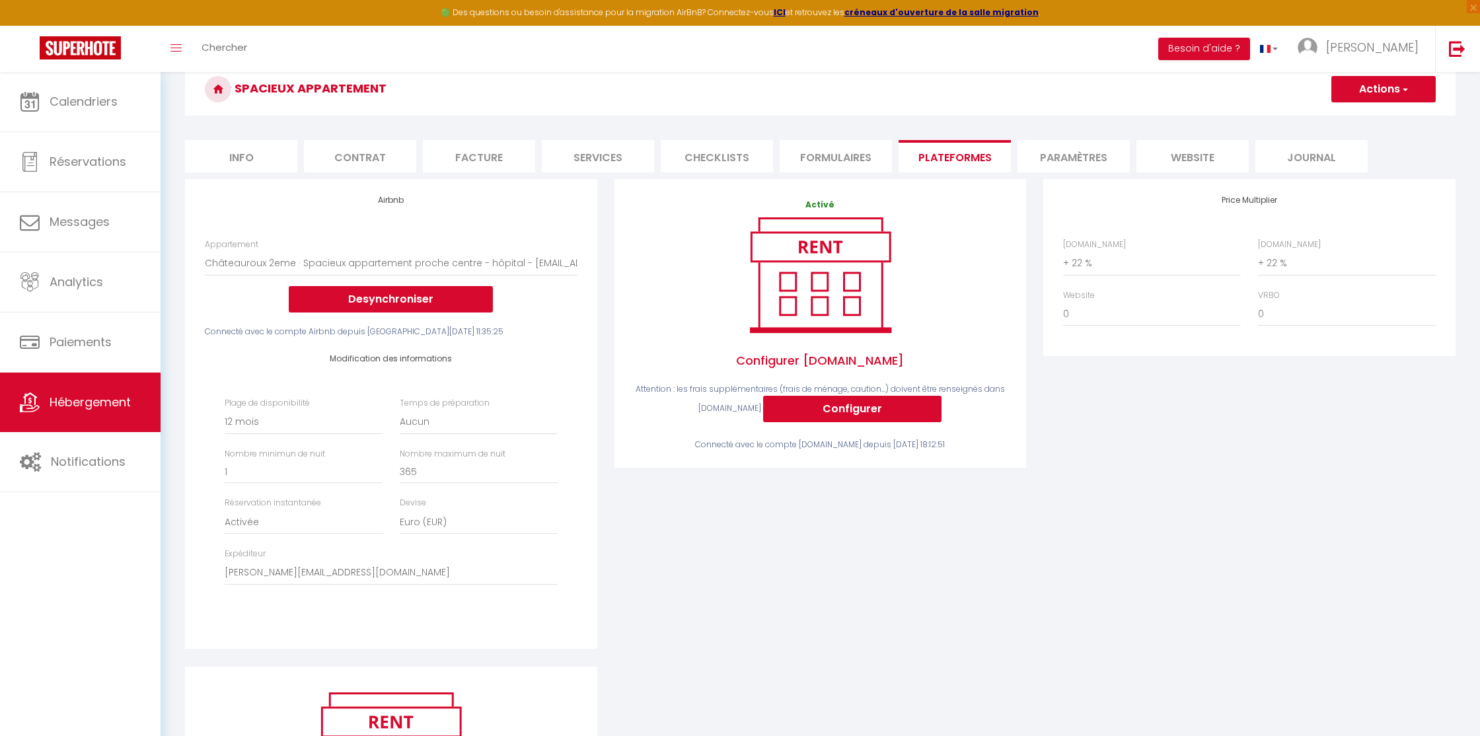
click at [1390, 95] on button "Actions" at bounding box center [1383, 89] width 104 height 26
click at [1369, 116] on link "Enregistrer" at bounding box center [1382, 118] width 104 height 17
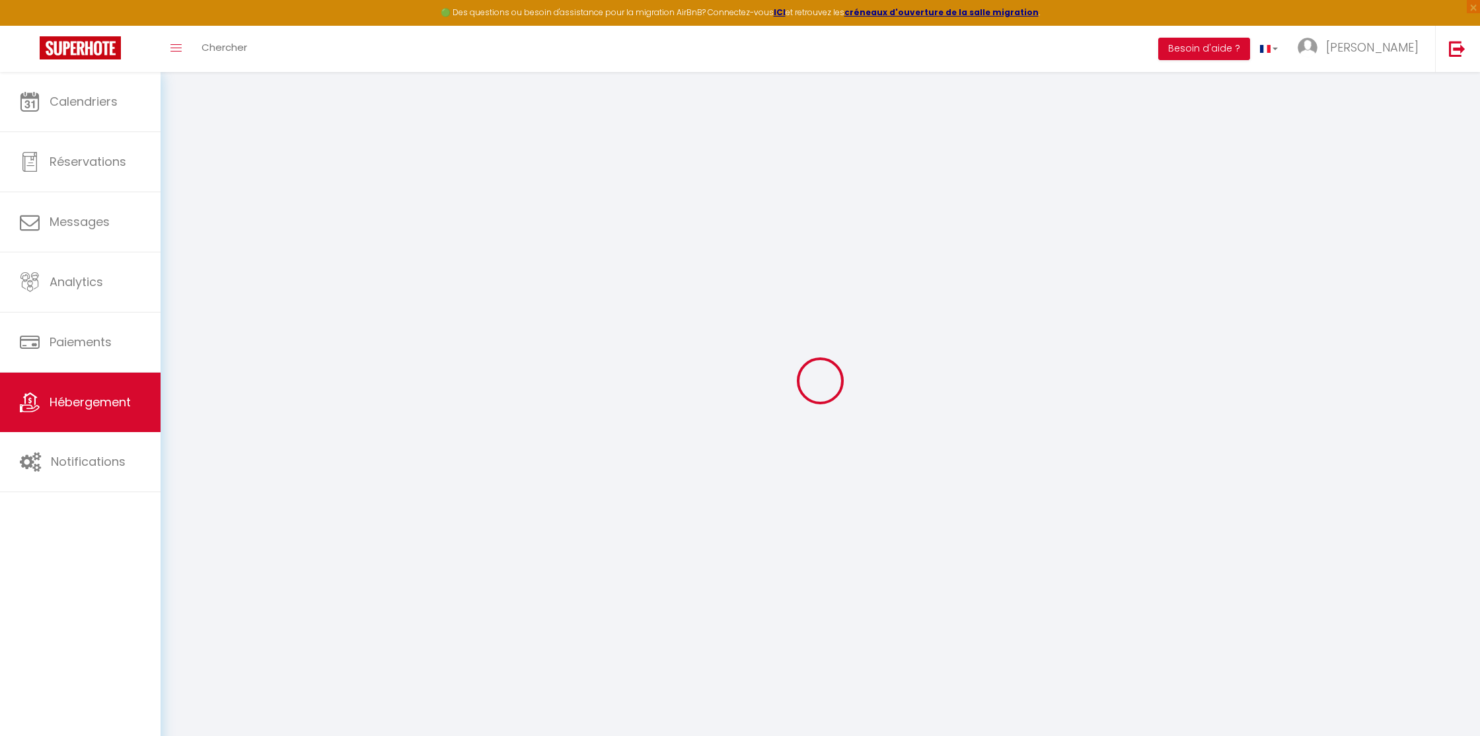
select select "365"
select select "EUR"
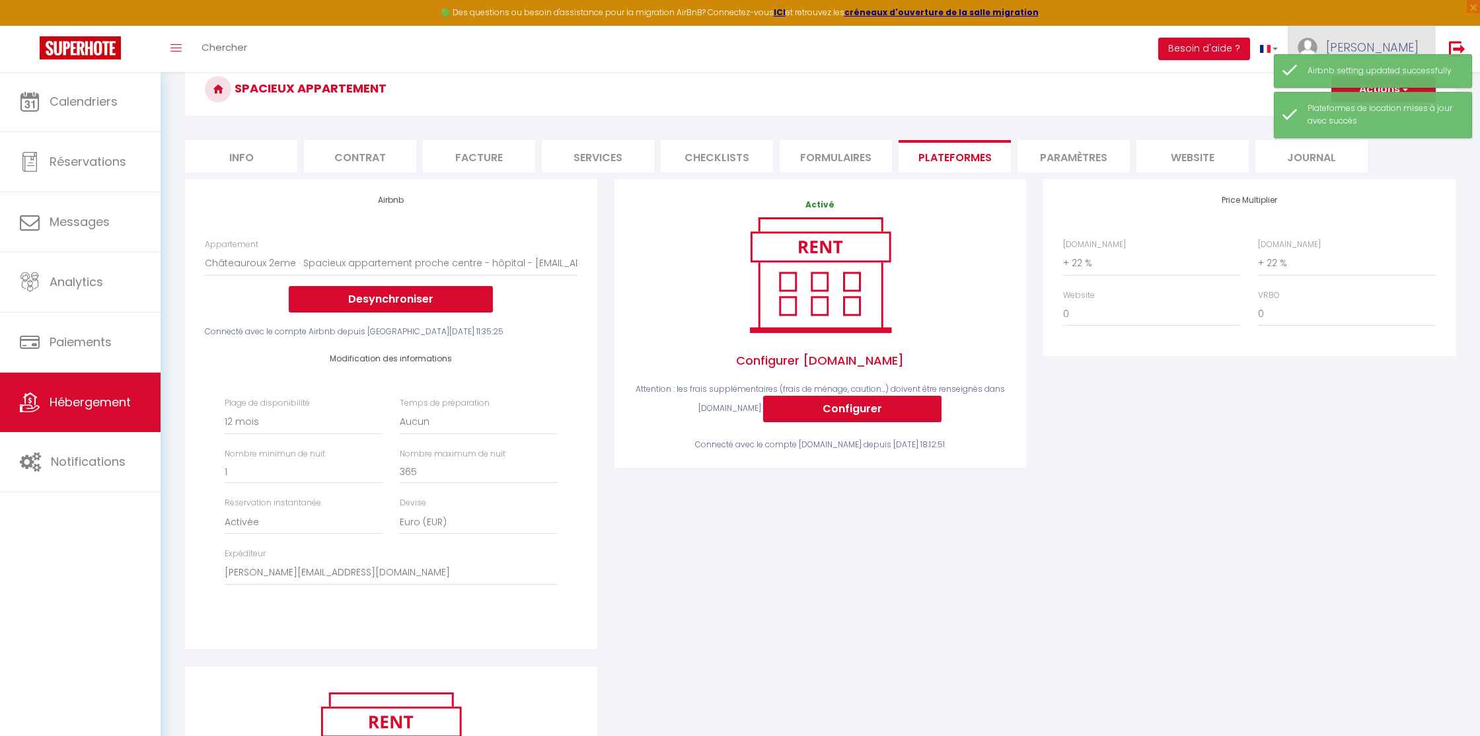
click at [1384, 46] on span "[PERSON_NAME]" at bounding box center [1372, 47] width 92 height 17
click at [1365, 69] on div "Airbnb setting updated successfully" at bounding box center [1382, 71] width 151 height 13
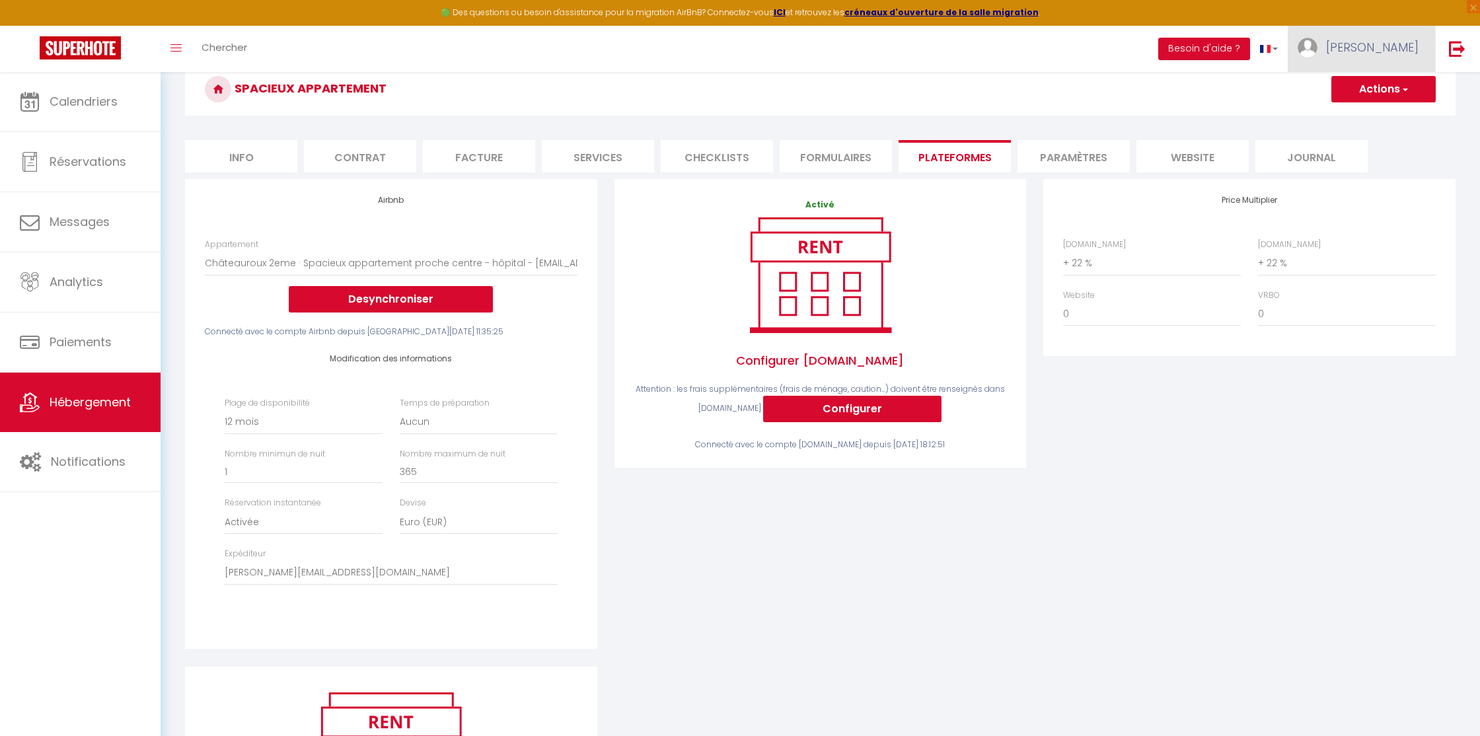
click at [1385, 52] on span "[PERSON_NAME]" at bounding box center [1372, 47] width 92 height 17
click at [1365, 89] on link "Paramètres" at bounding box center [1382, 92] width 98 height 22
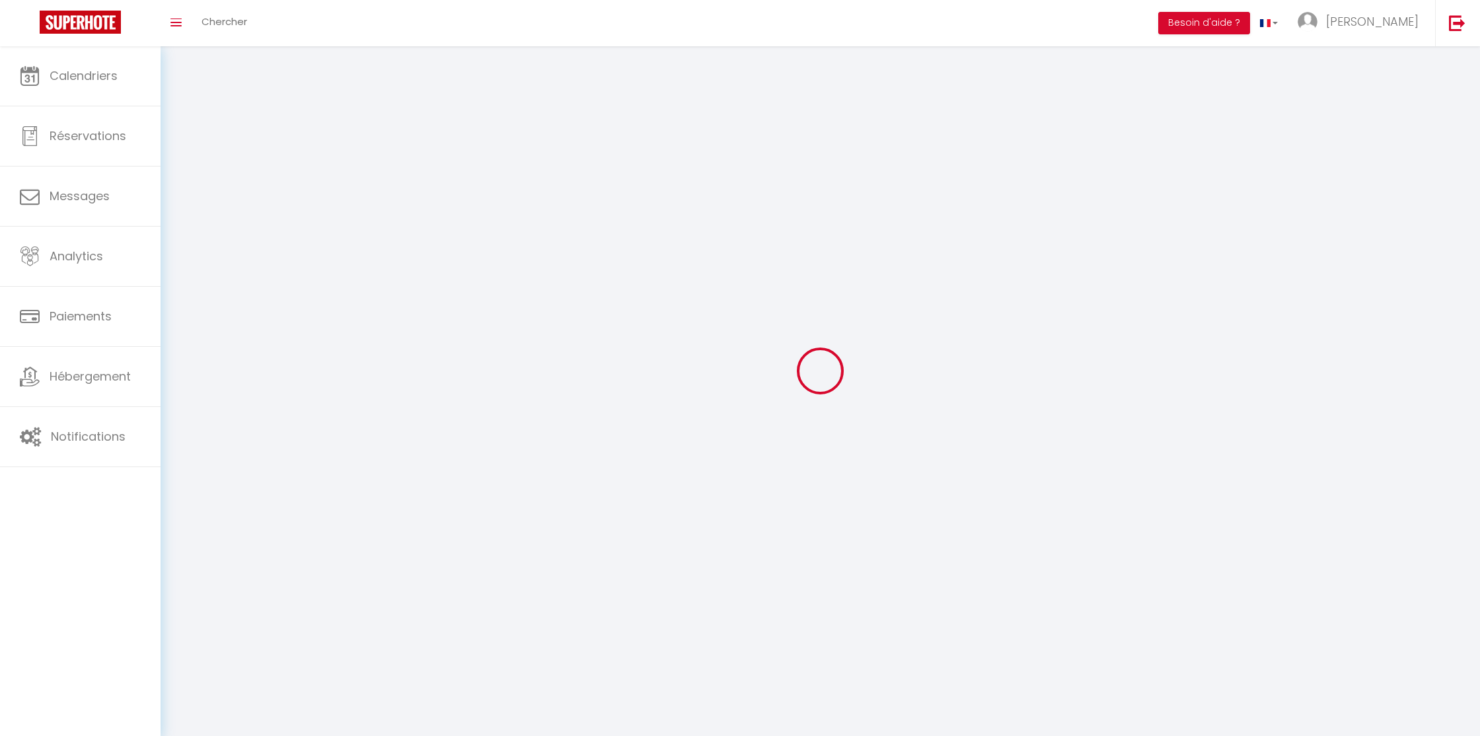
type input "QoZUVIB97qEftuApiSUrCjdZr"
type input "VuoDnydAUU9iWJcyNJ48bOjsQ"
type input "[URL][DOMAIN_NAME]"
select select "28"
select select "fr"
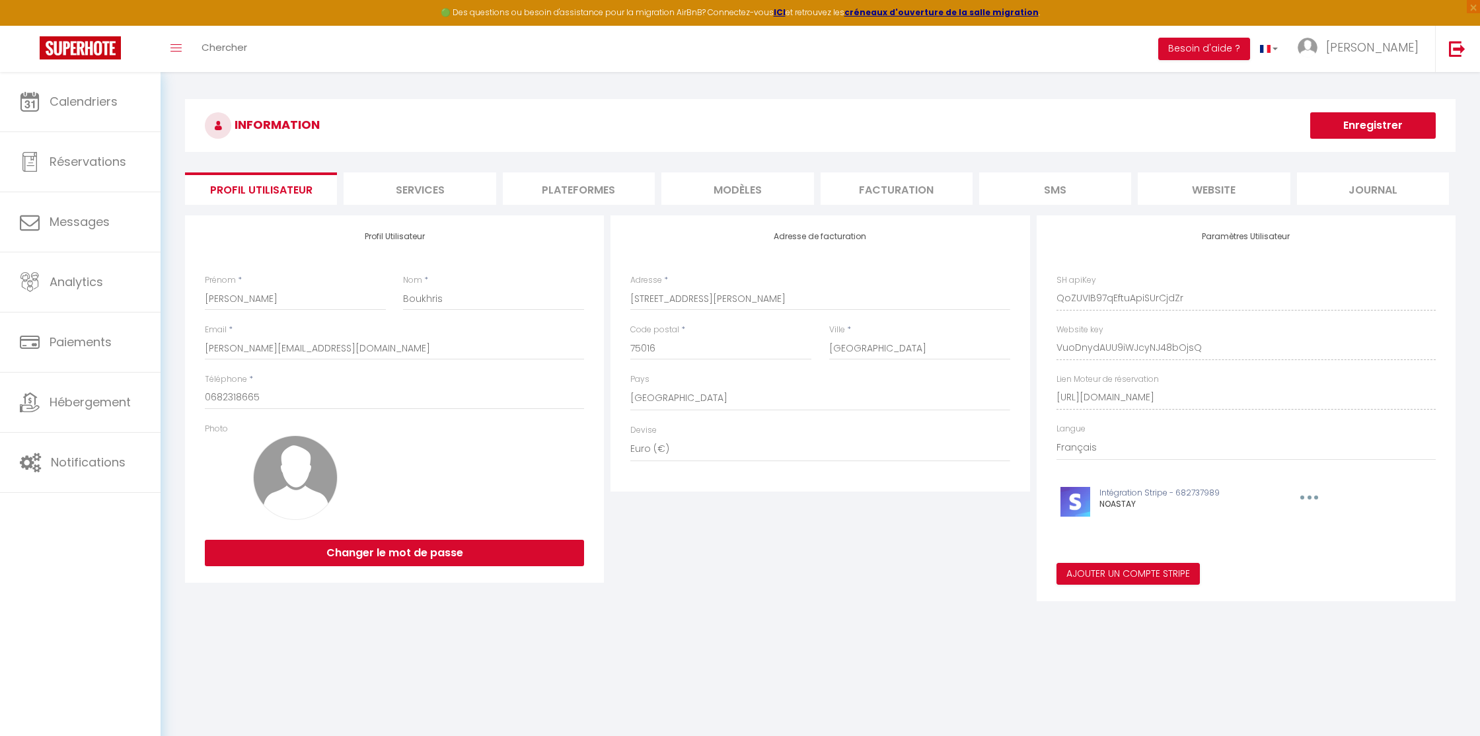
click at [645, 197] on li "Plateformes" at bounding box center [579, 188] width 152 height 32
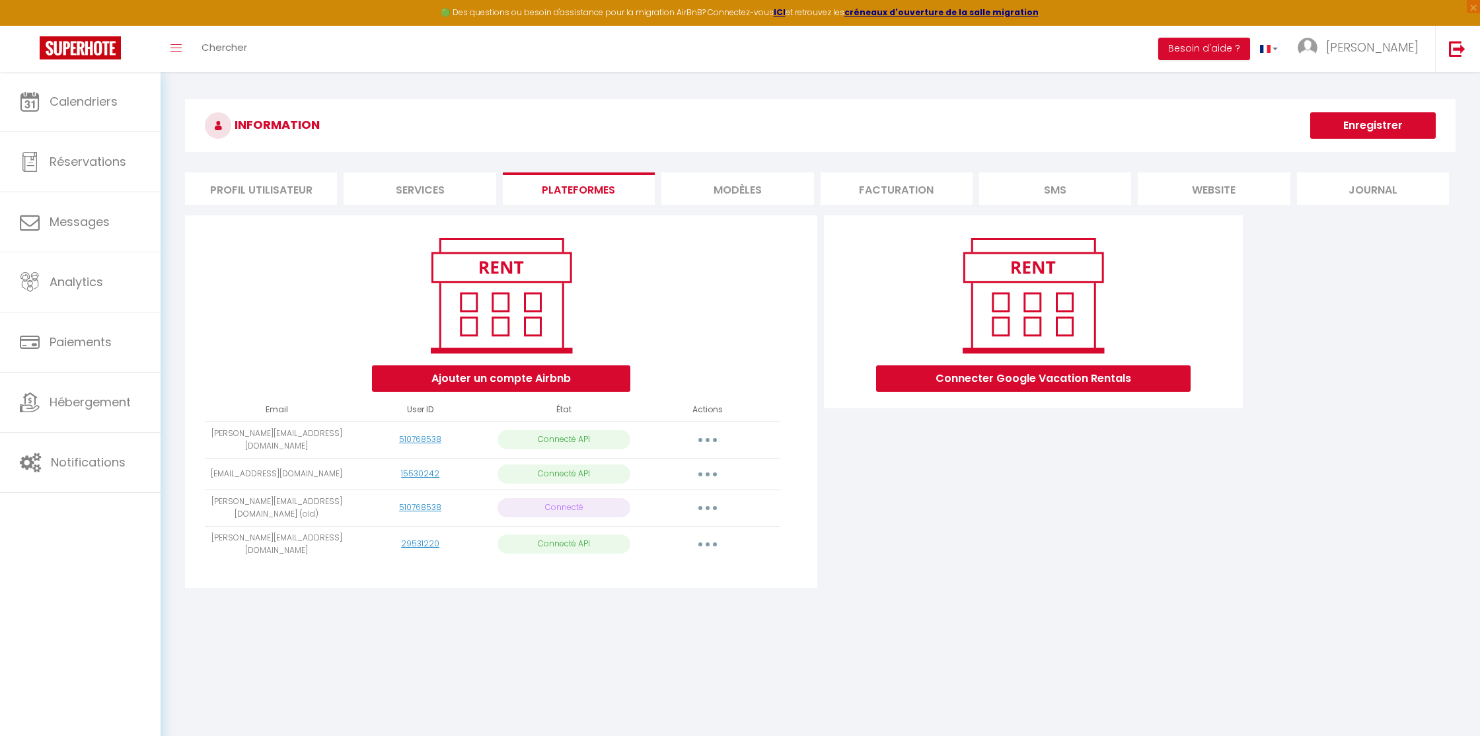
click at [694, 542] on button "button" at bounding box center [707, 544] width 37 height 21
click at [804, 567] on div "Ajouter un compte Airbnb Email User ID État Actions [PERSON_NAME][EMAIL_ADDRESS…" at bounding box center [500, 401] width 631 height 373
click at [705, 501] on button "button" at bounding box center [707, 507] width 37 height 21
click at [635, 556] on link "Supprimer" at bounding box center [649, 562] width 146 height 22
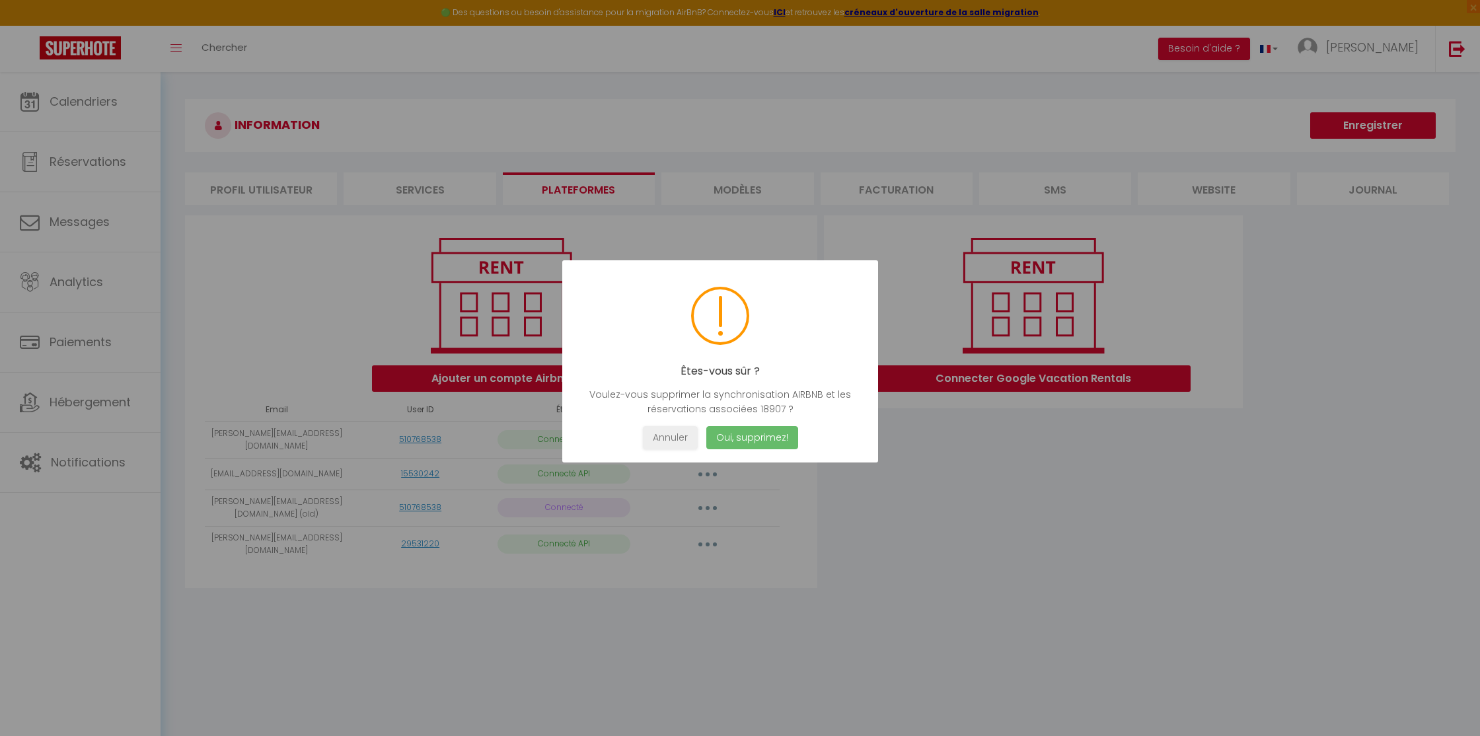
click at [758, 439] on button "Oui, supprimez!" at bounding box center [752, 437] width 92 height 23
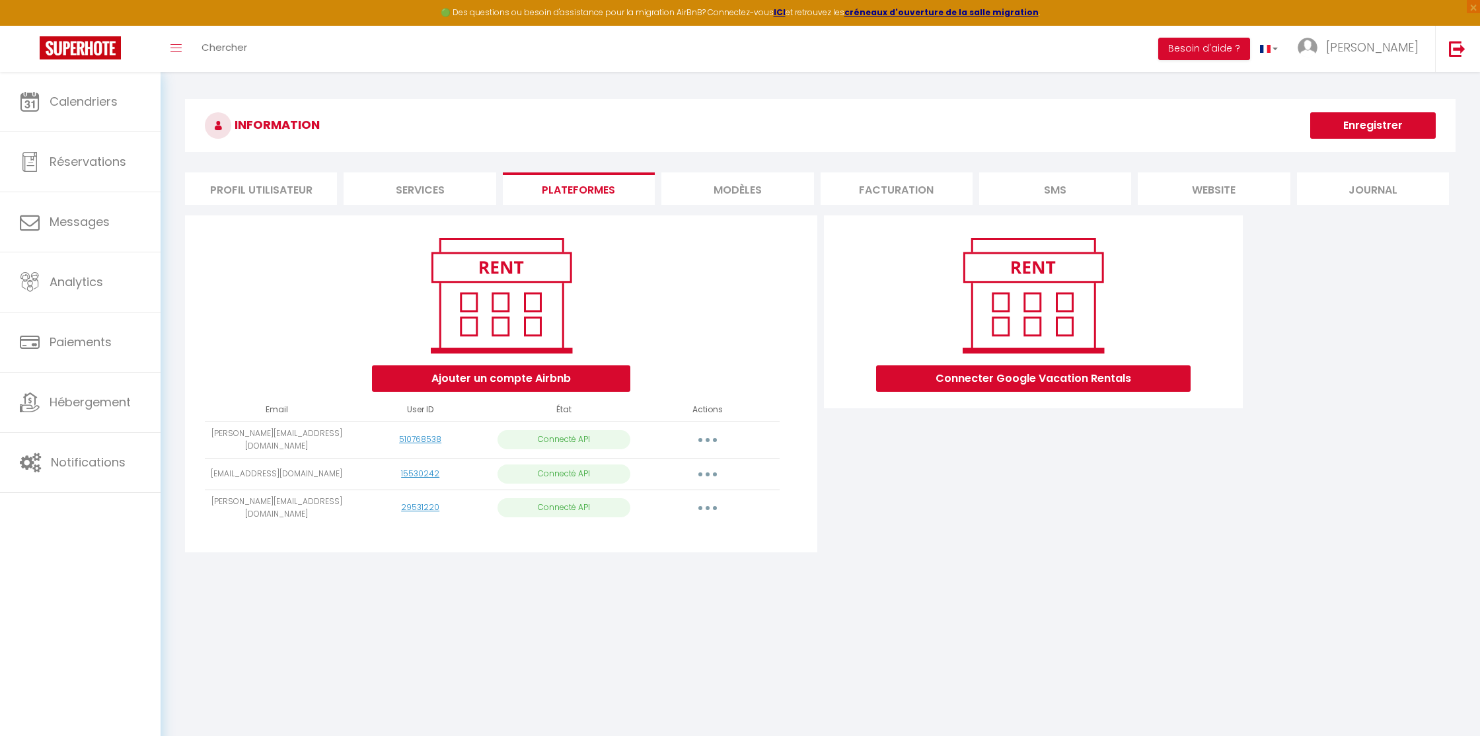
click at [1116, 524] on div "Connecter Google Vacation Rentals" at bounding box center [1032, 387] width 425 height 345
click at [78, 406] on span "Hébergement" at bounding box center [90, 402] width 81 height 17
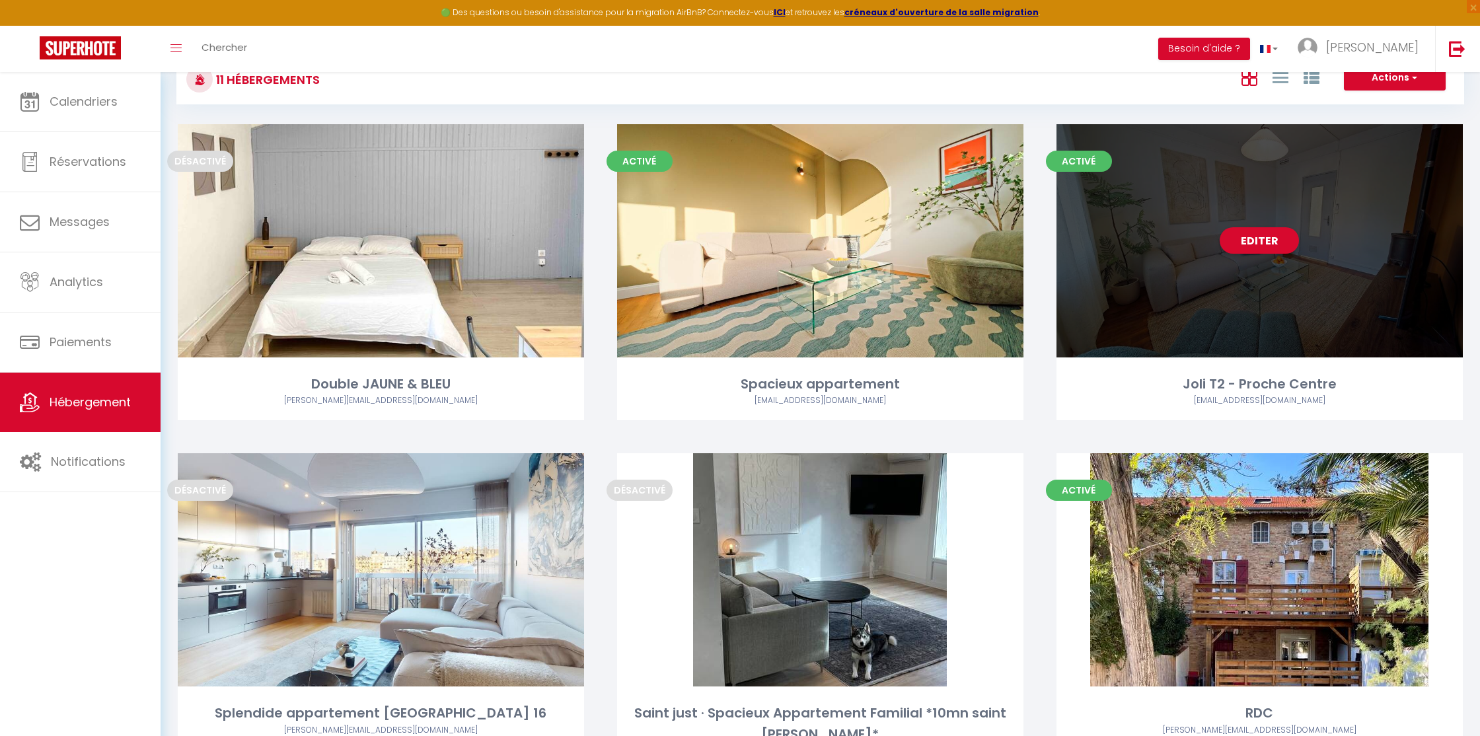
scroll to position [44, 0]
